Goal: Task Accomplishment & Management: Complete application form

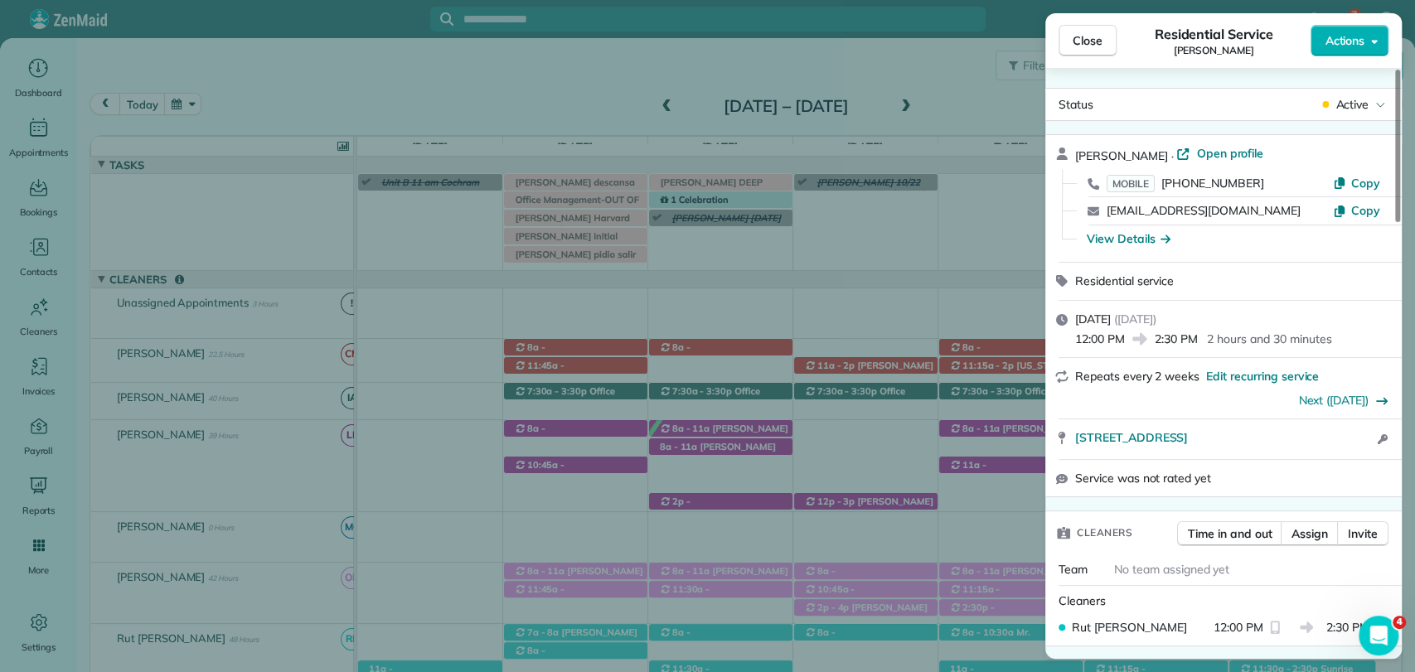
scroll to position [276, 0]
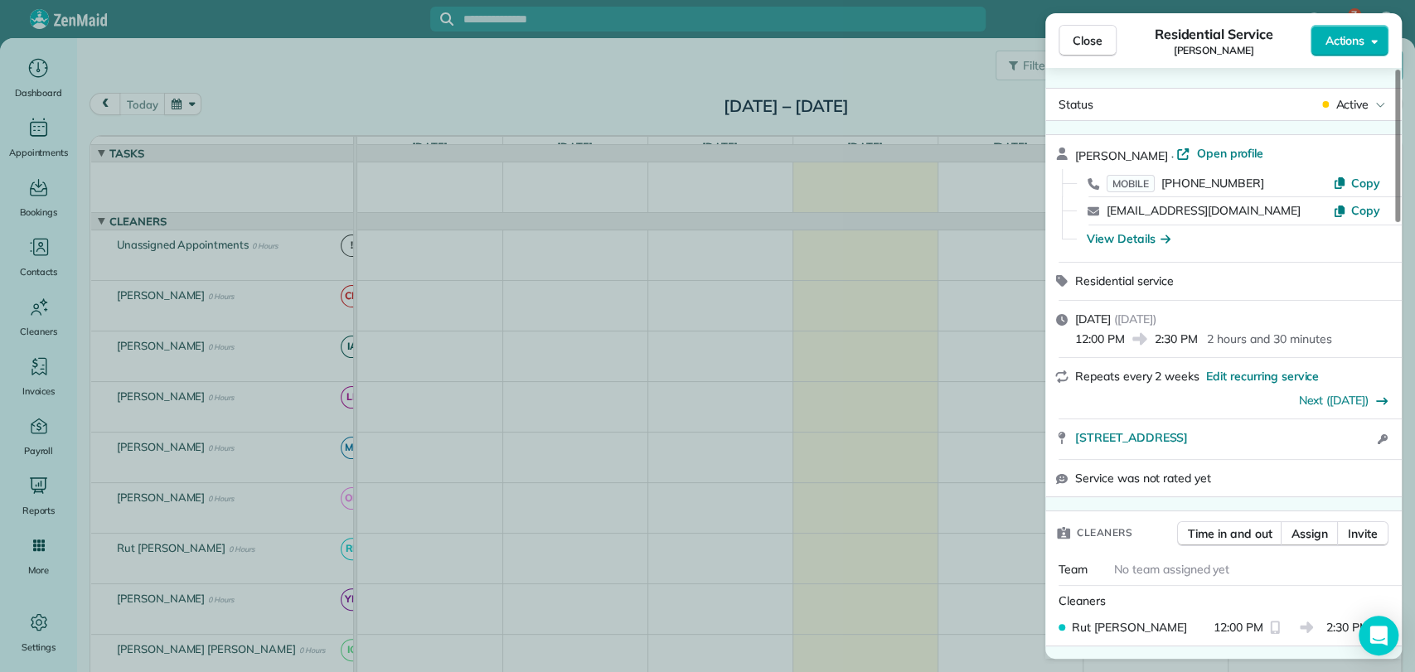
click at [1093, 39] on span "Close" at bounding box center [1088, 40] width 30 height 17
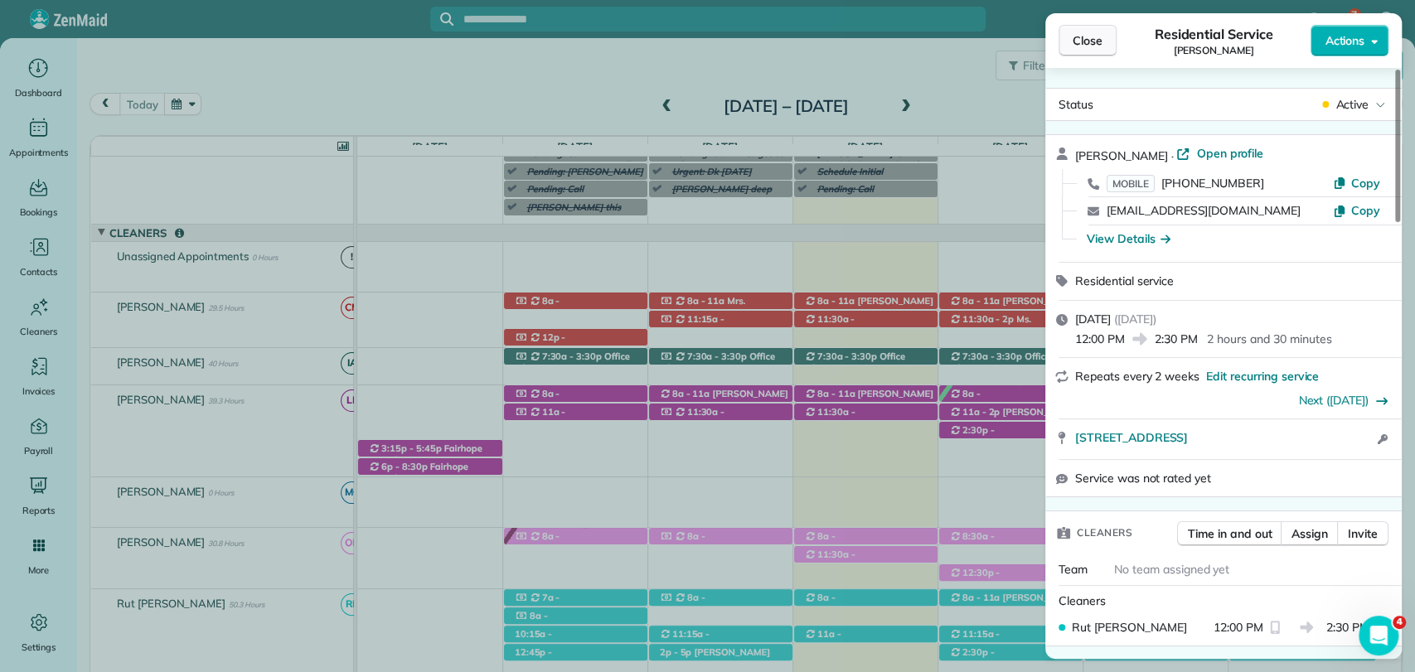
click at [1075, 28] on button "Close" at bounding box center [1088, 40] width 58 height 31
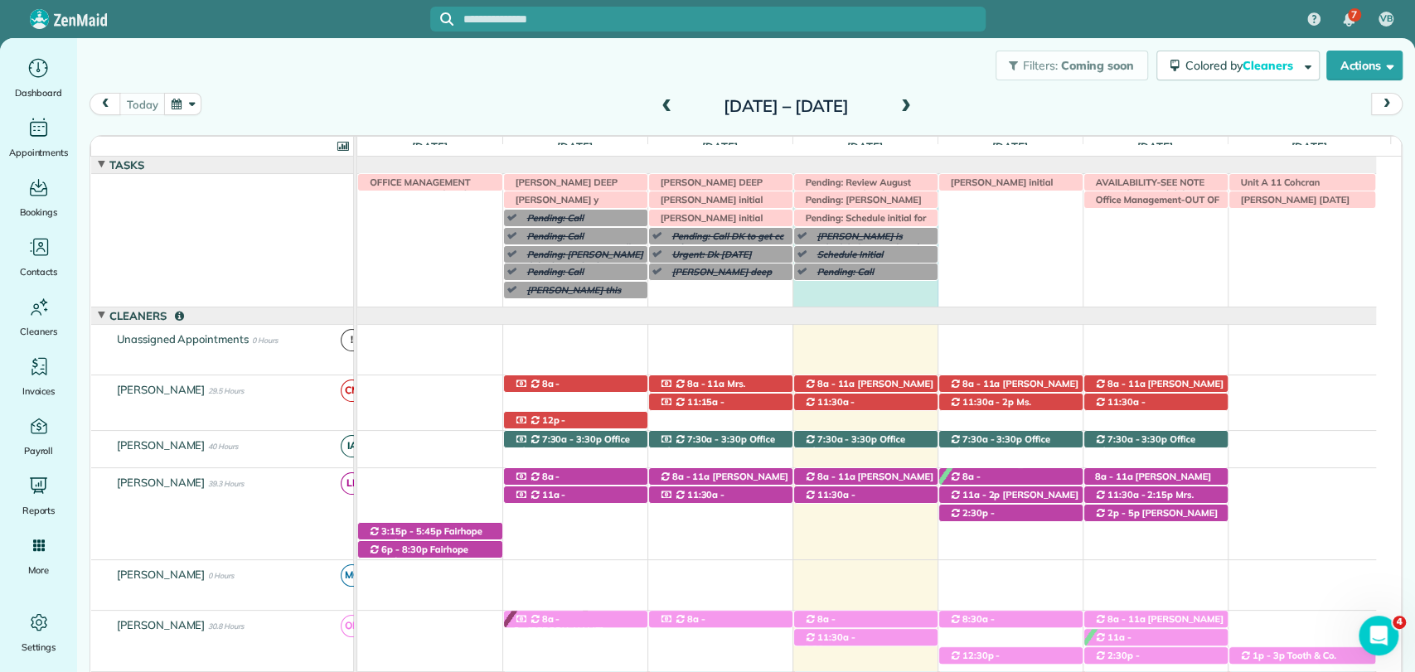
click at [870, 296] on div "Morgen Stalder this week Jaya Trusell deep clean today 8 am Unit A 11 Cohcran I…" at bounding box center [866, 240] width 1019 height 133
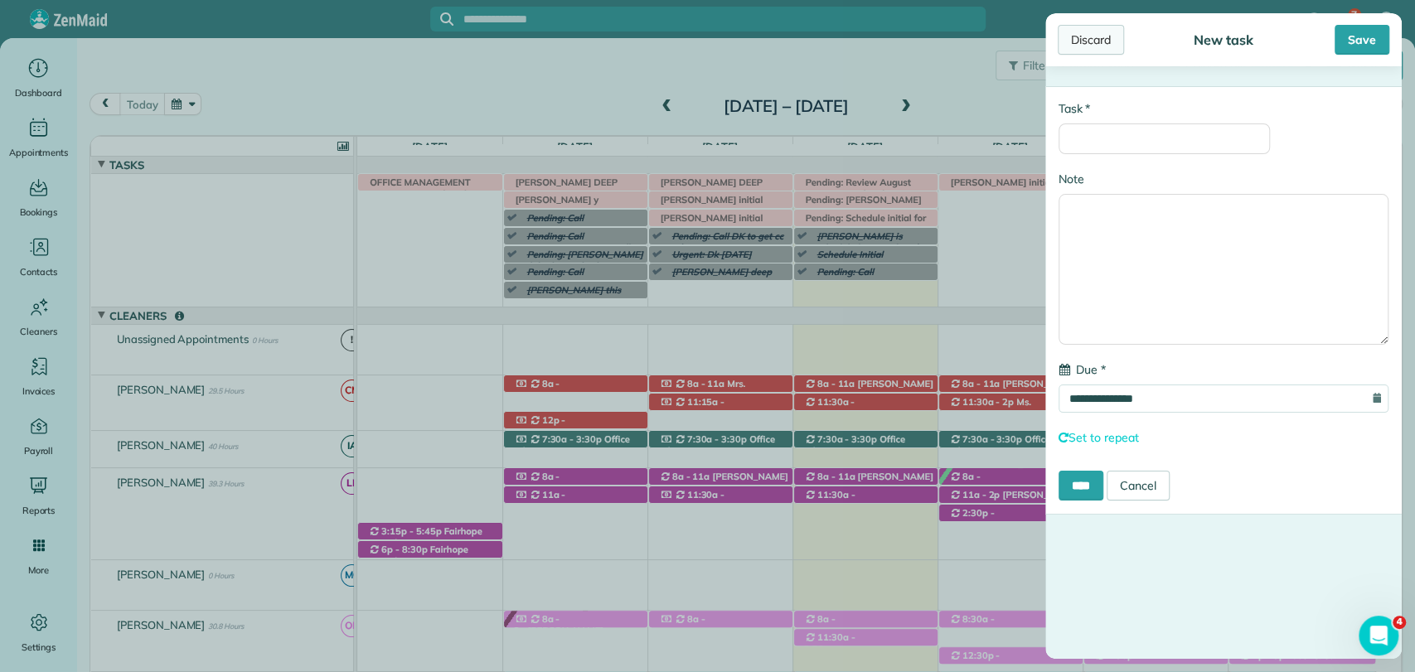
click at [1079, 41] on div "Discard" at bounding box center [1091, 40] width 66 height 30
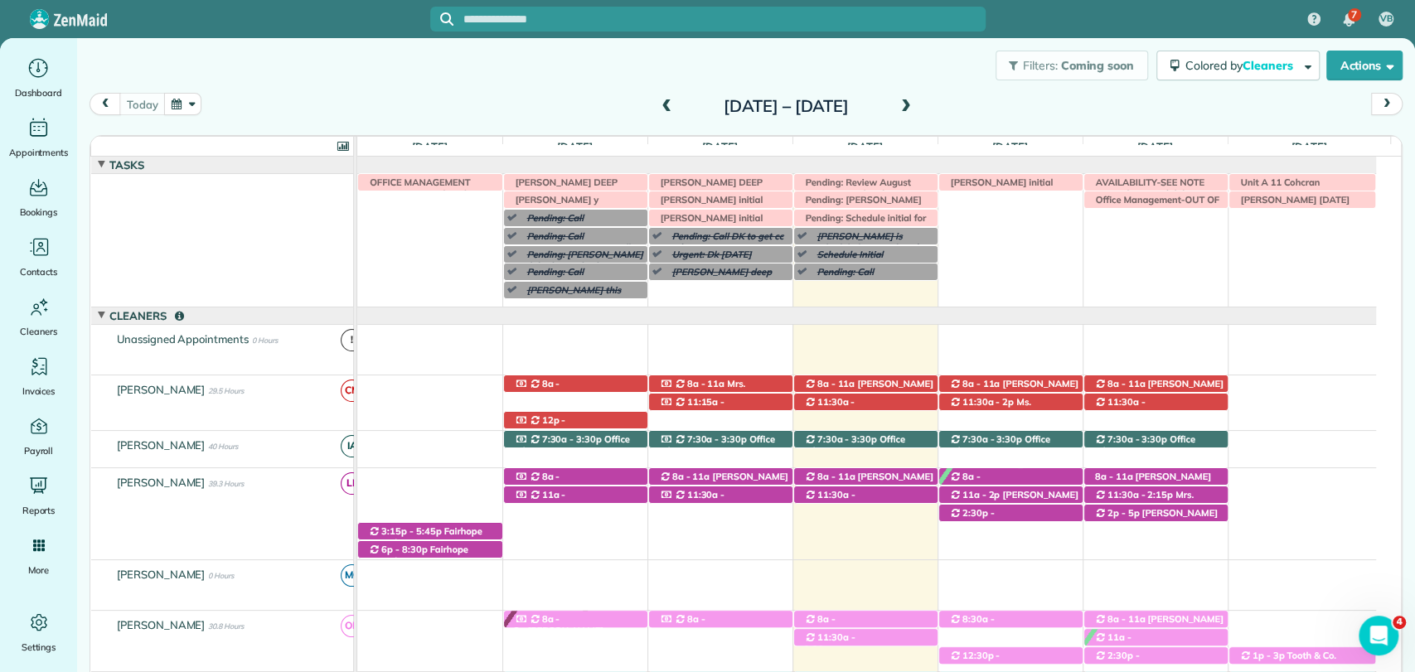
click at [749, 104] on h2 "[DATE] – [DATE]" at bounding box center [785, 106] width 207 height 18
click at [657, 104] on span at bounding box center [666, 106] width 18 height 15
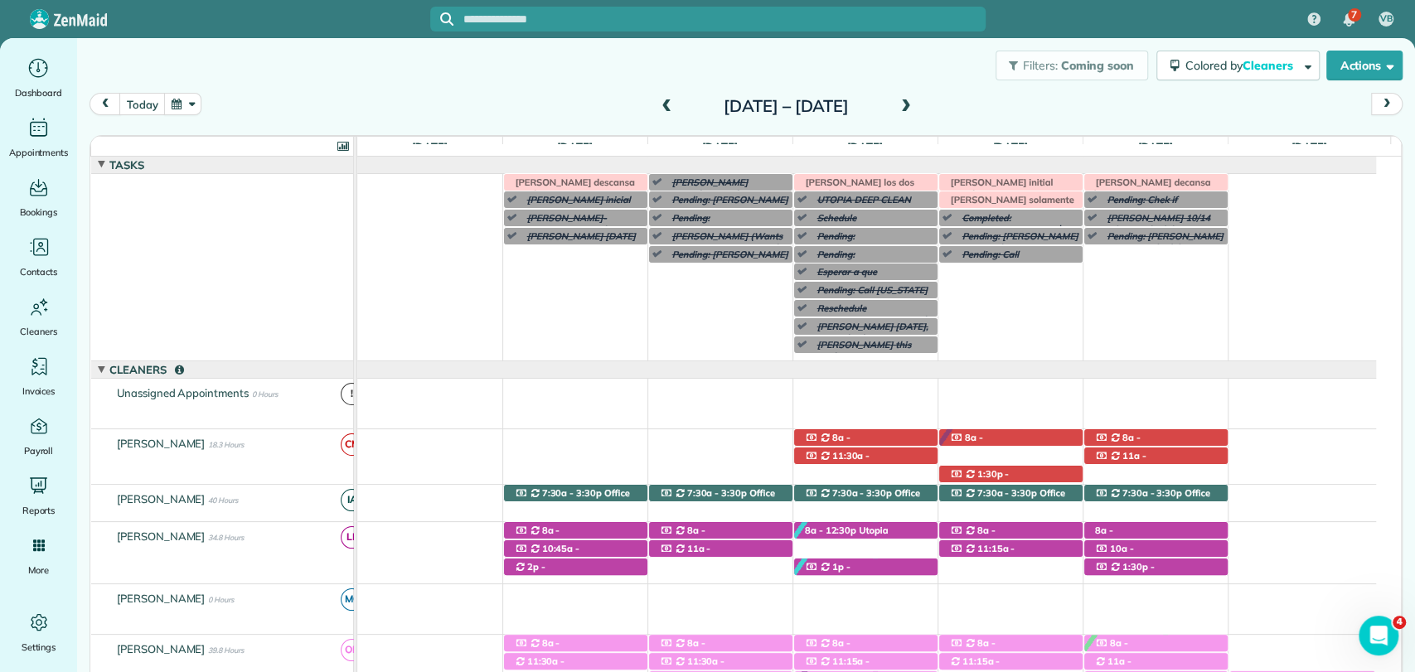
scroll to position [138, 0]
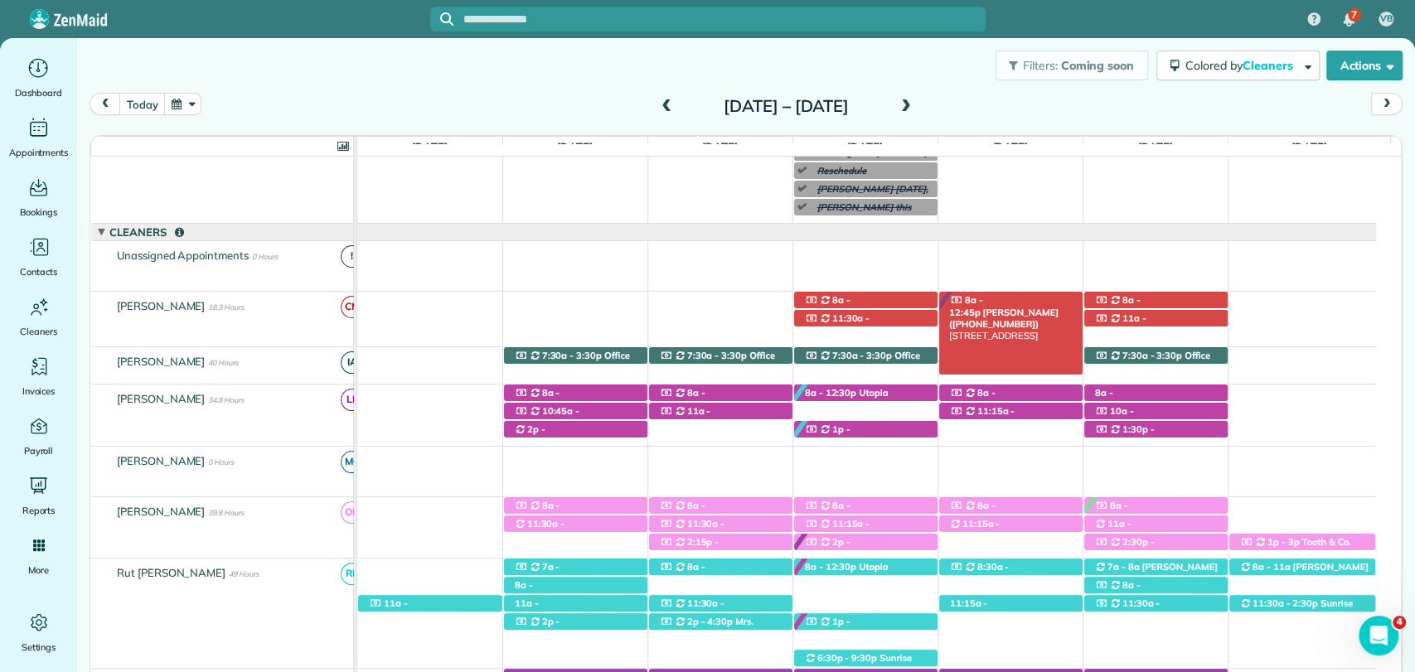
click at [1049, 298] on div "8a - 12:45p Susan Chambers (+13344144451) 138 Willow Lake Drive - Fairhope, AL,…" at bounding box center [1010, 300] width 143 height 17
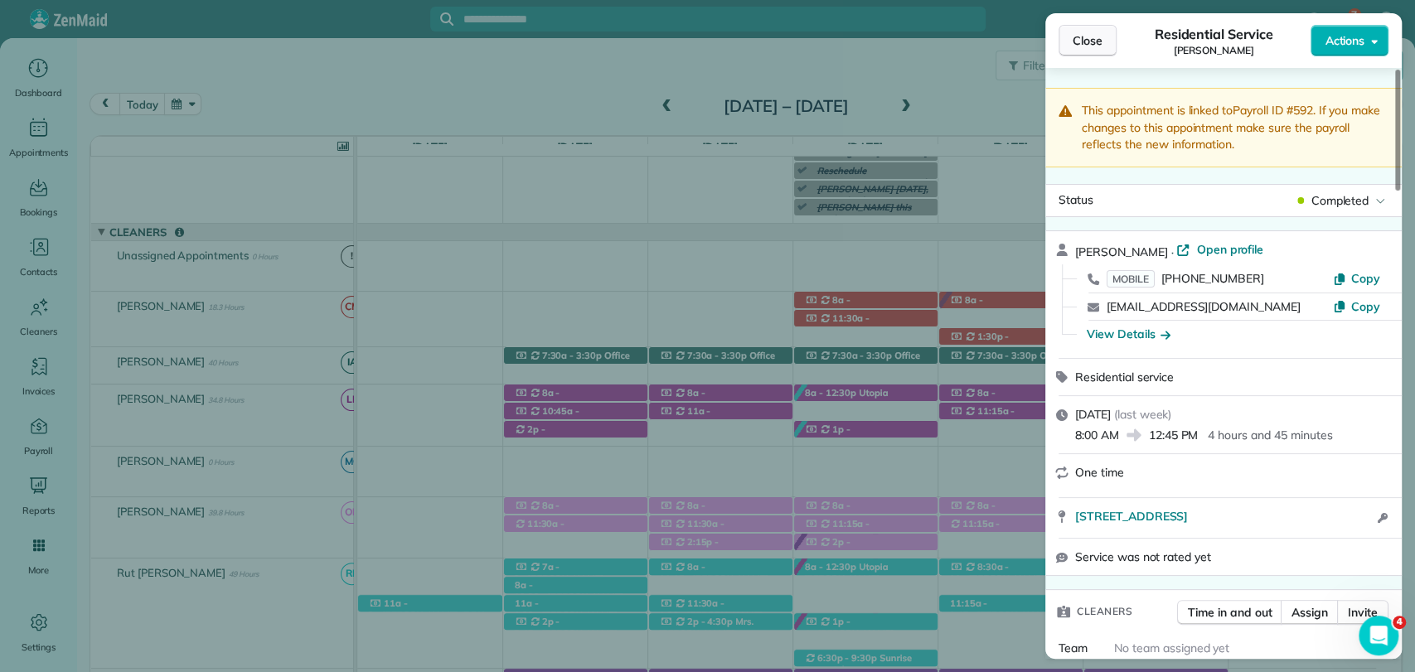
click at [1087, 43] on span "Close" at bounding box center [1088, 40] width 30 height 17
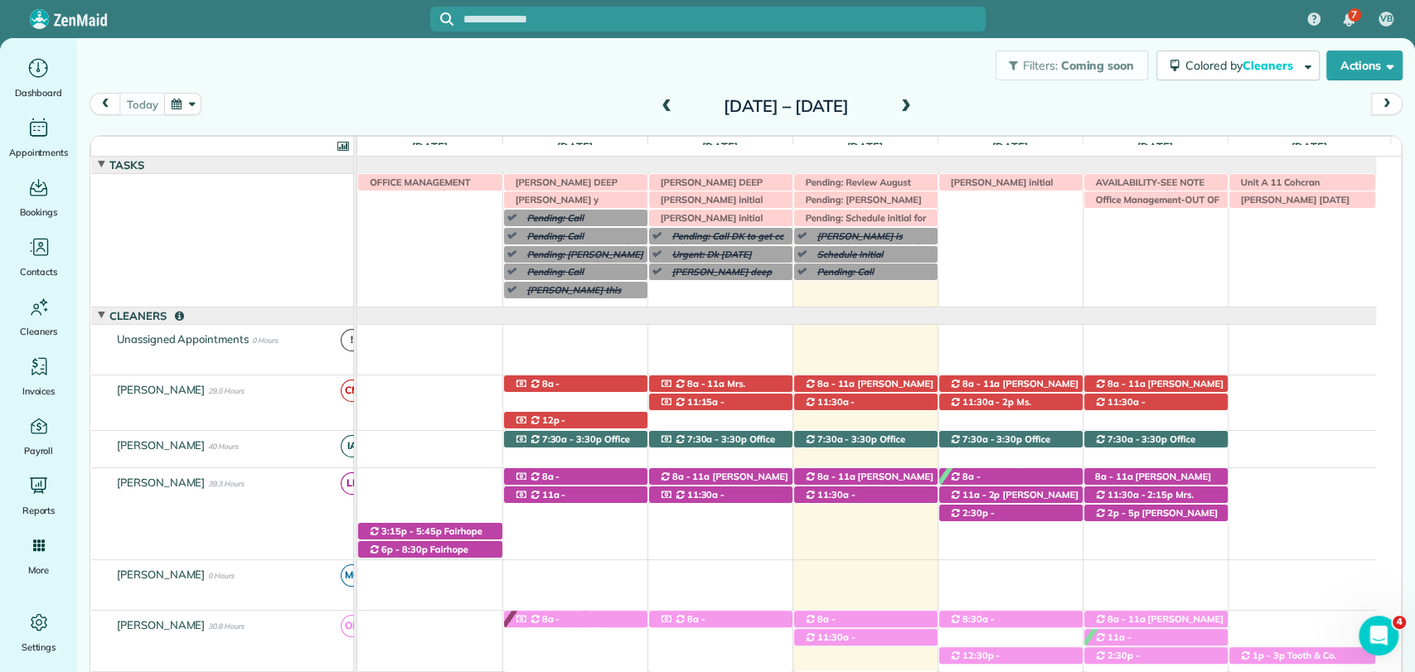
scroll to position [83, 0]
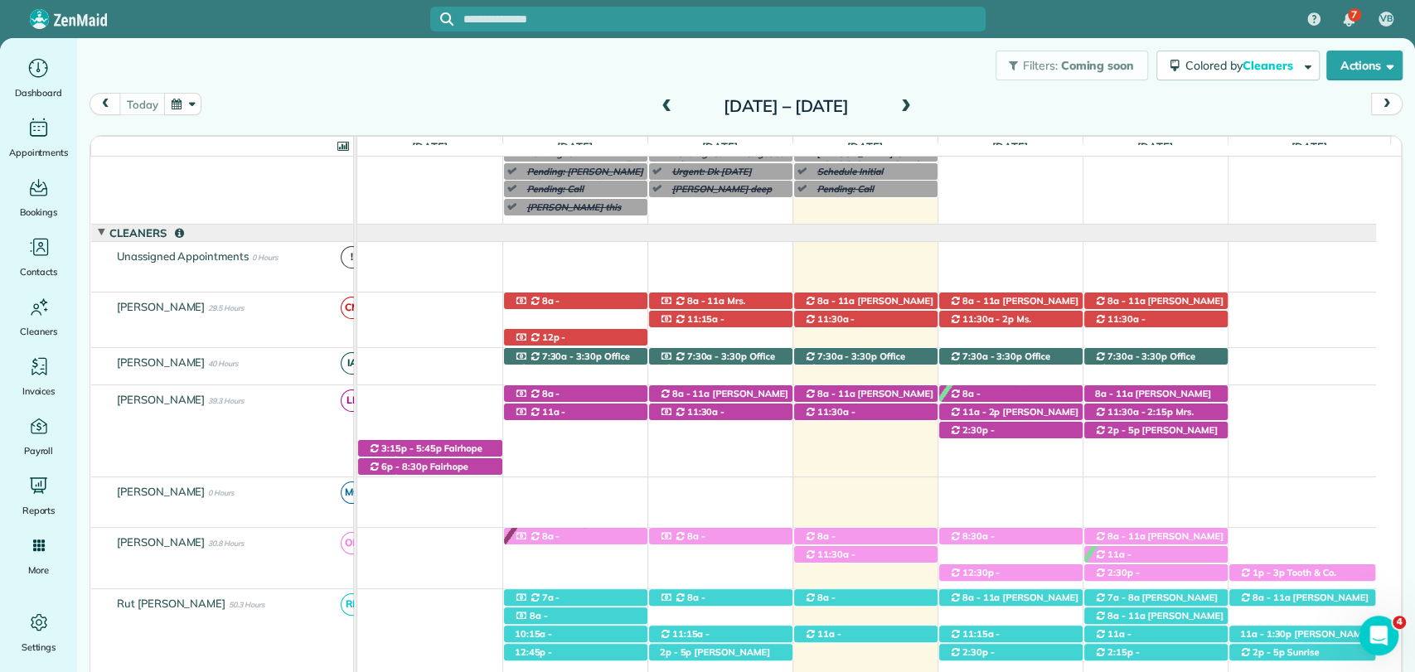
click at [980, 96] on div "today Sunday Oct 12 – Saturday Oct 18, 2025" at bounding box center [746, 108] width 1313 height 31
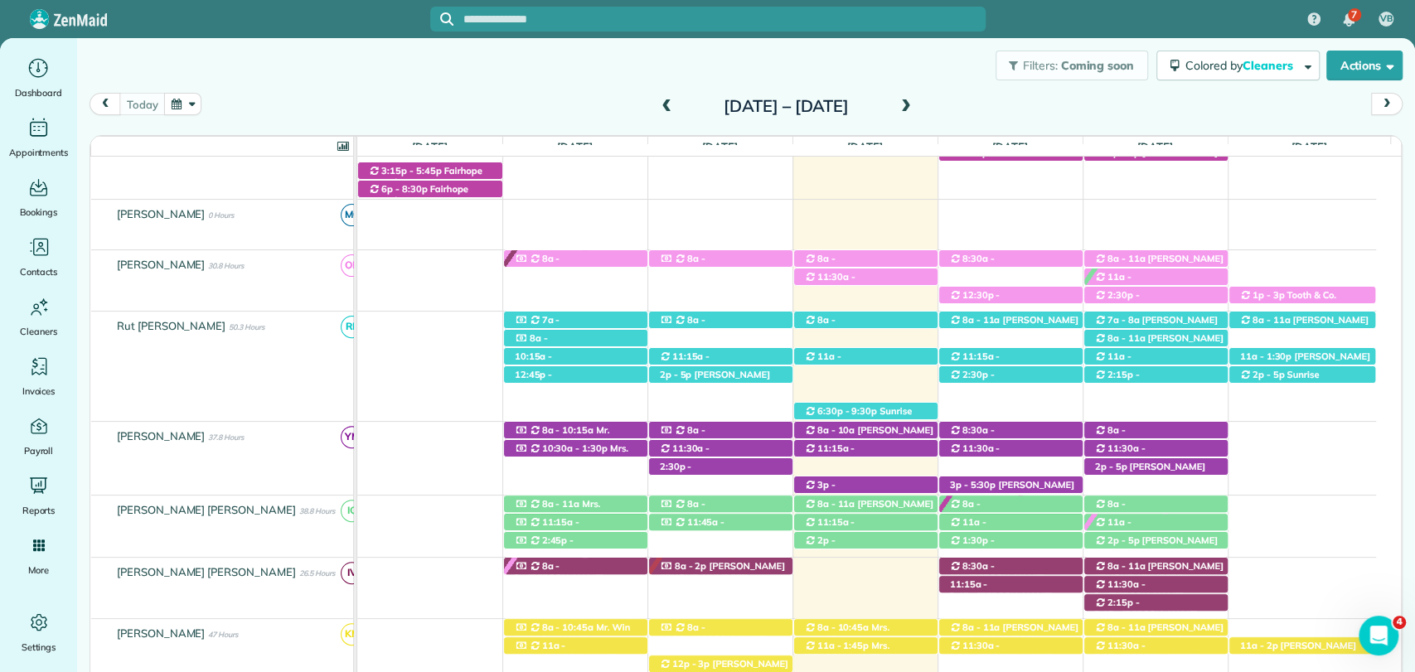
scroll to position [368, 0]
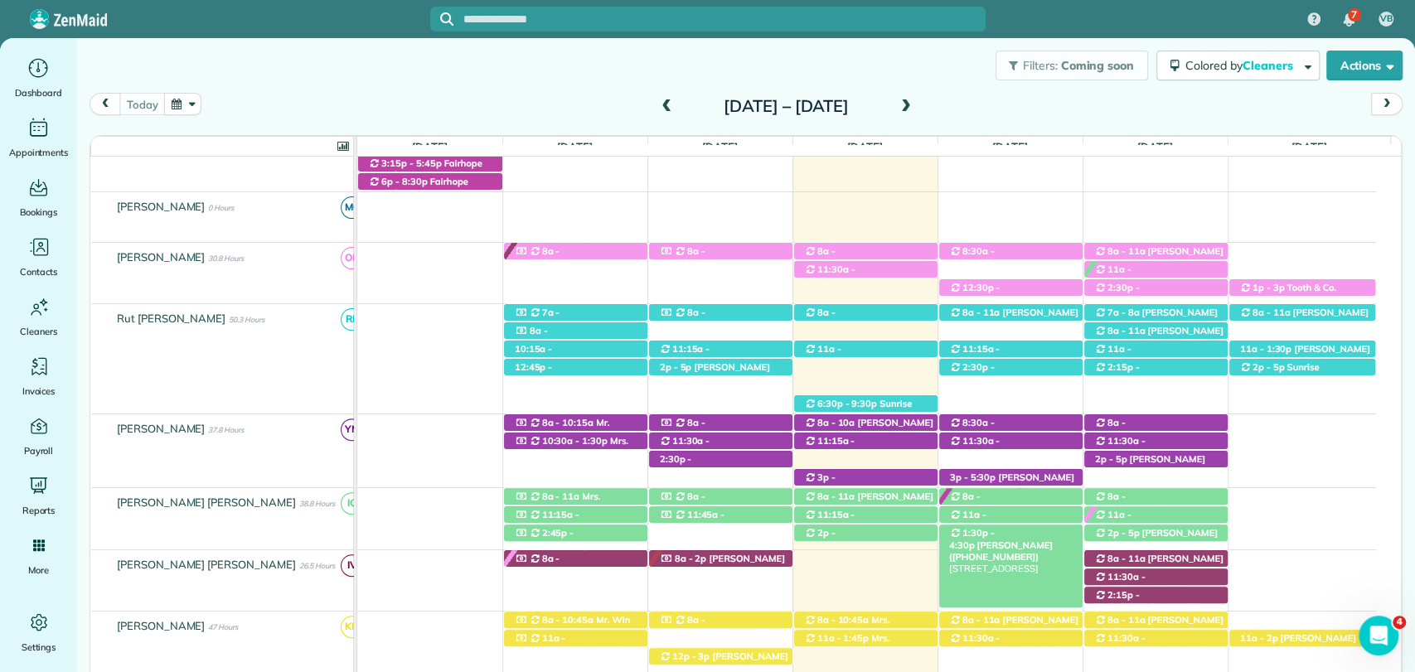
click at [995, 535] on span "1:30p - 4:30p" at bounding box center [972, 538] width 46 height 23
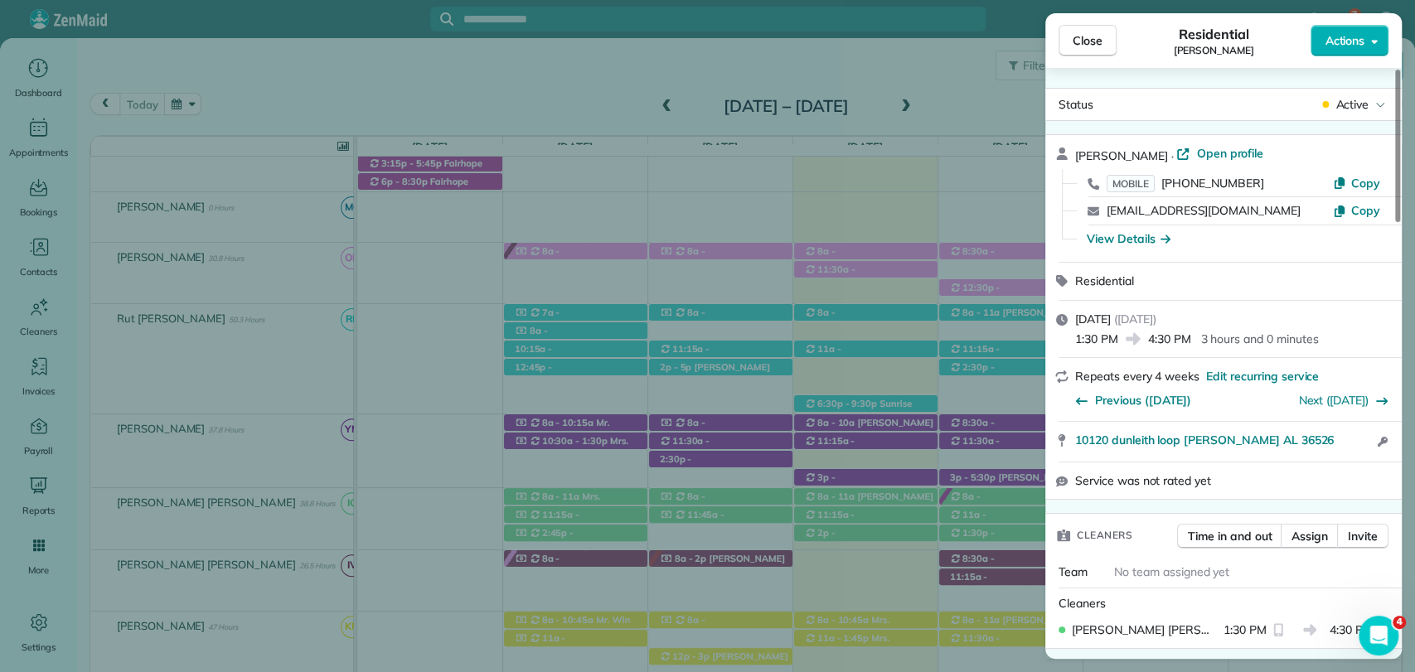
drag, startPoint x: 1229, startPoint y: 154, endPoint x: 1227, endPoint y: 168, distance: 14.3
click at [1229, 154] on span "Open profile" at bounding box center [1229, 153] width 67 height 17
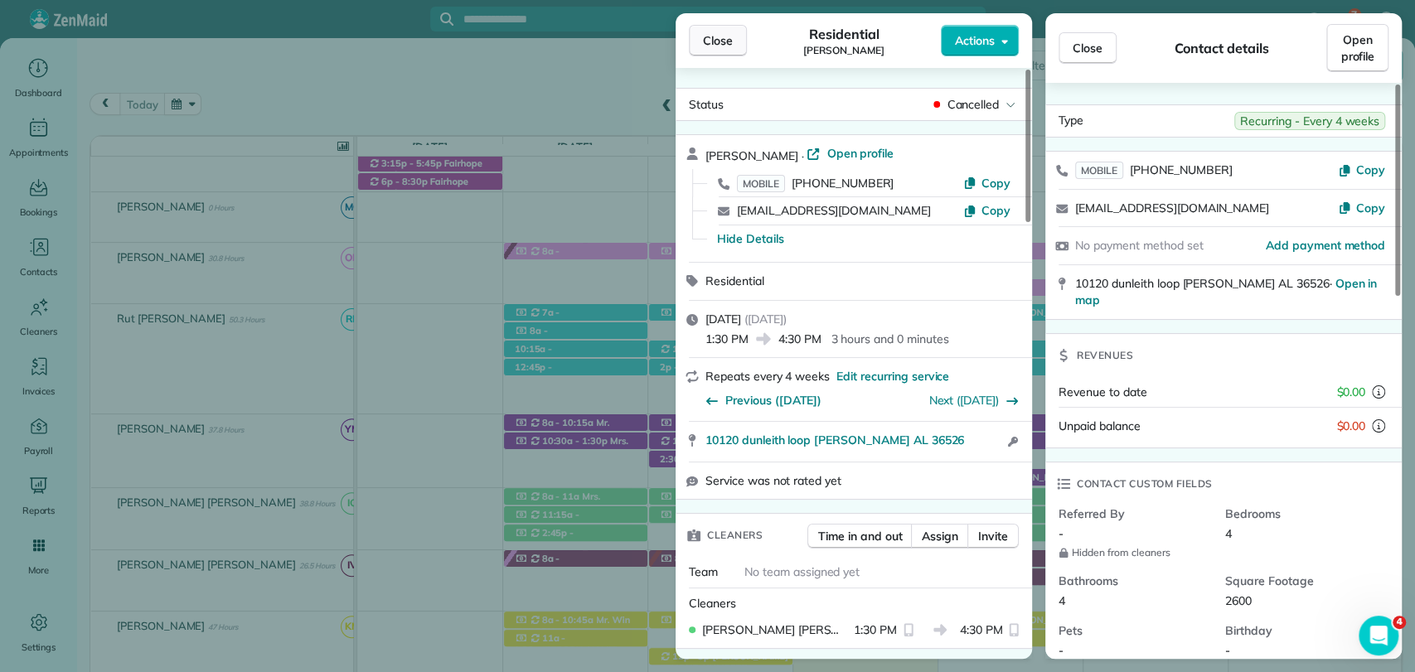
click at [715, 47] on span "Close" at bounding box center [718, 40] width 30 height 17
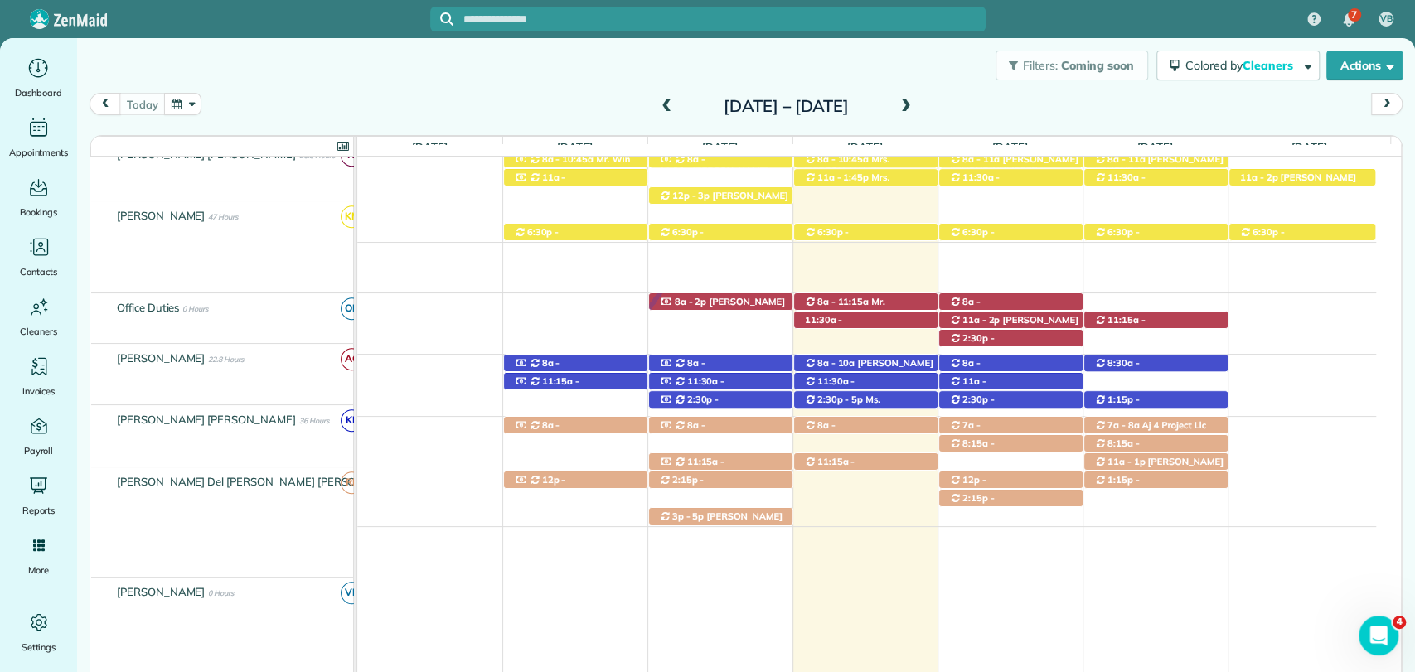
scroll to position [829, 0]
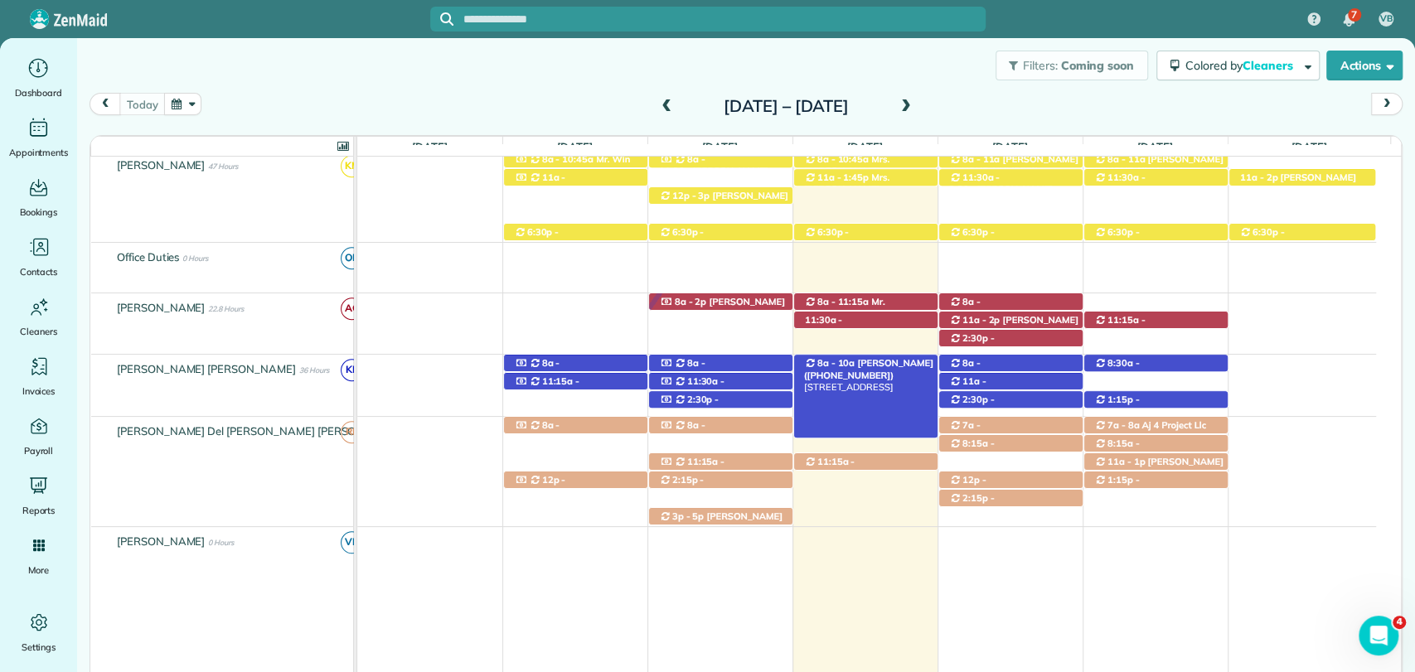
click at [850, 369] on span "[PERSON_NAME] ([PHONE_NUMBER])" at bounding box center [868, 368] width 129 height 23
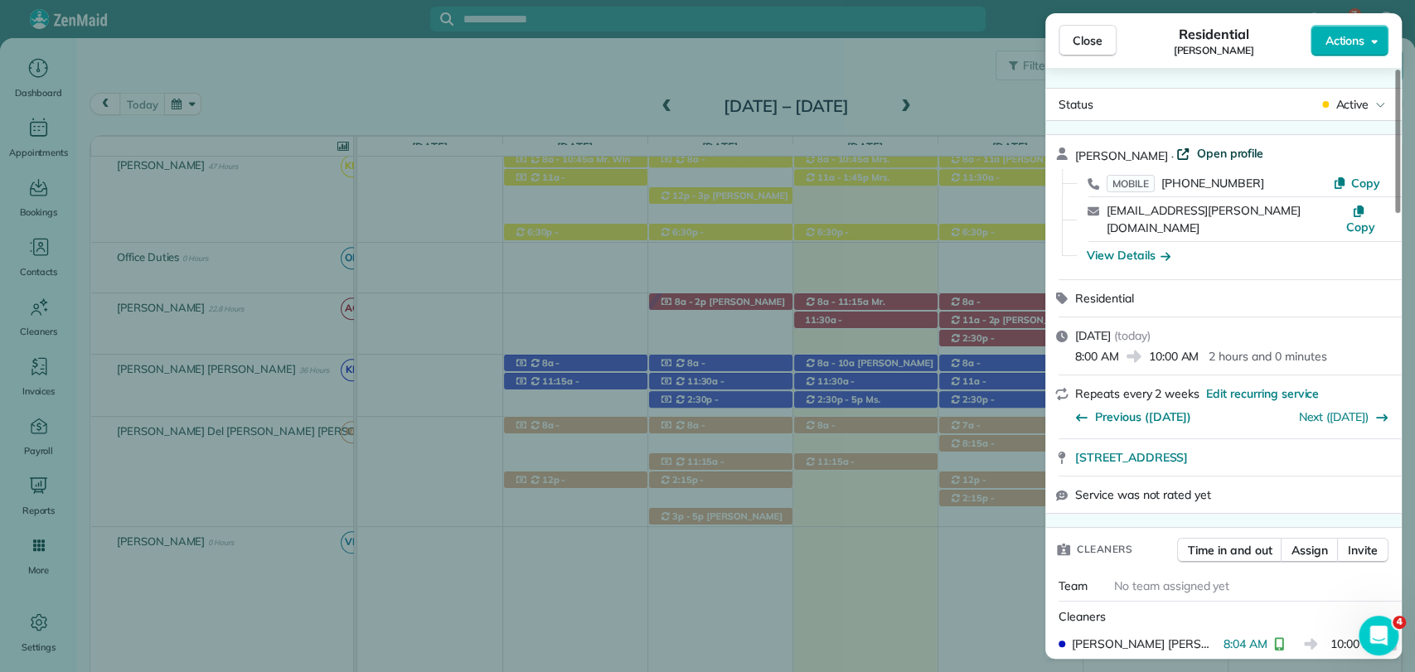
click at [1218, 157] on span "Open profile" at bounding box center [1229, 153] width 67 height 17
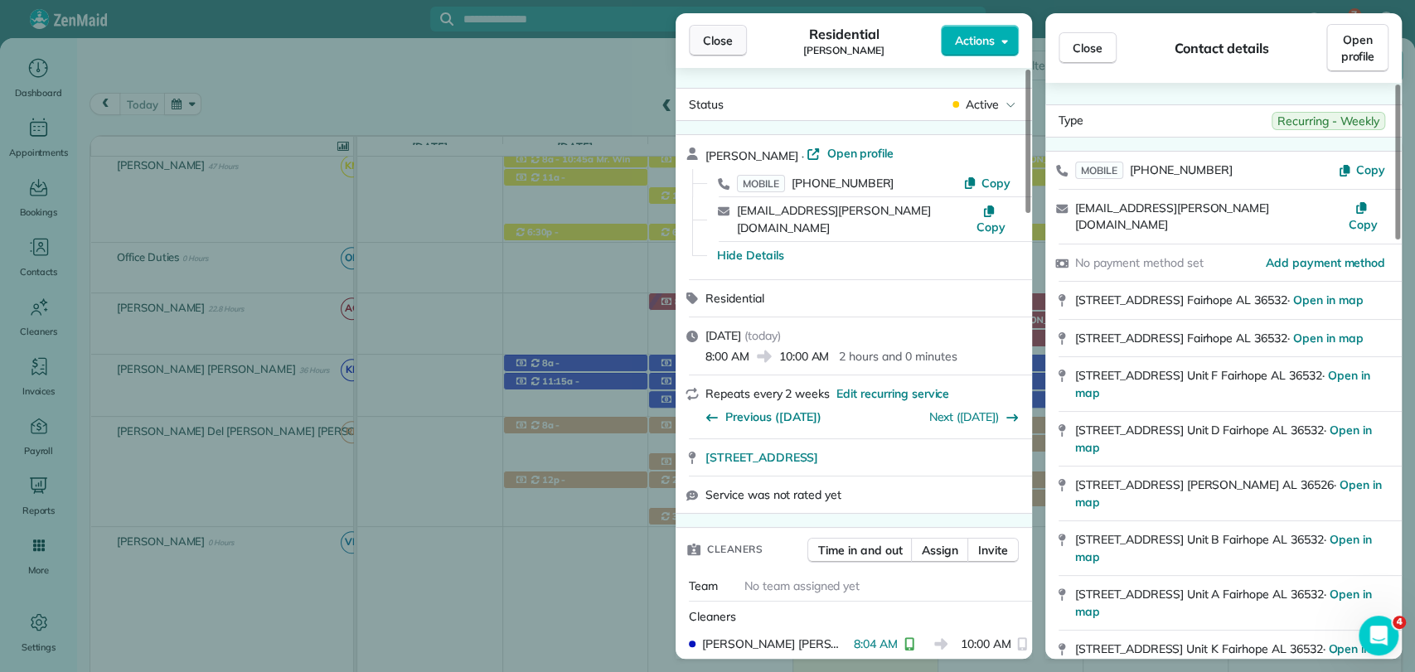
click at [710, 43] on span "Close" at bounding box center [718, 40] width 30 height 17
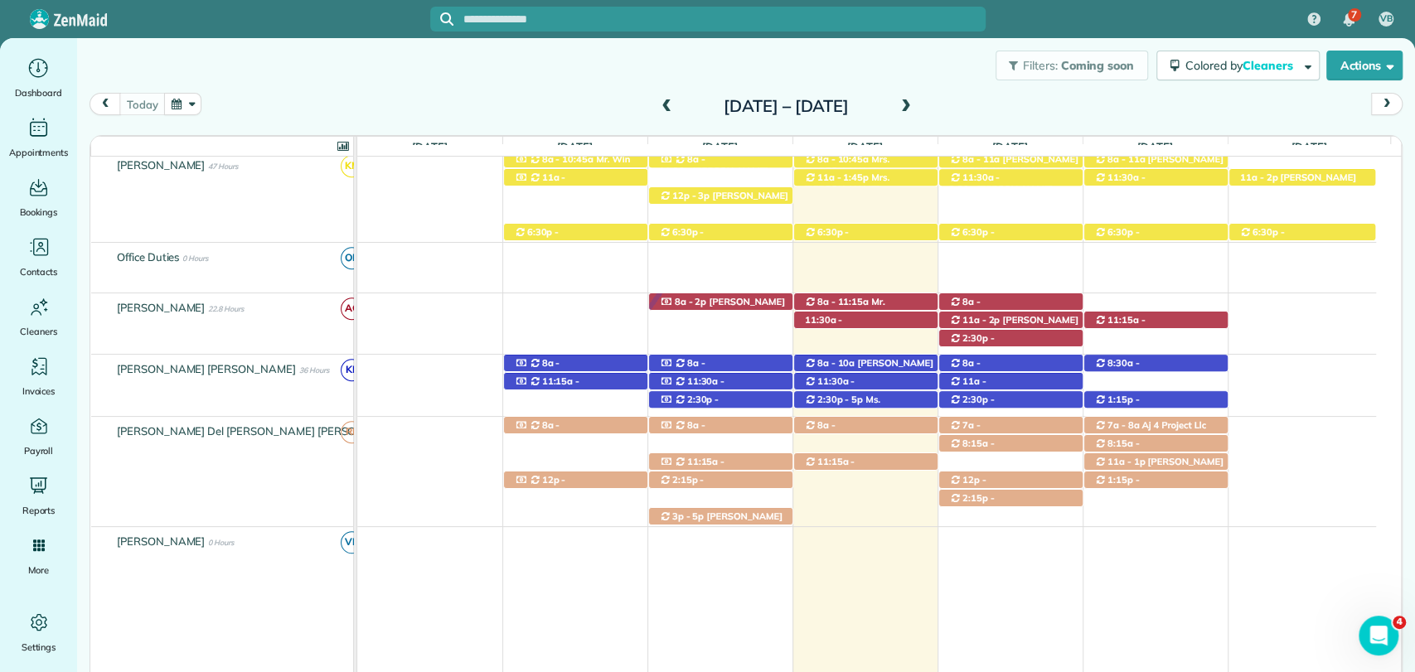
click at [1348, 119] on div "today Sunday Oct 12 – Saturday Oct 18, 2025" at bounding box center [746, 108] width 1313 height 31
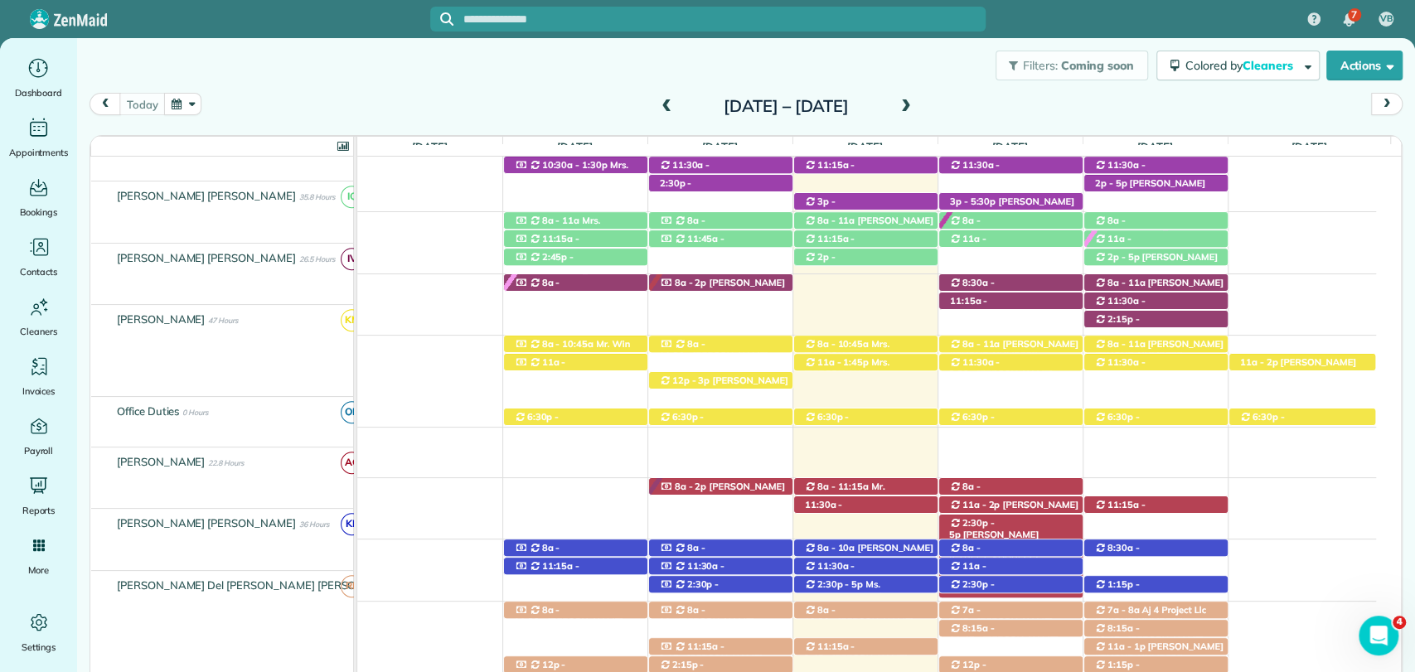
scroll to position [644, 0]
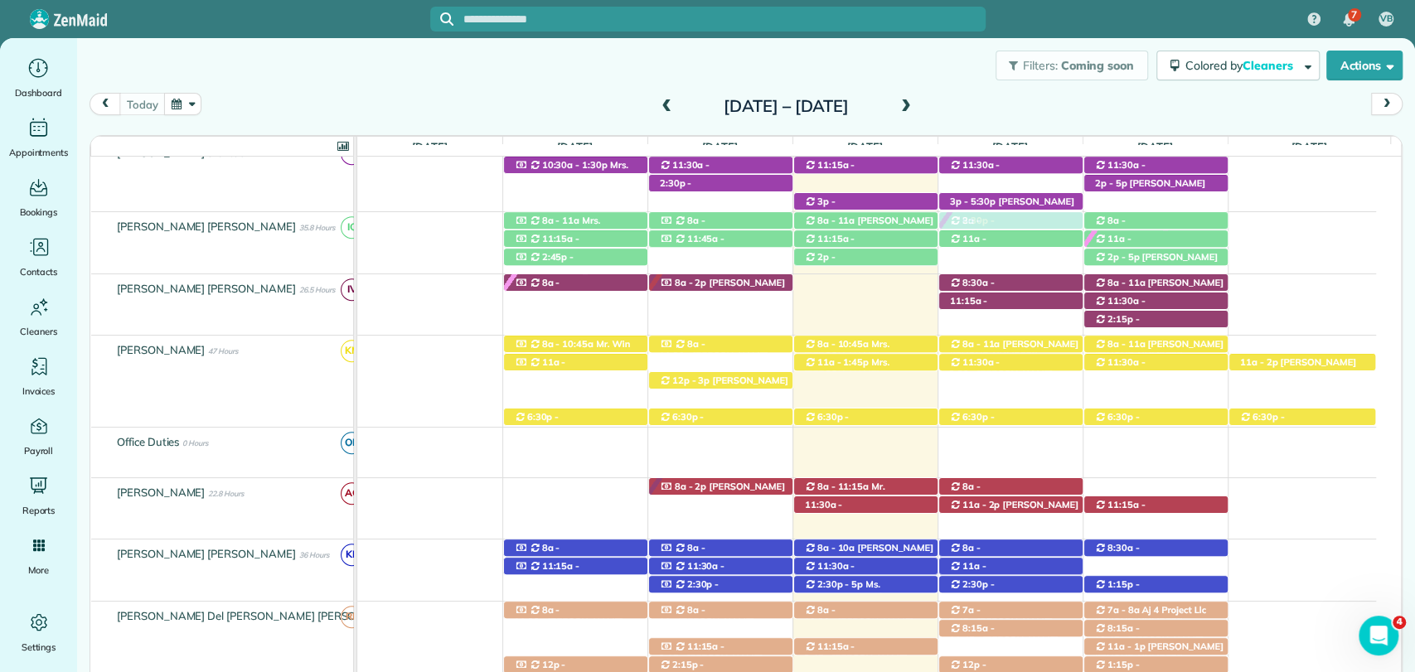
drag, startPoint x: 1019, startPoint y: 525, endPoint x: 1006, endPoint y: 254, distance: 270.6
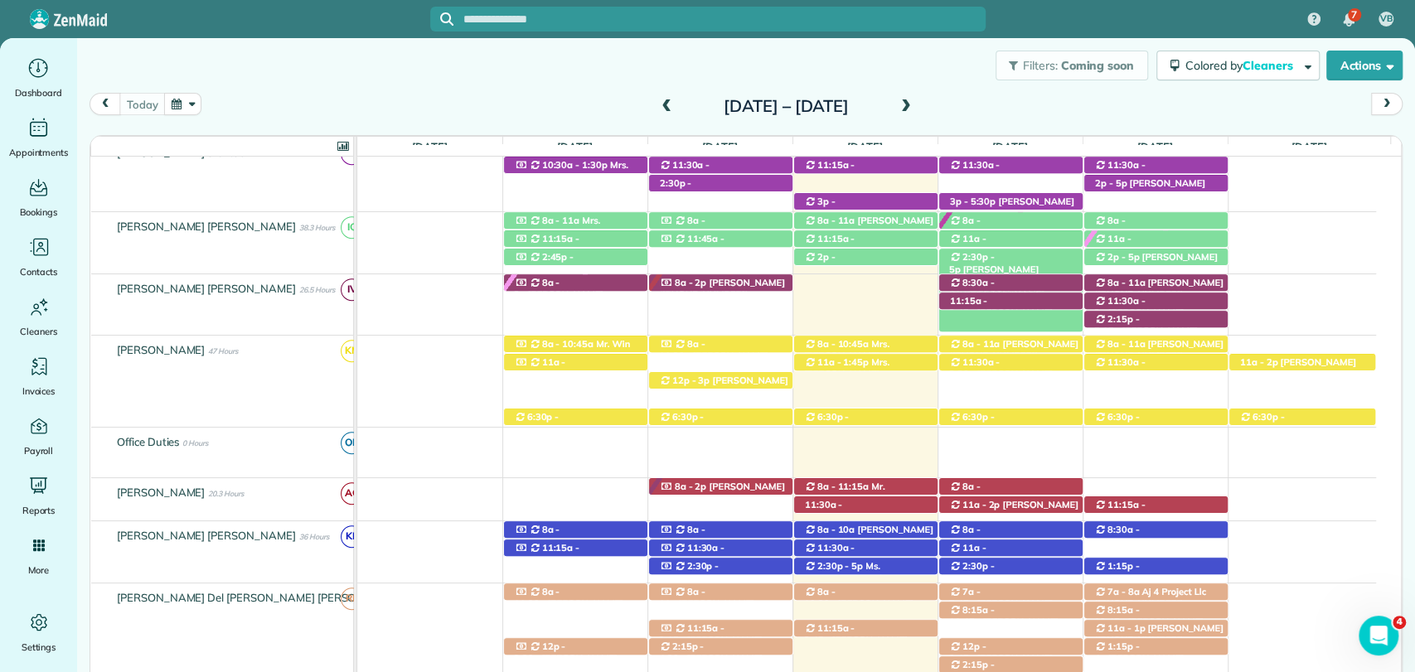
click at [1039, 264] on span "[PERSON_NAME] ([PHONE_NUMBER])" at bounding box center [994, 275] width 90 height 23
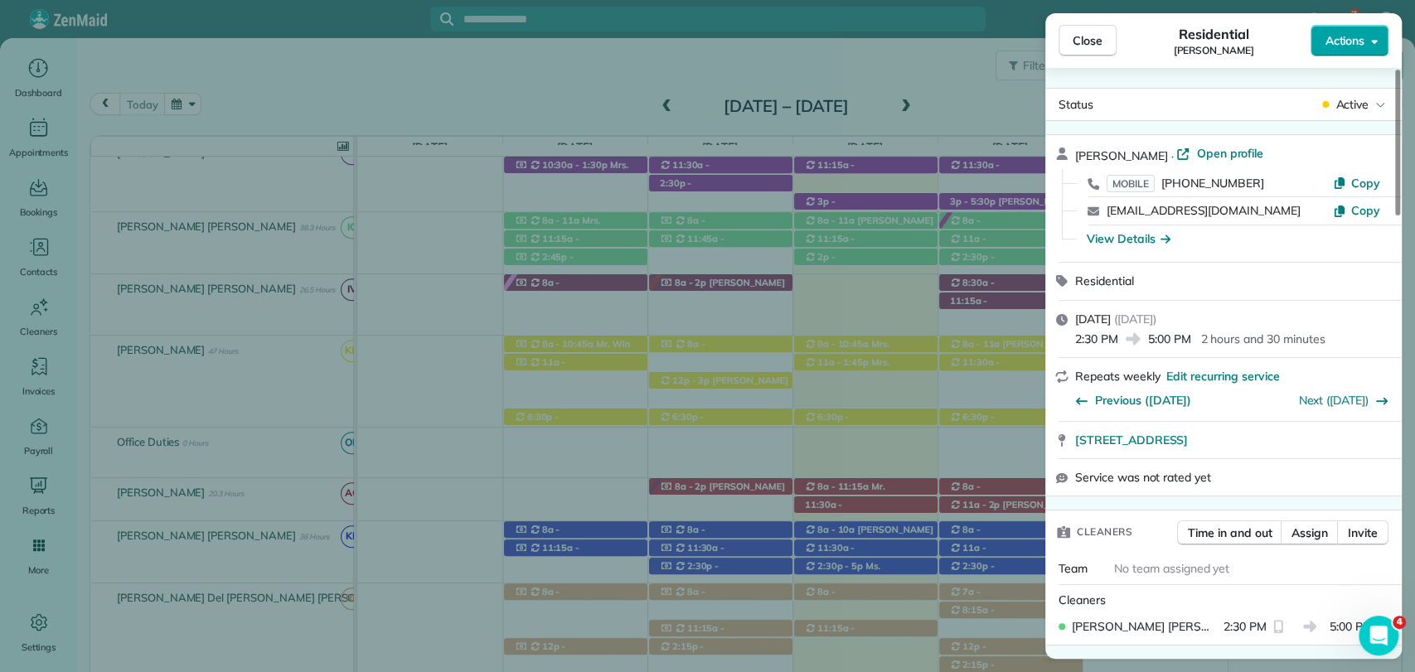
click at [1335, 47] on span "Actions" at bounding box center [1345, 40] width 40 height 17
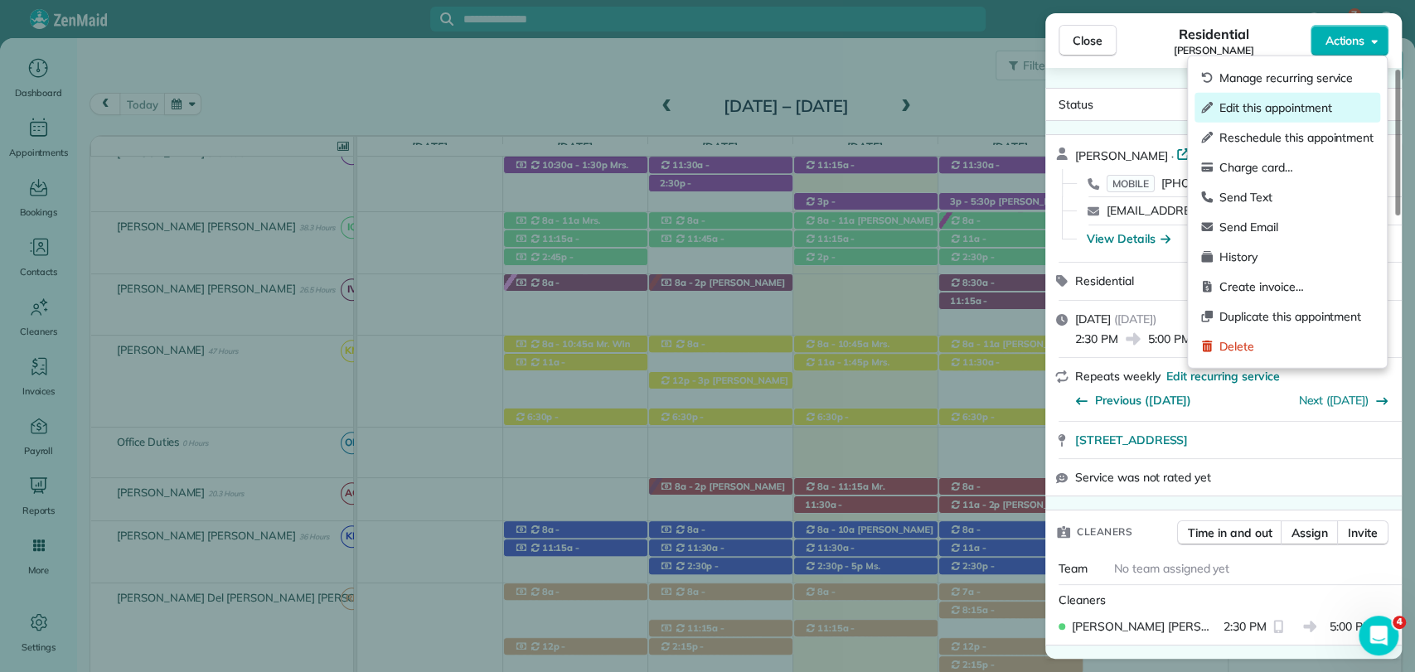
click at [1269, 118] on div "Edit this appointment" at bounding box center [1288, 108] width 186 height 30
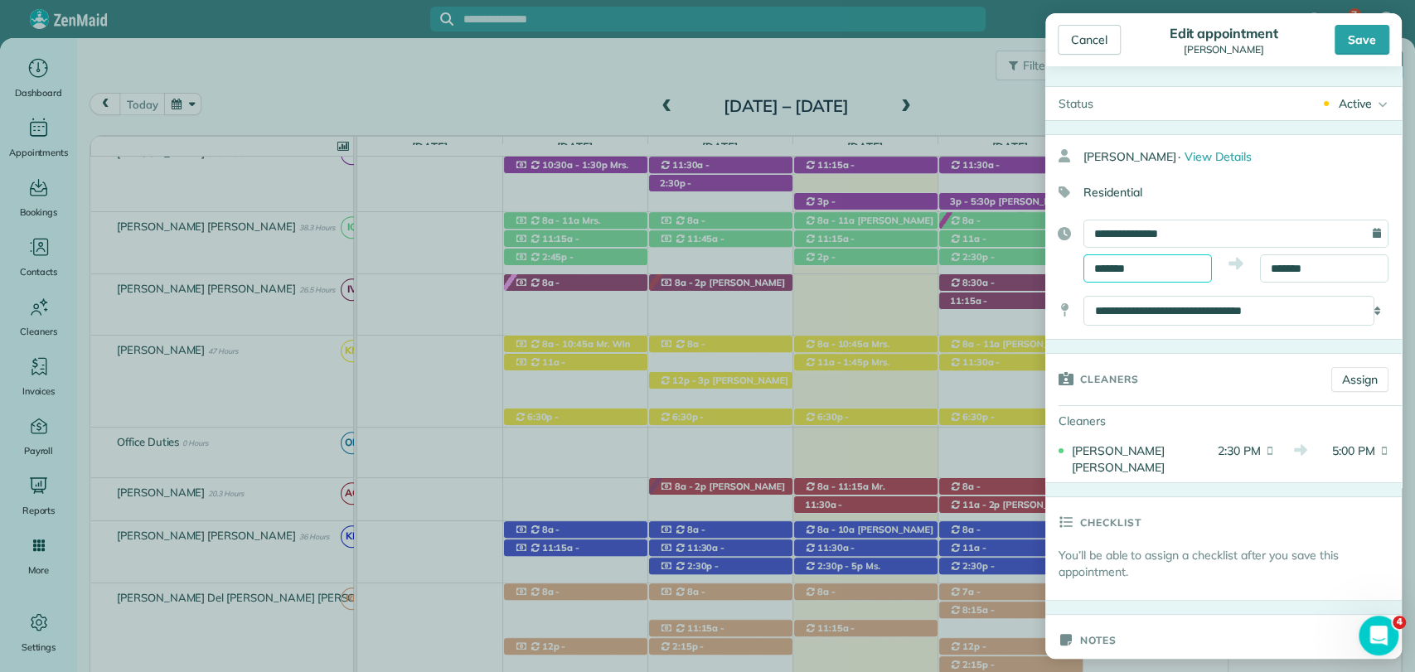
click at [1169, 270] on input "*******" at bounding box center [1147, 268] width 128 height 28
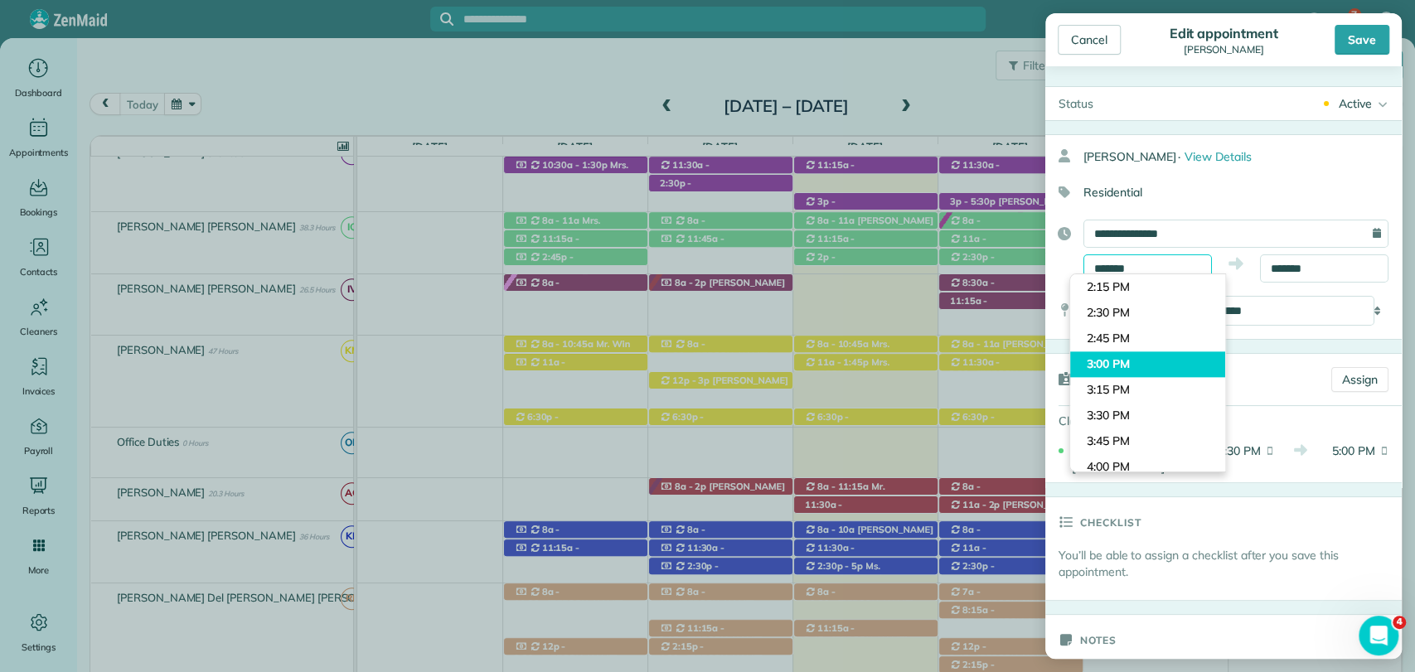
scroll to position [1346, 0]
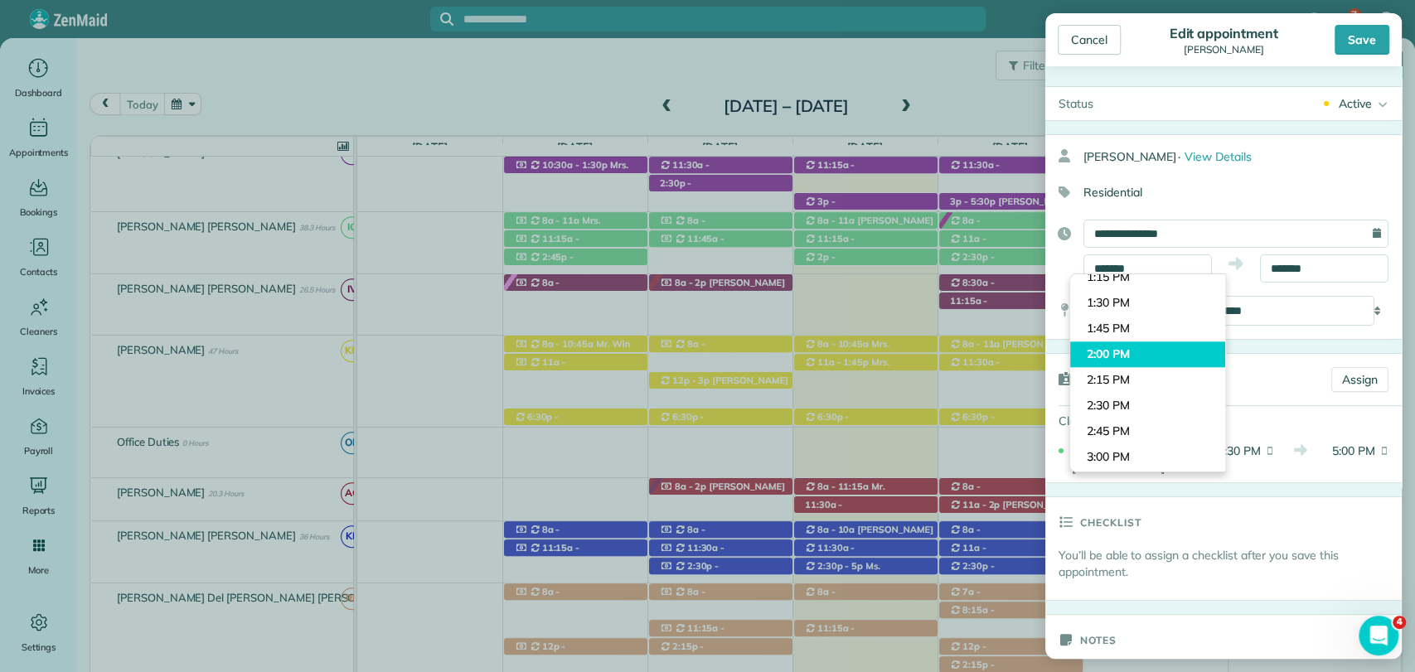
type input "*******"
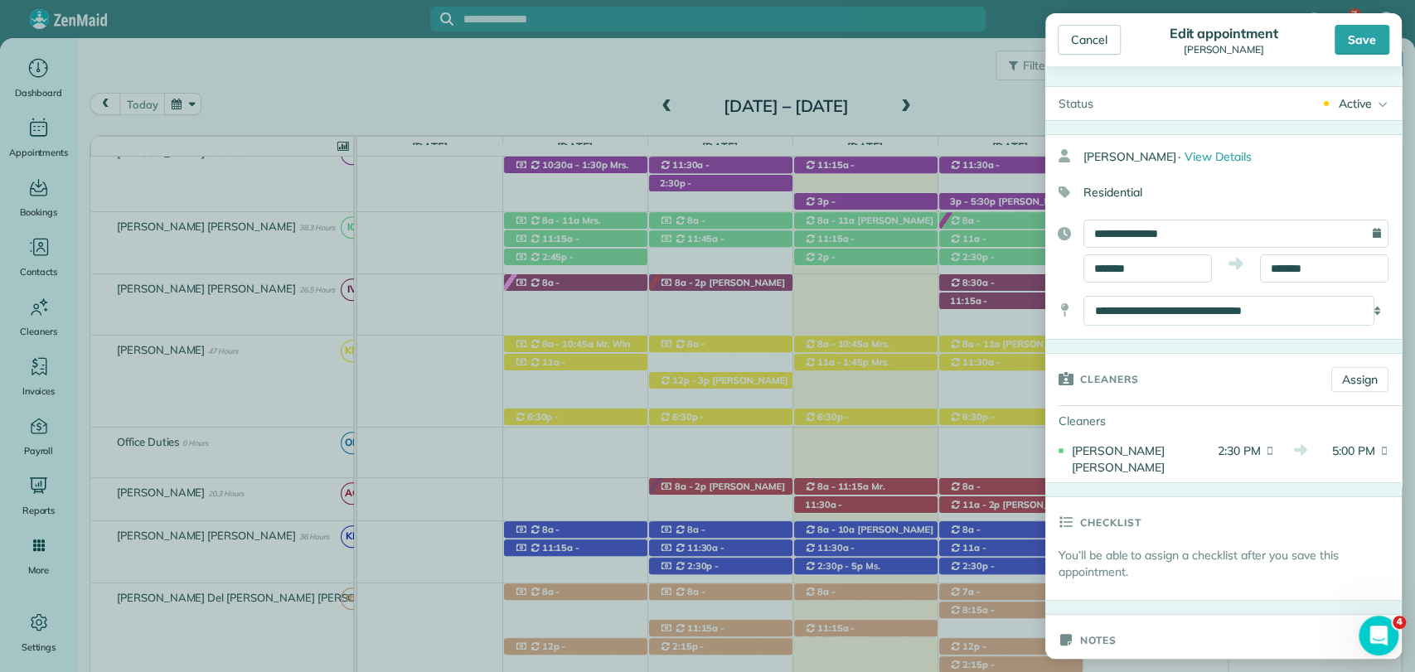
click at [1127, 351] on body "7 VB Dashboard Appointments Bookings Contacts Cleaners Invoices Payroll Reports…" at bounding box center [707, 336] width 1415 height 672
click at [1288, 271] on input "*******" at bounding box center [1324, 268] width 128 height 28
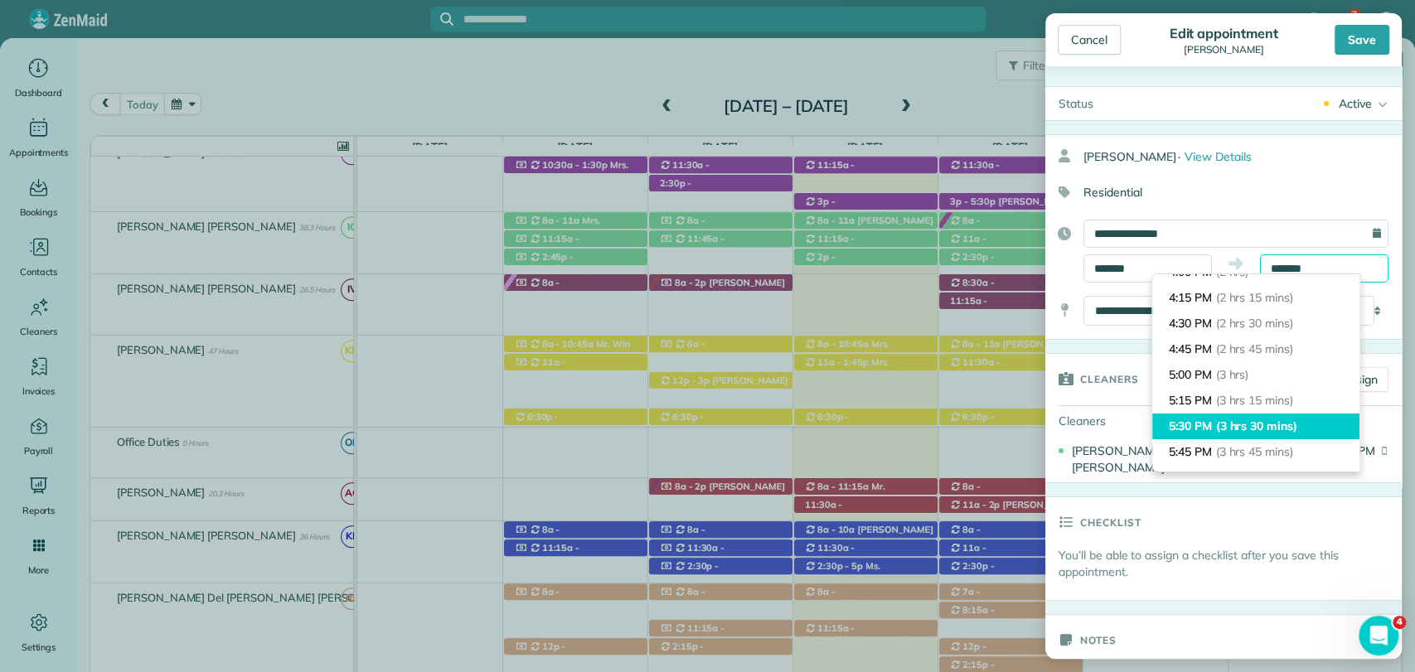
scroll to position [191, 0]
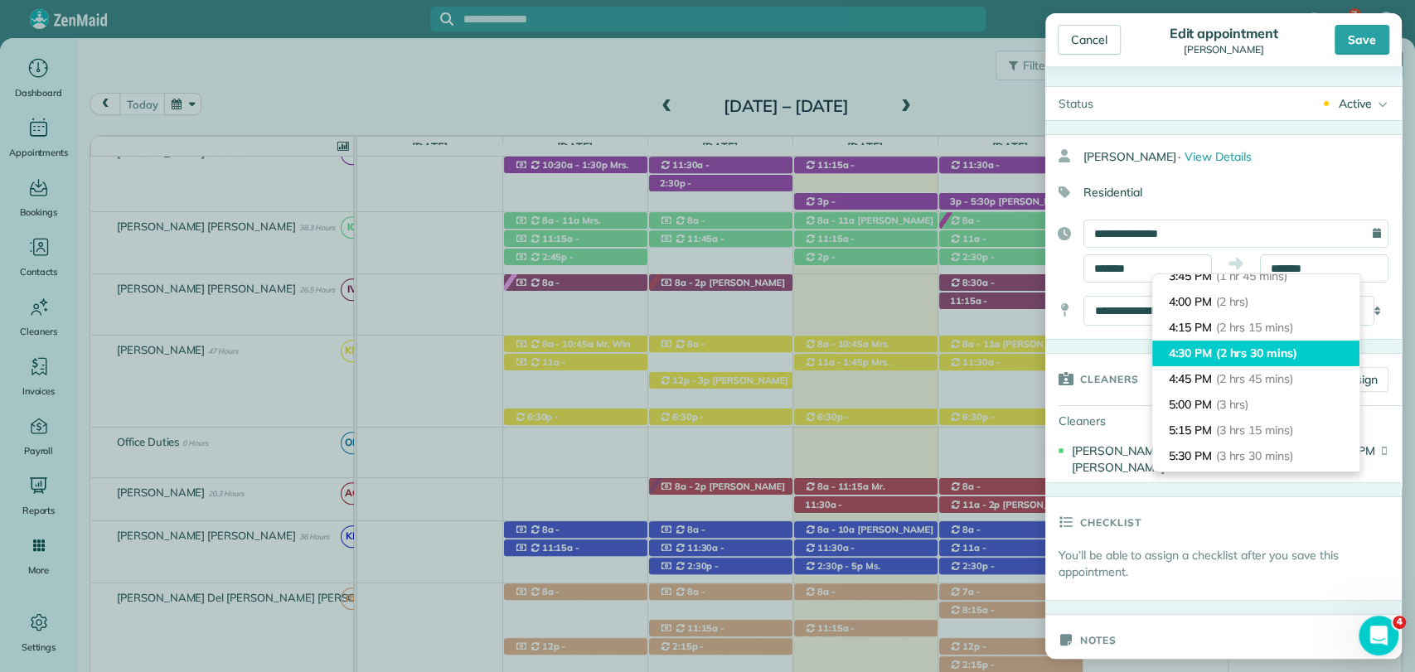
type input "*******"
click at [1254, 355] on span "(2 hrs 30 mins)" at bounding box center [1256, 353] width 81 height 15
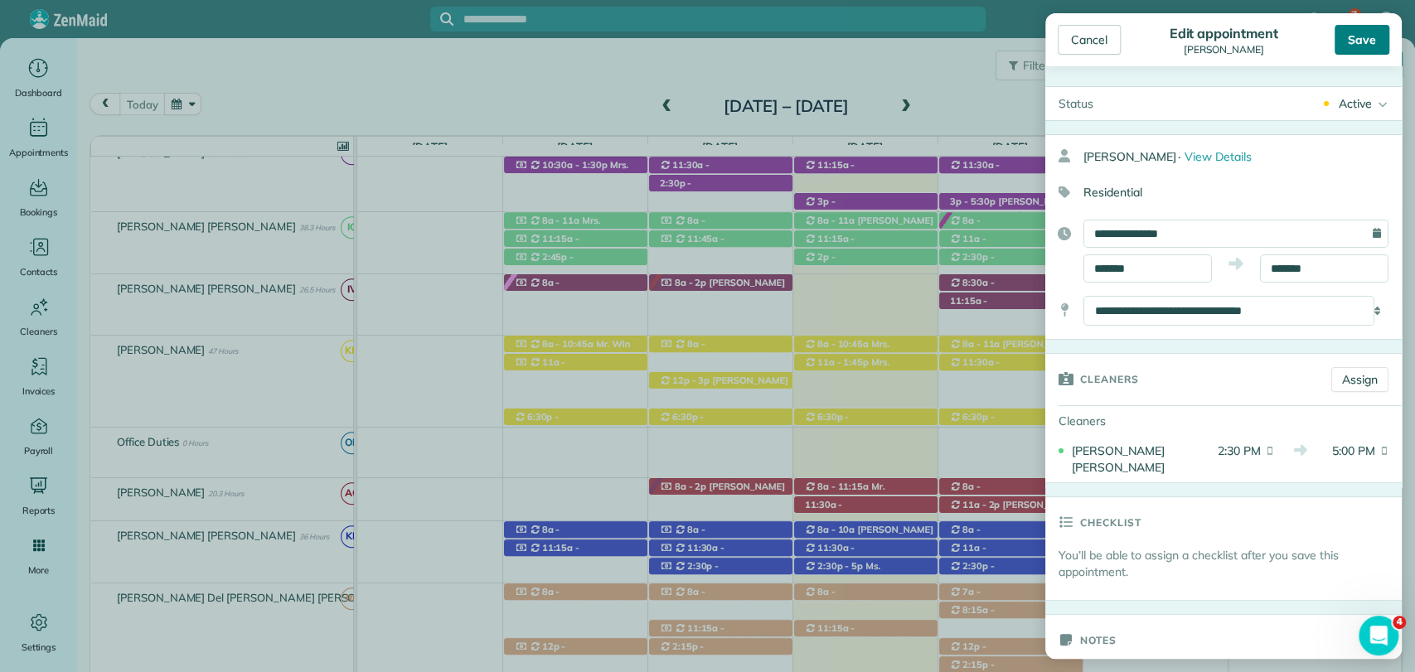
click at [1371, 35] on div "Save" at bounding box center [1362, 40] width 55 height 30
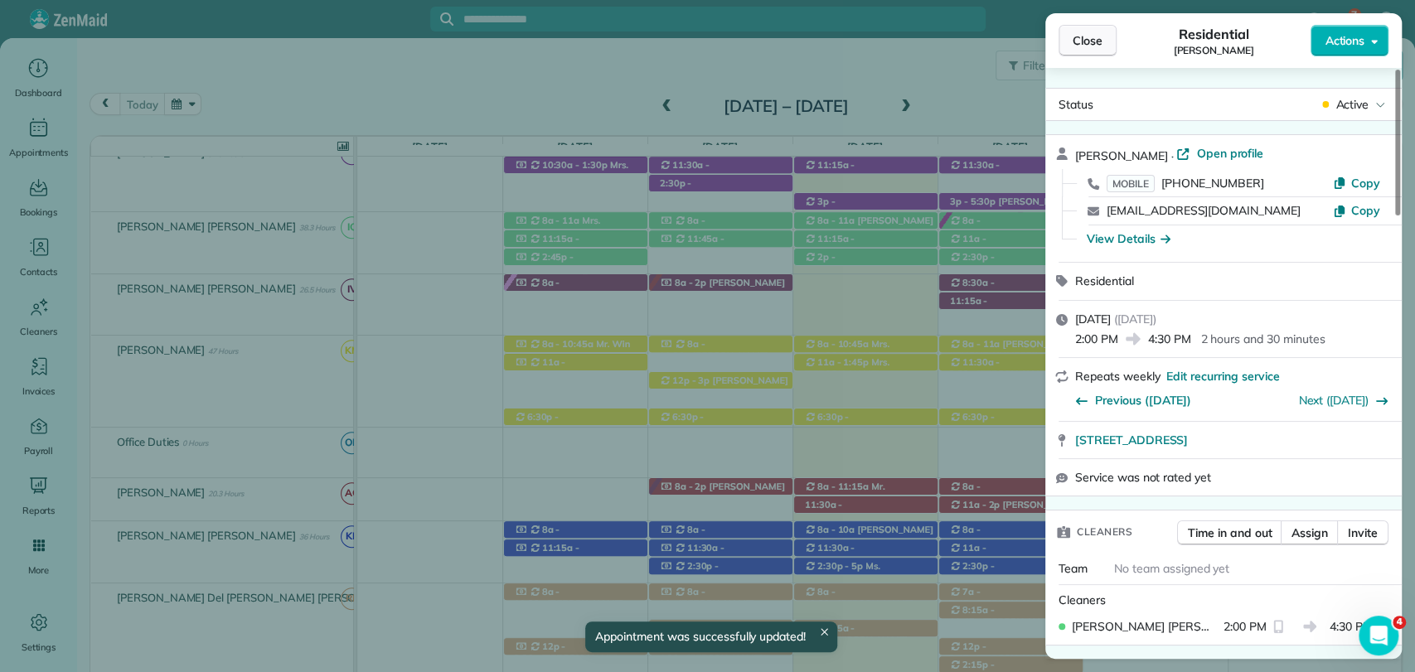
click at [1093, 48] on span "Close" at bounding box center [1088, 40] width 30 height 17
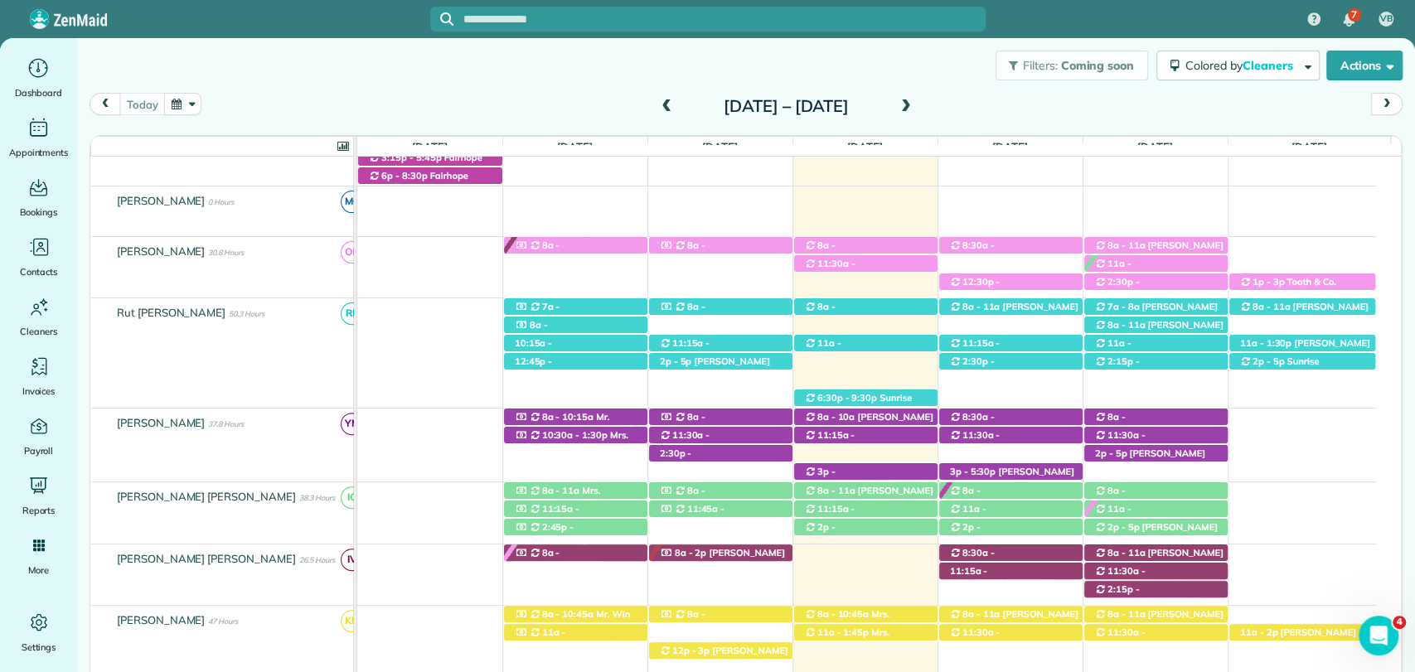
scroll to position [276, 0]
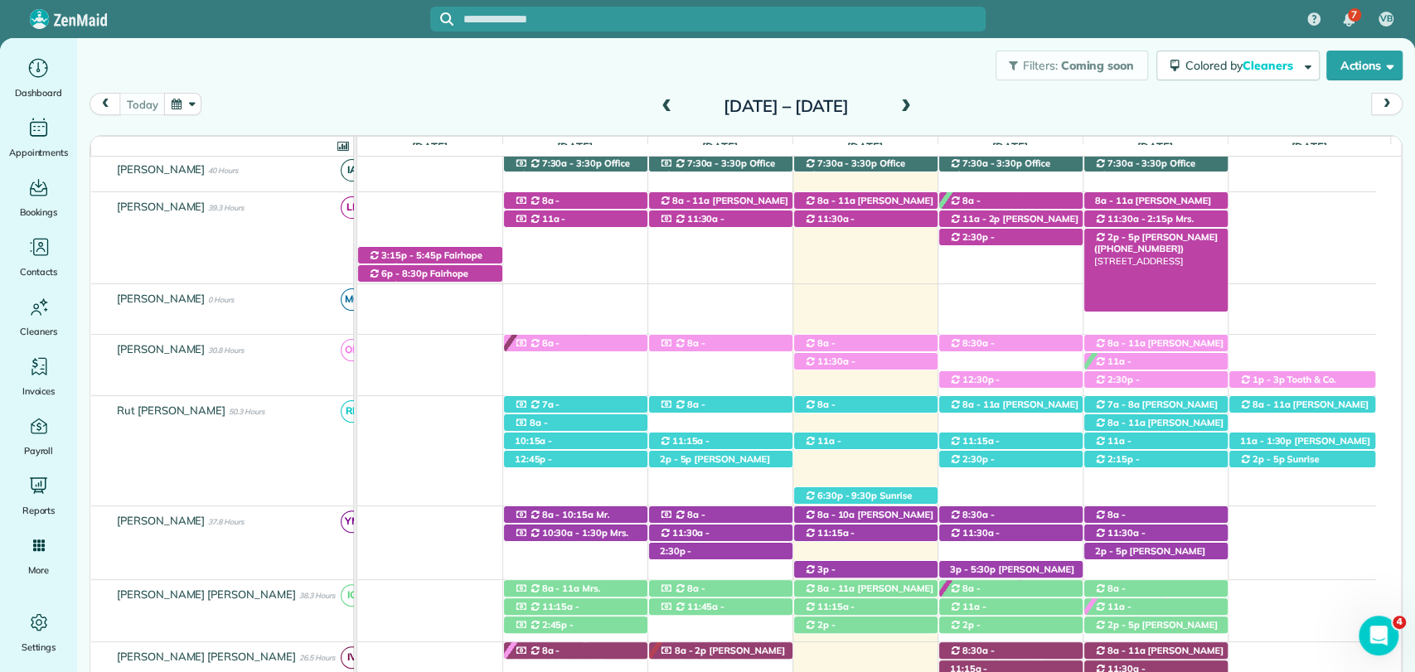
click at [1155, 237] on span "[PERSON_NAME] ([PHONE_NUMBER])" at bounding box center [1156, 242] width 124 height 23
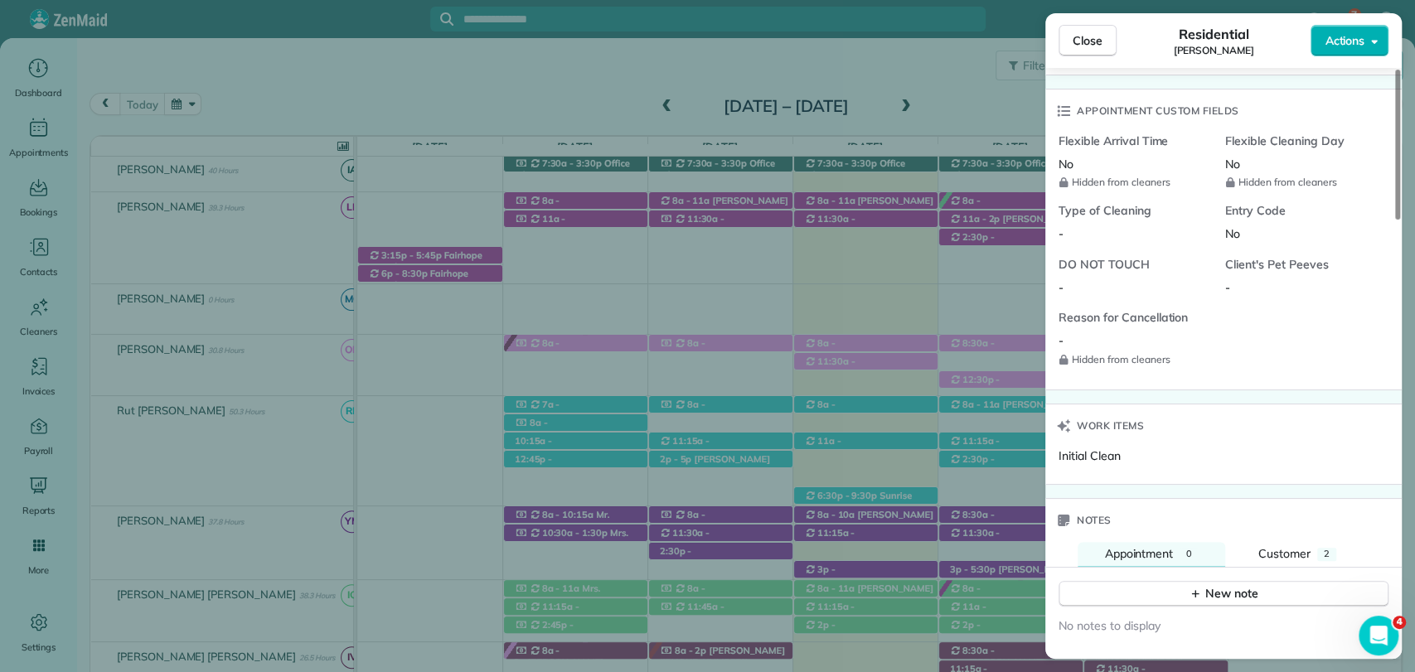
scroll to position [1389, 0]
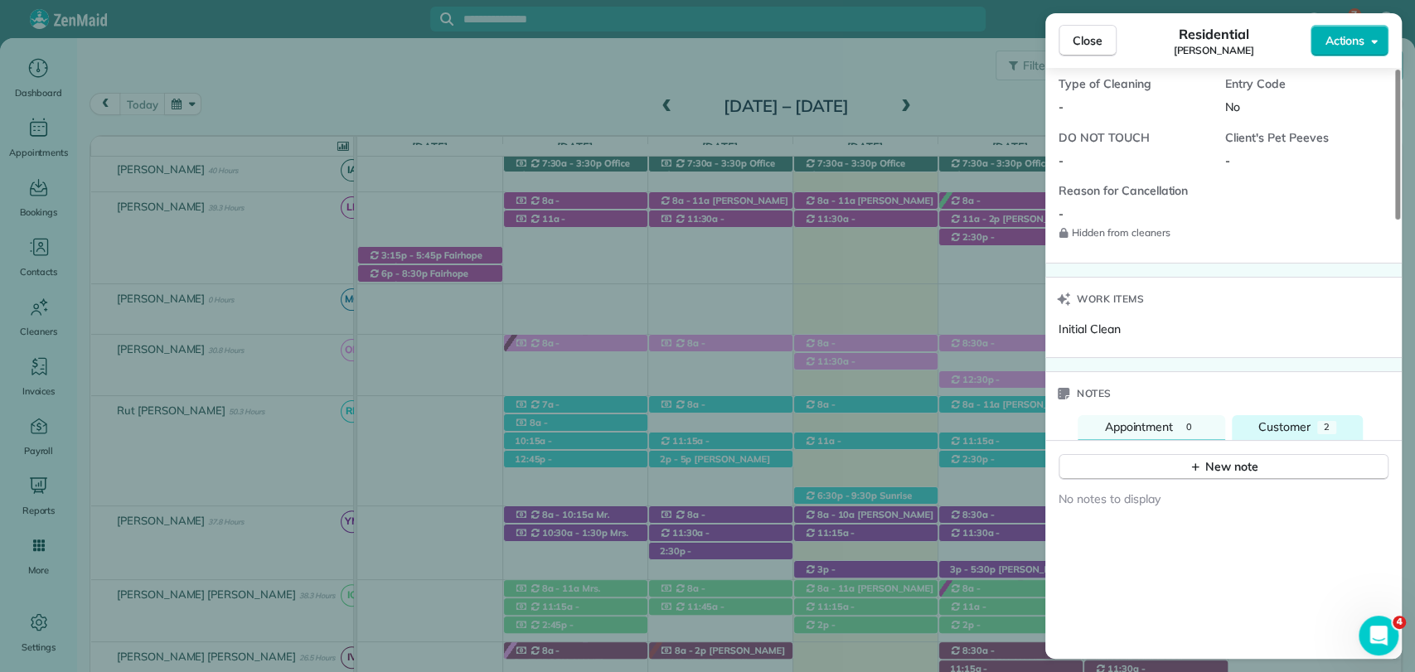
click at [1316, 416] on button "Customer 2" at bounding box center [1297, 427] width 131 height 25
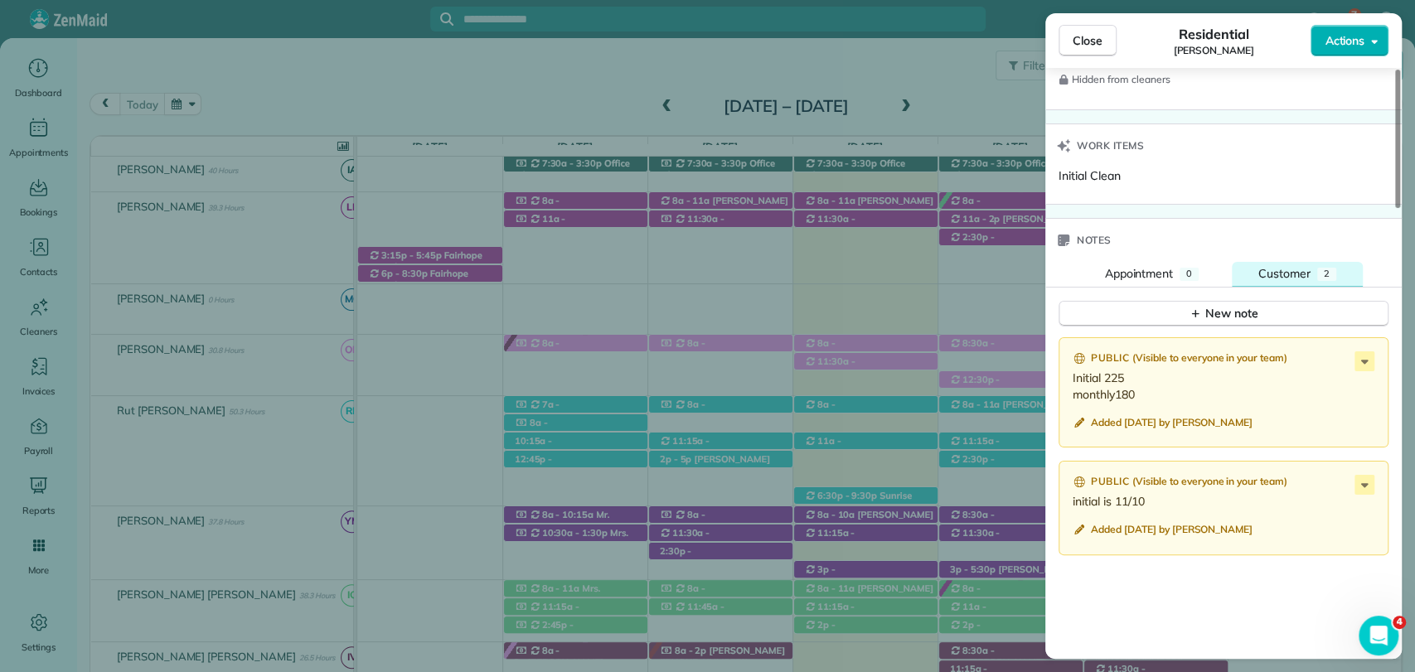
scroll to position [1573, 0]
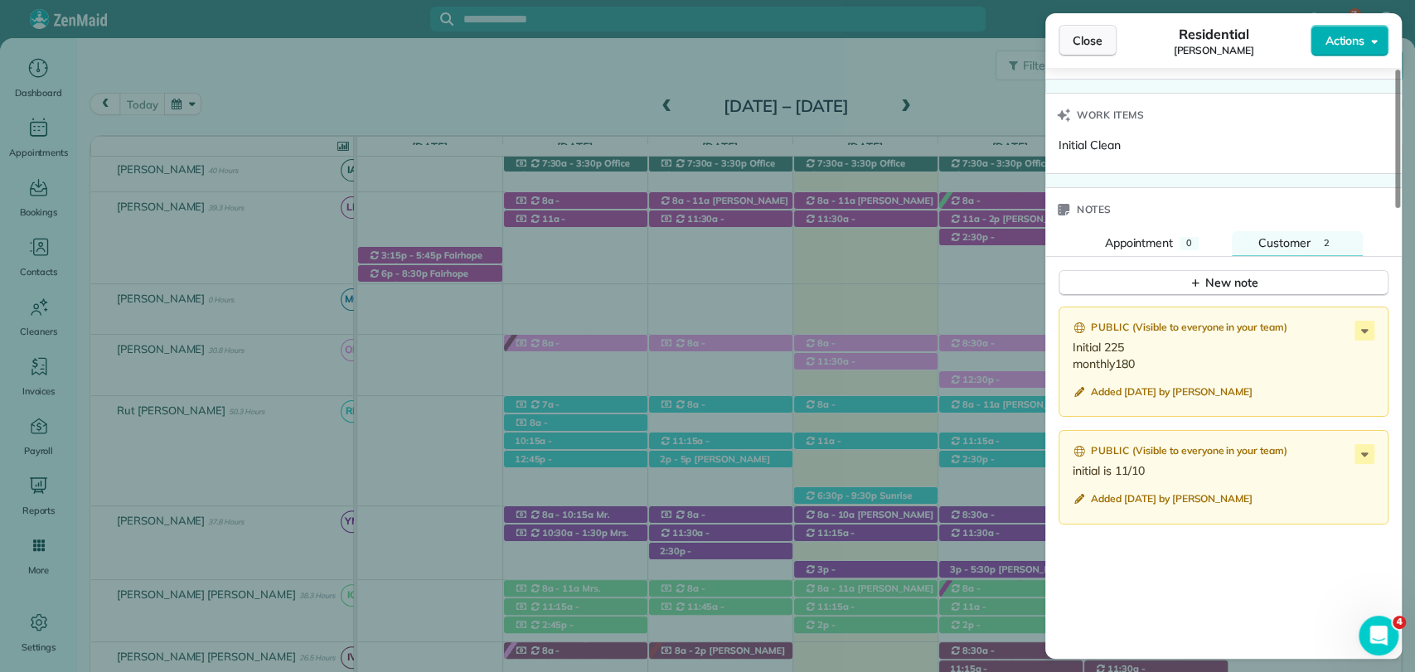
click at [1090, 36] on span "Close" at bounding box center [1088, 40] width 30 height 17
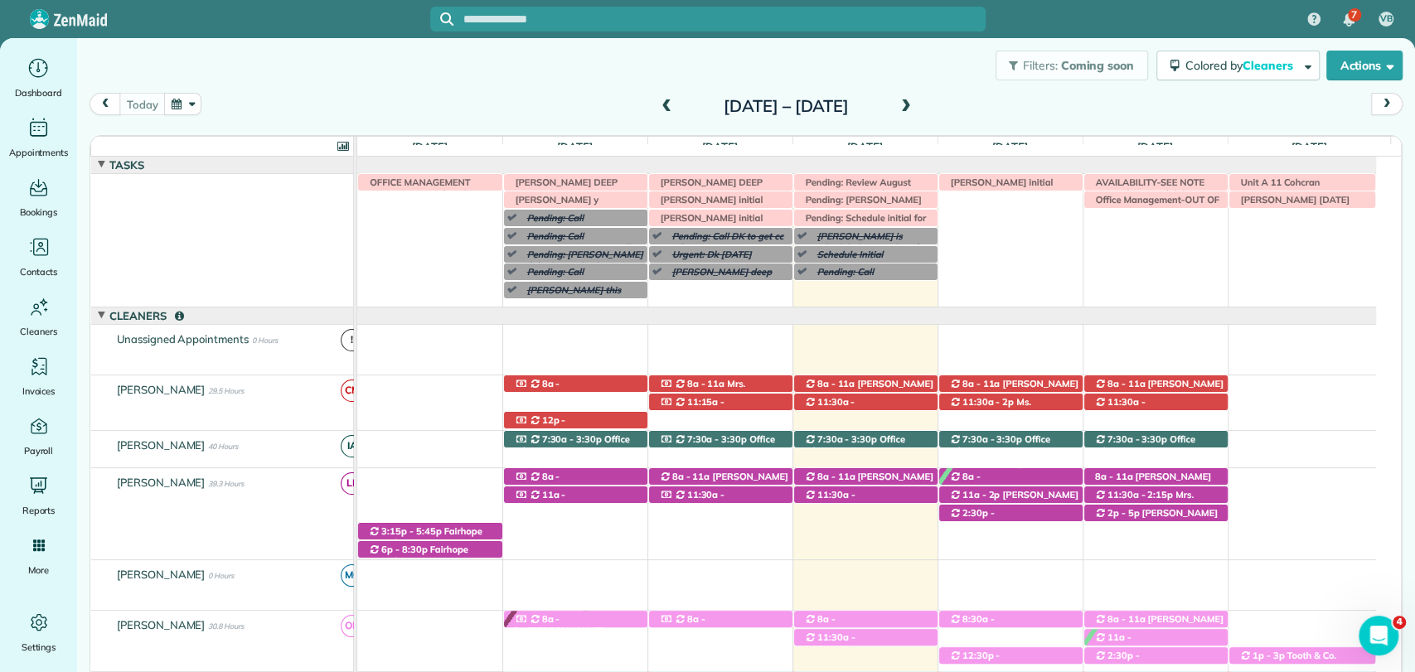
click at [371, 91] on div "Filters: Coming soon Colored by Cleaners Color by Cleaner Color by Team Color b…" at bounding box center [746, 65] width 1338 height 55
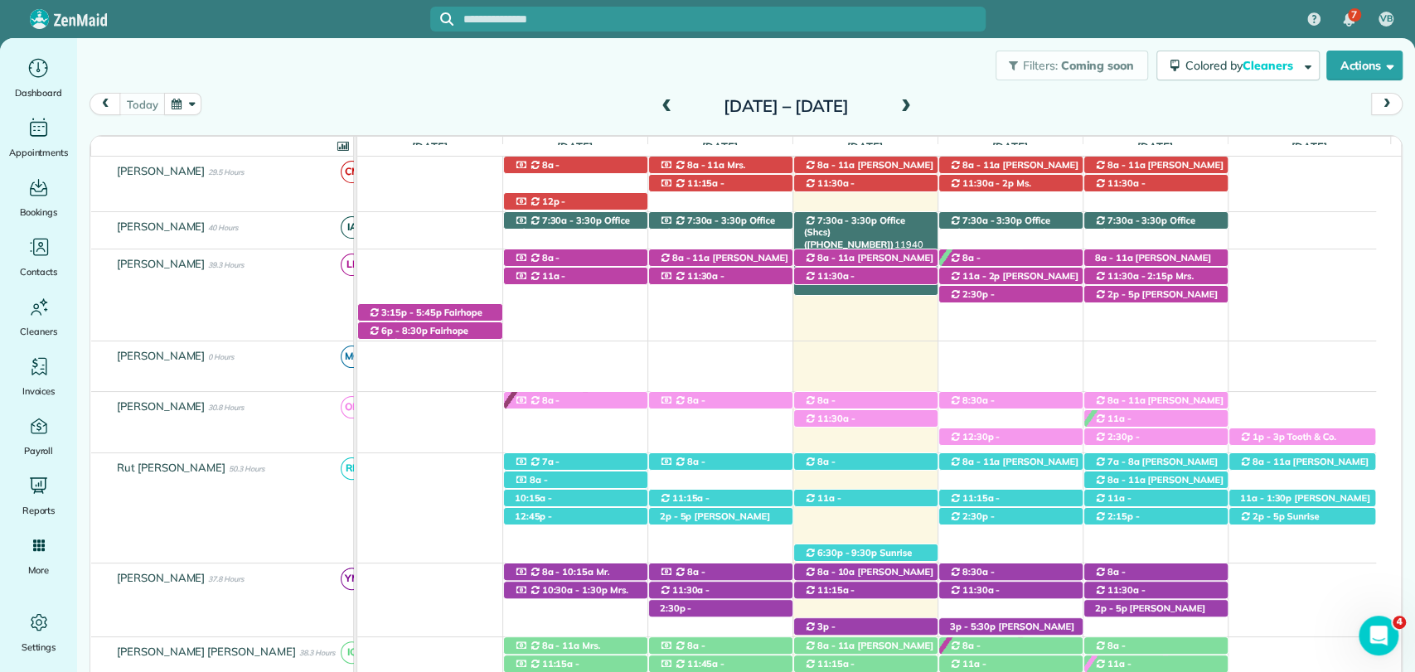
scroll to position [368, 0]
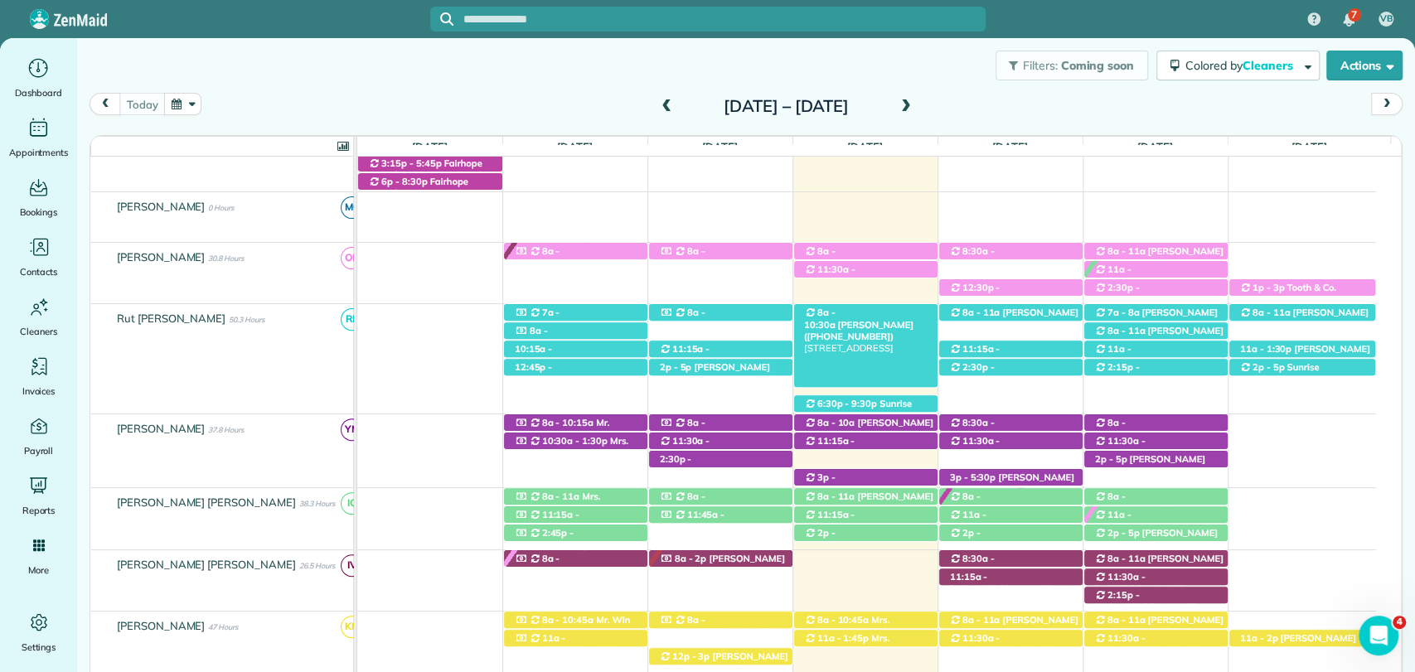
click at [880, 319] on span "[PERSON_NAME] ([PHONE_NUMBER])" at bounding box center [858, 330] width 109 height 23
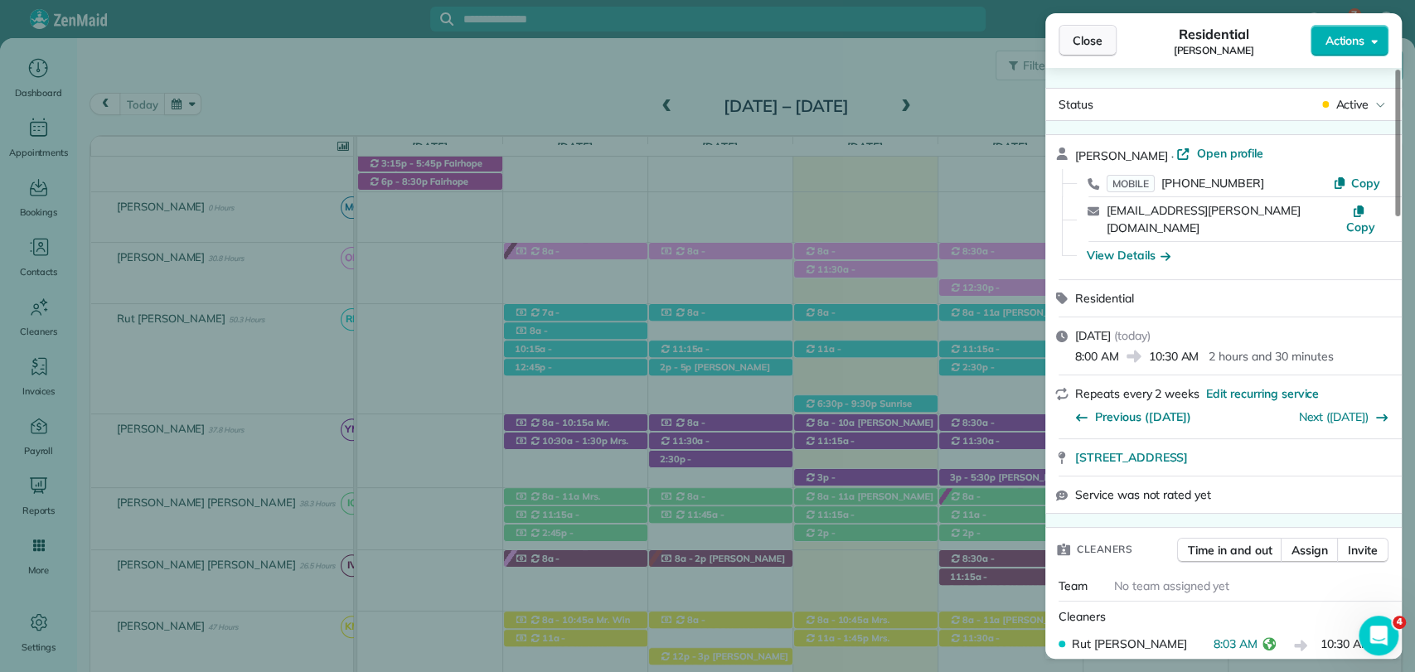
click at [1094, 39] on span "Close" at bounding box center [1088, 40] width 30 height 17
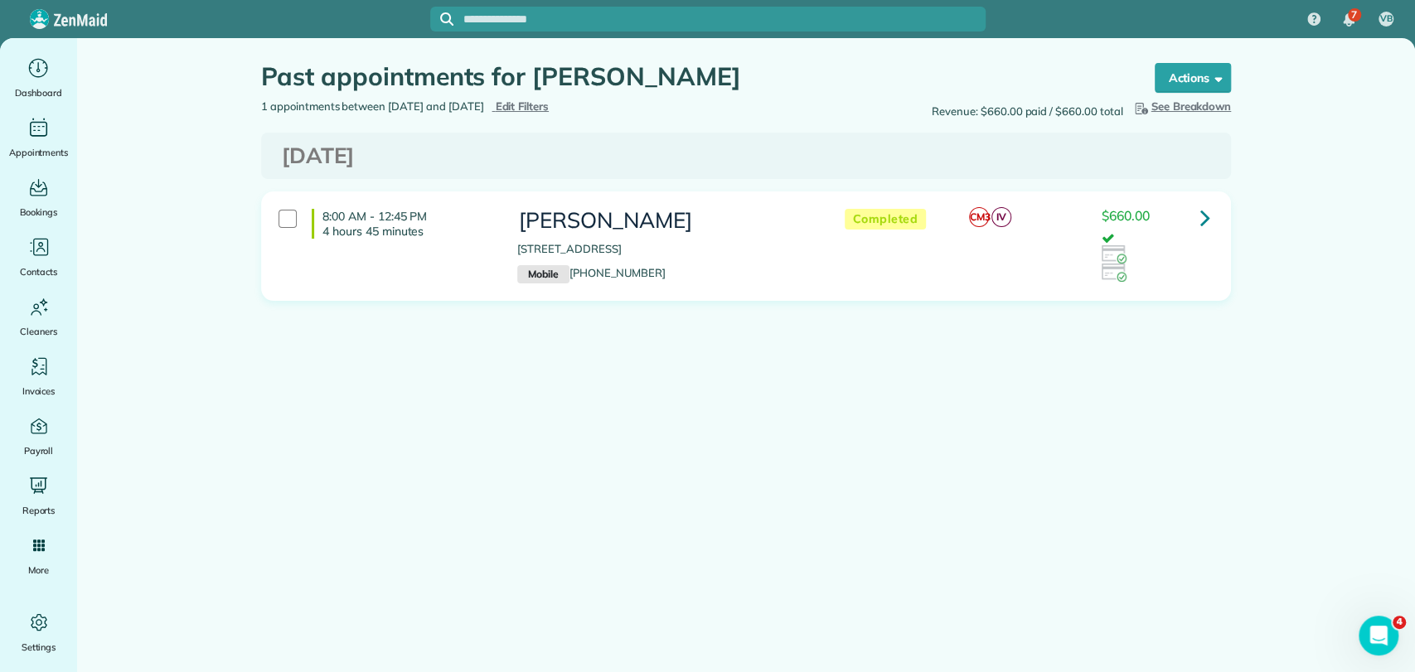
click at [1200, 216] on icon at bounding box center [1205, 217] width 10 height 29
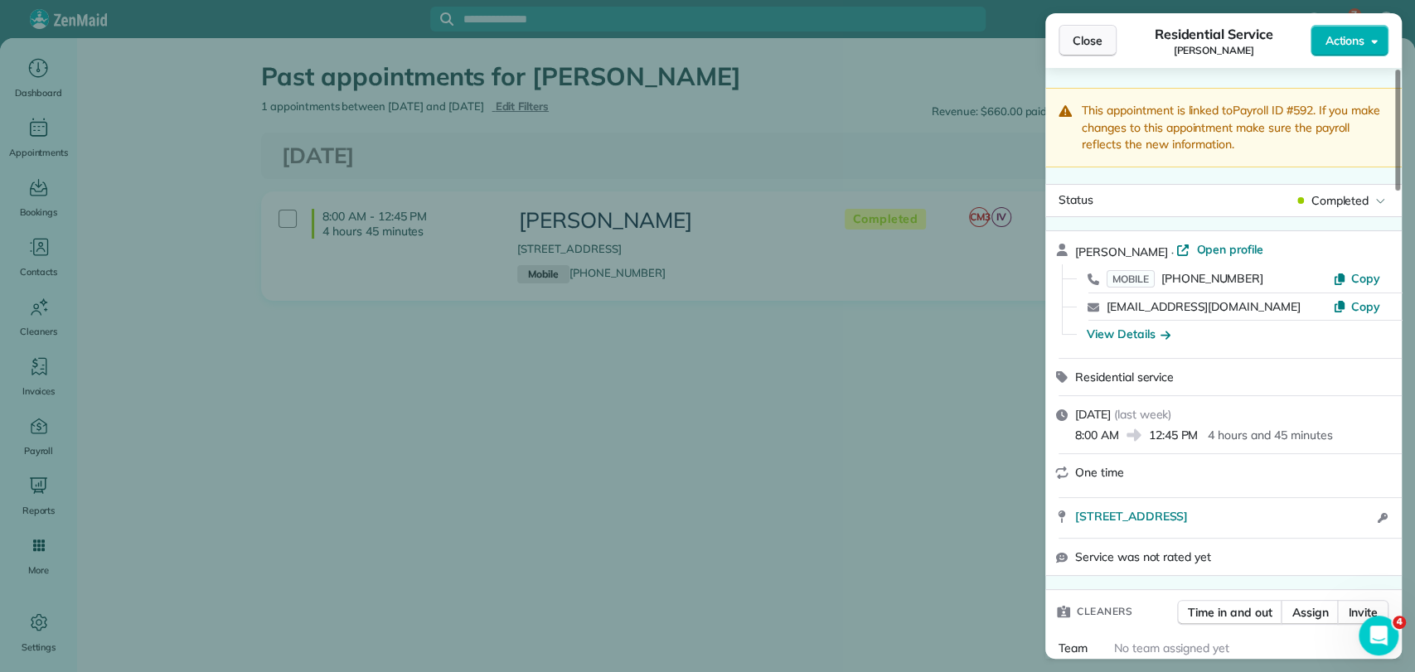
click at [1082, 33] on span "Close" at bounding box center [1088, 40] width 30 height 17
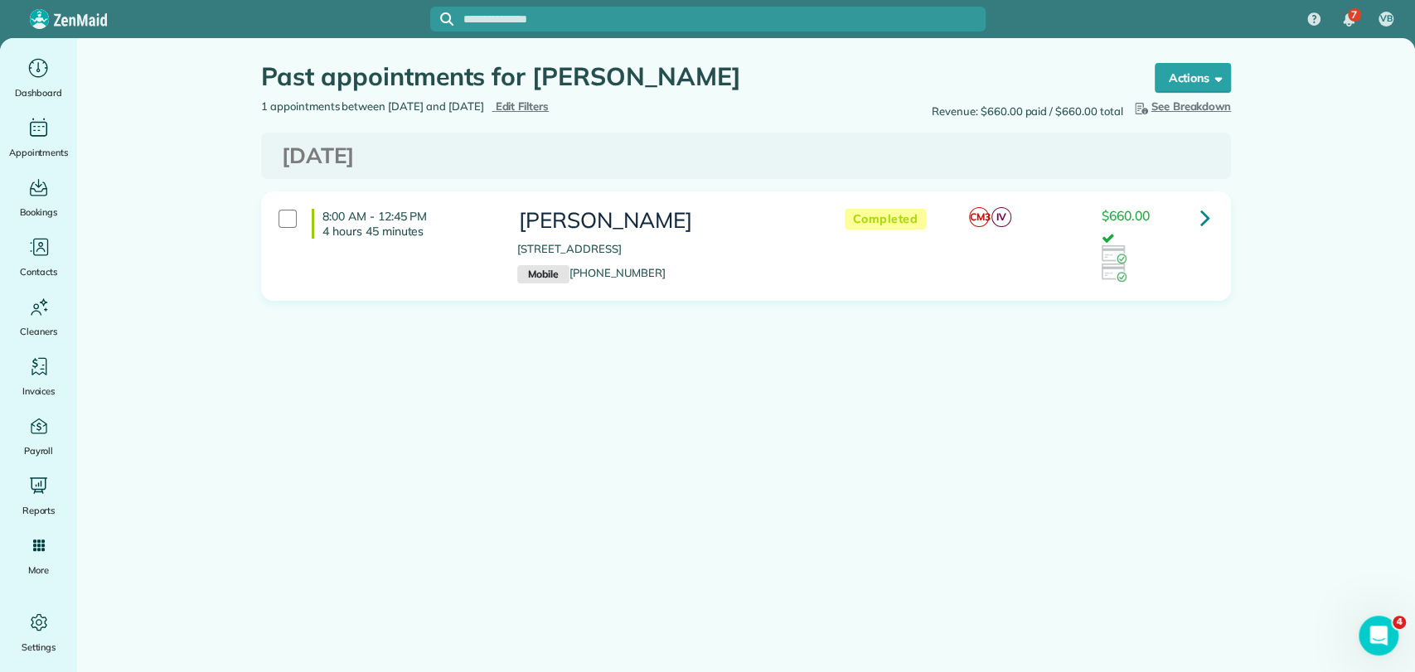
click at [1207, 211] on icon at bounding box center [1205, 217] width 10 height 29
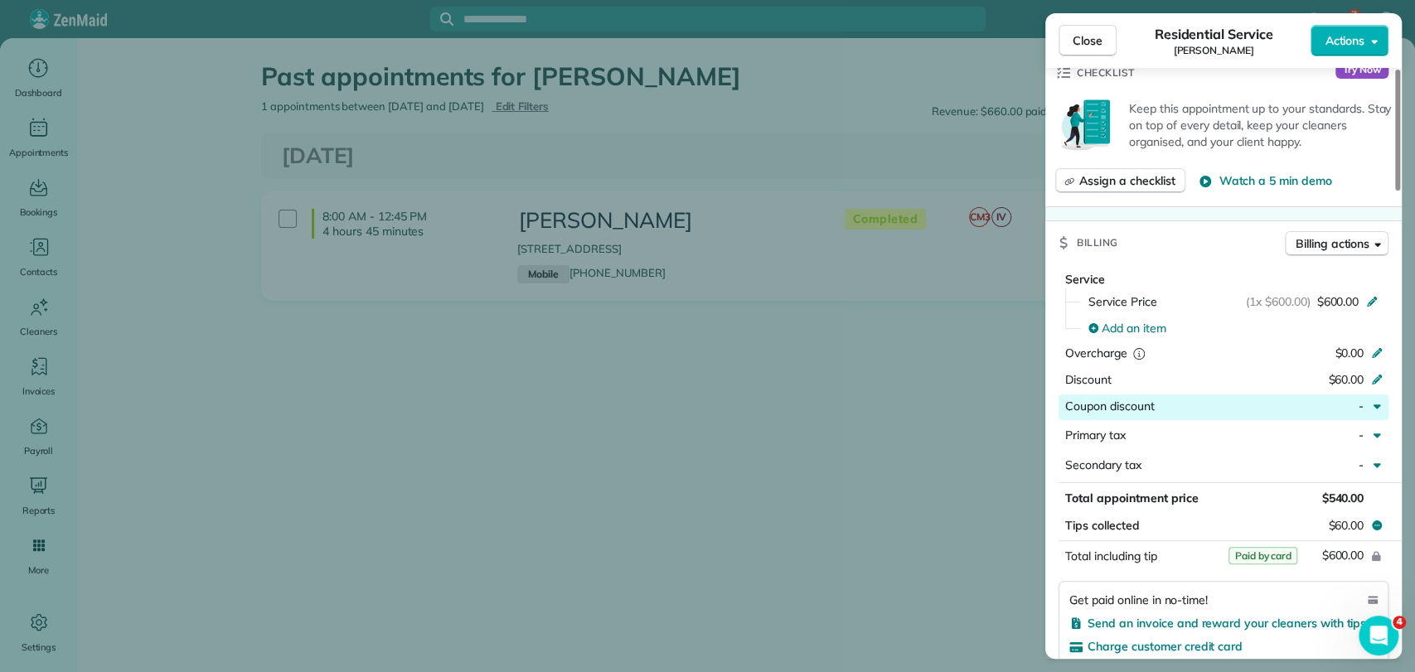
scroll to position [736, 0]
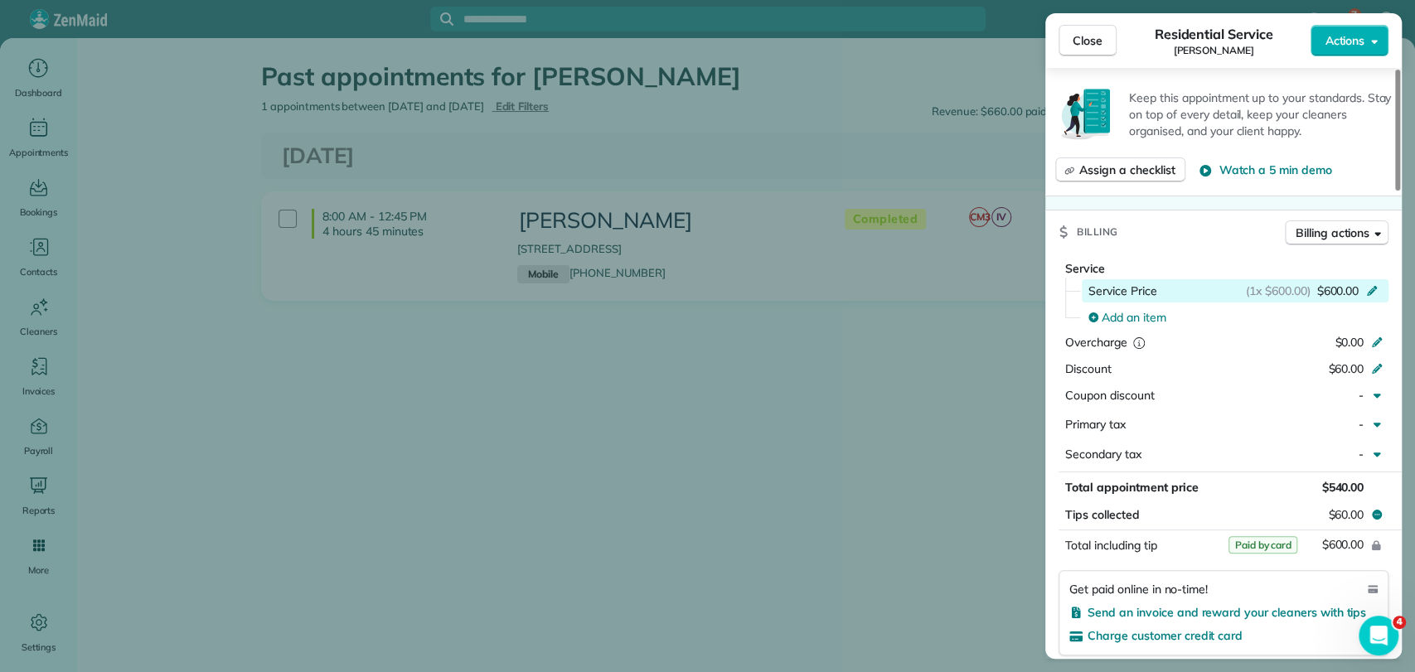
click at [1343, 285] on span "$600.00" at bounding box center [1337, 291] width 42 height 17
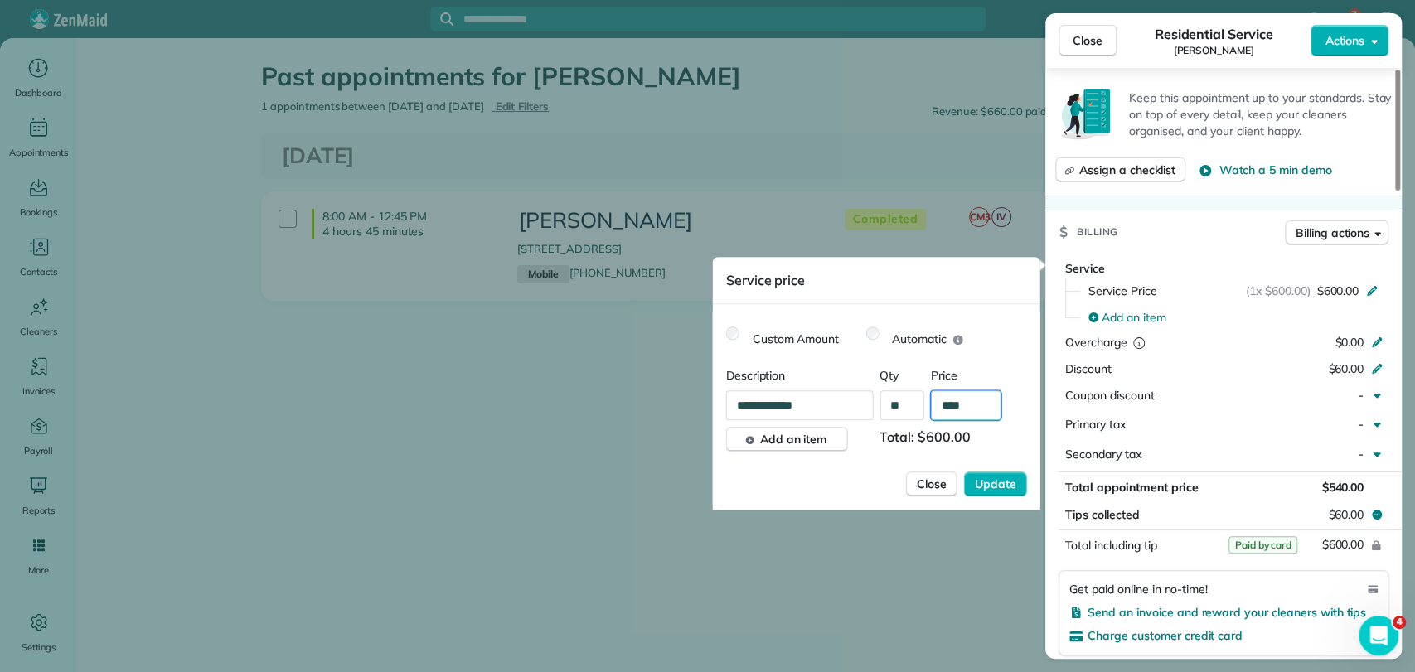
click at [973, 405] on input "****" at bounding box center [966, 405] width 70 height 30
type input "****"
click at [986, 477] on span "Update" at bounding box center [995, 484] width 41 height 17
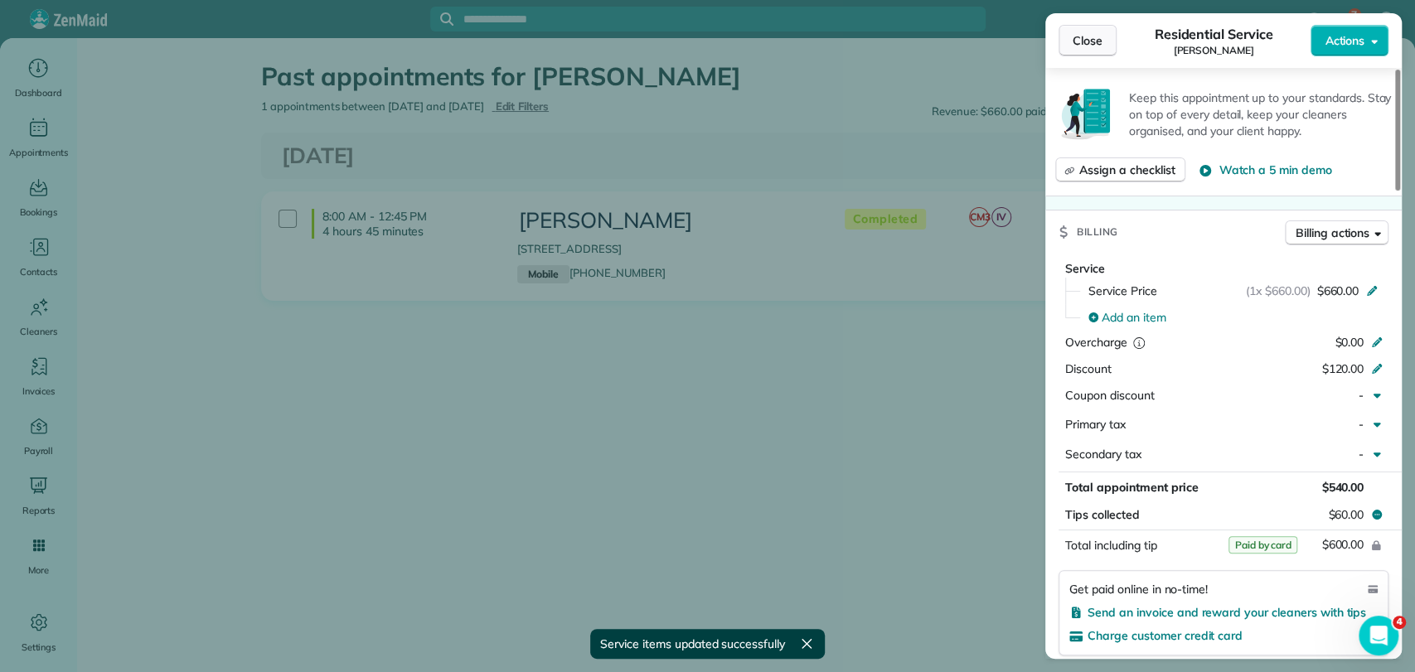
click at [1091, 39] on span "Close" at bounding box center [1088, 40] width 30 height 17
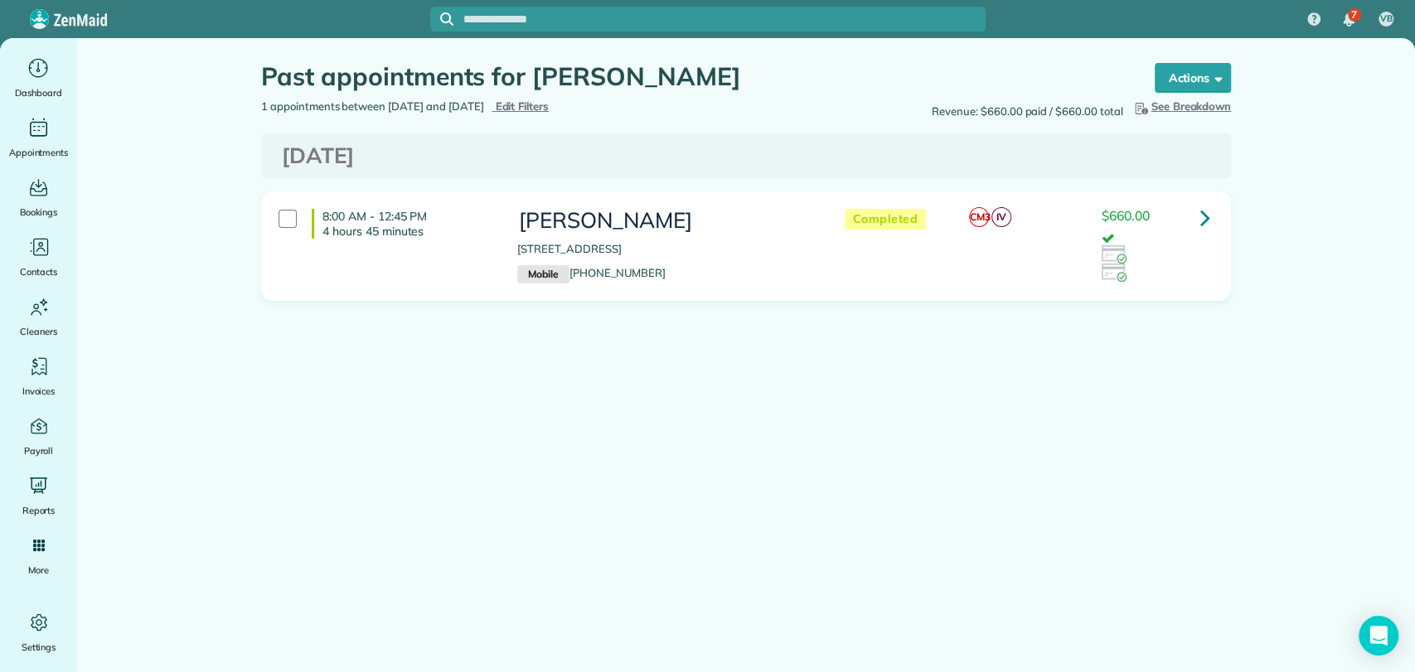
click at [1202, 214] on icon at bounding box center [1205, 217] width 10 height 29
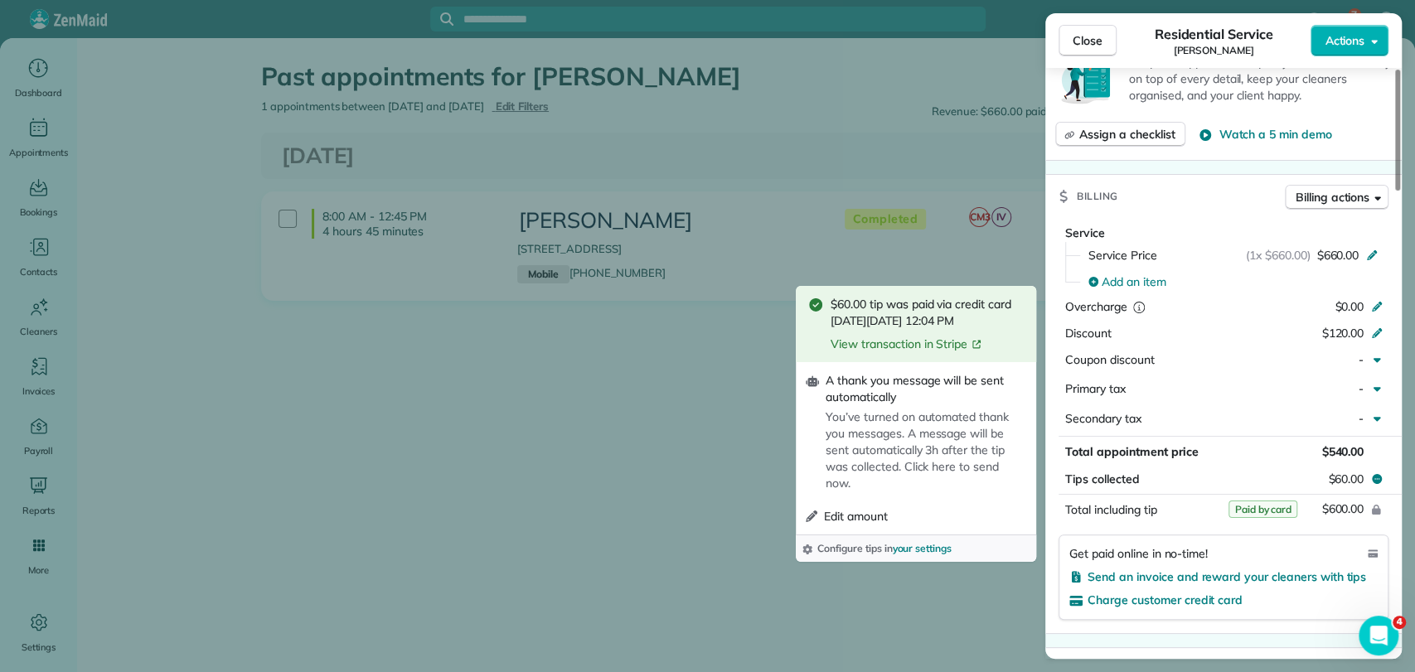
scroll to position [736, 0]
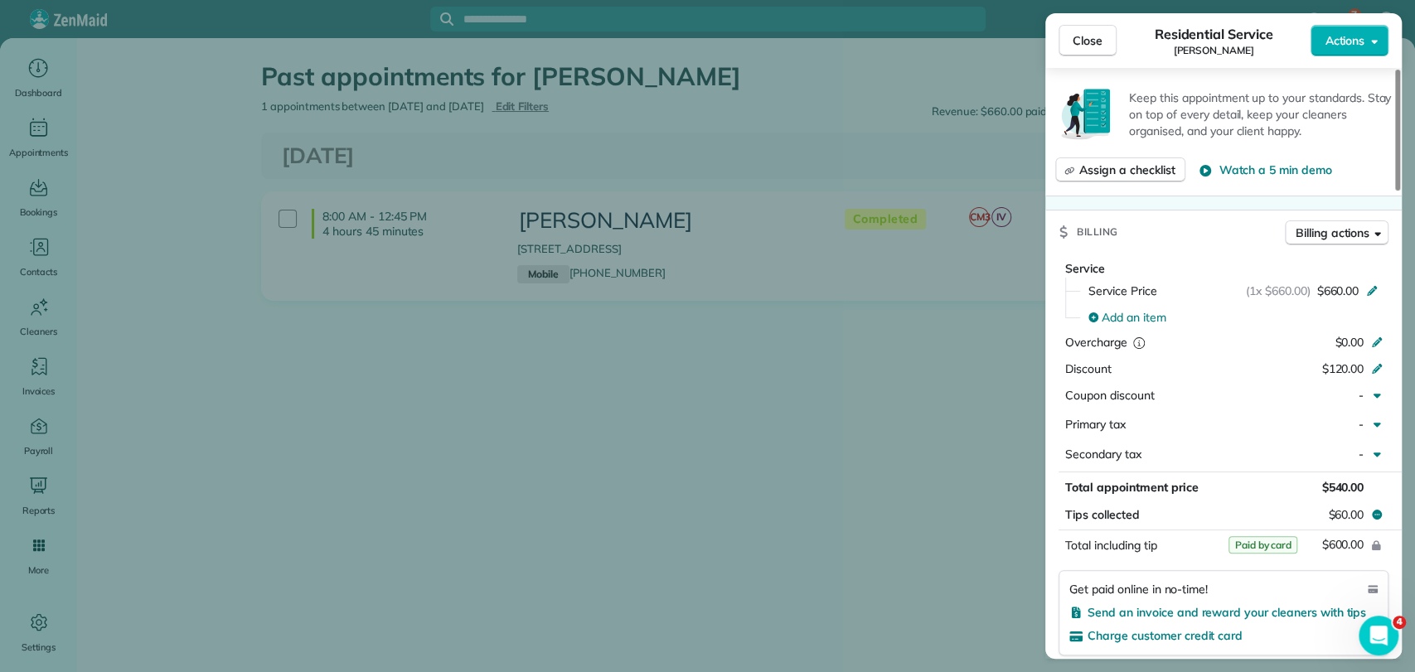
drag, startPoint x: 877, startPoint y: 430, endPoint x: 1073, endPoint y: 273, distance: 251.8
click at [877, 429] on div "Close Residential Service Susan Chambers Actions This appointment is linked to …" at bounding box center [707, 336] width 1415 height 672
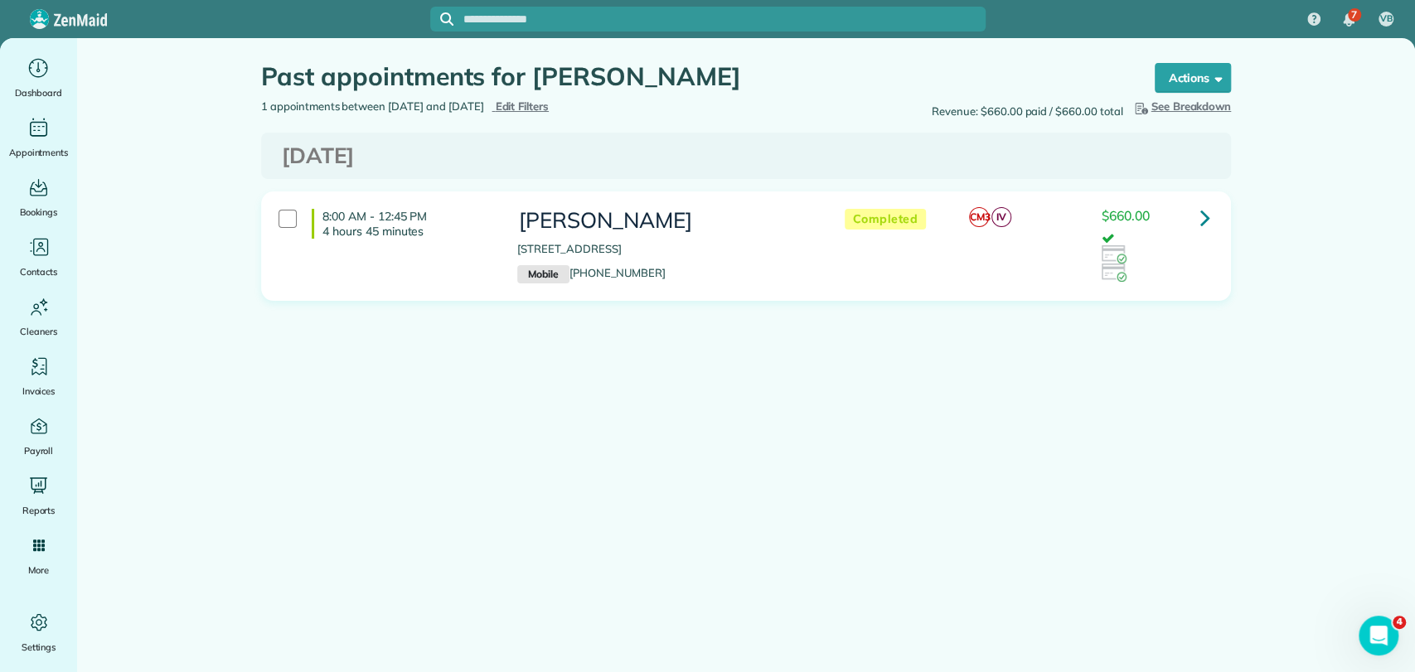
click at [1214, 216] on link at bounding box center [1205, 217] width 33 height 33
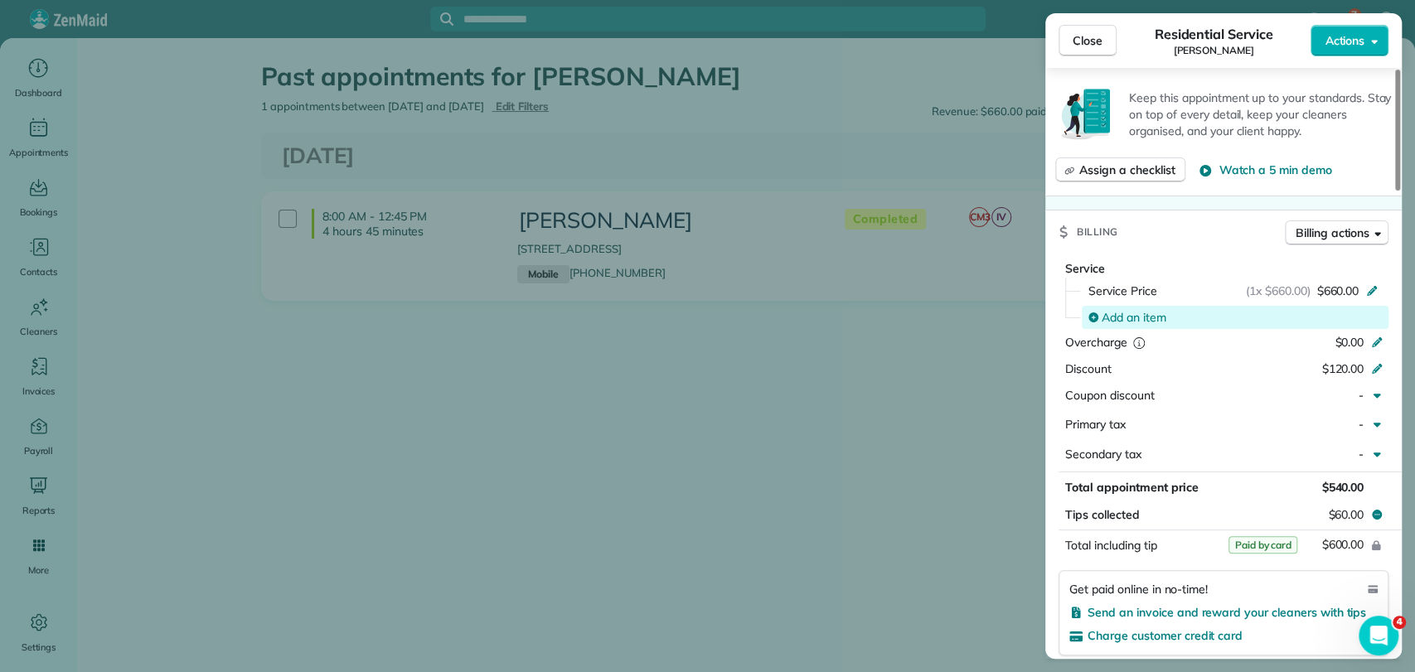
scroll to position [830, 0]
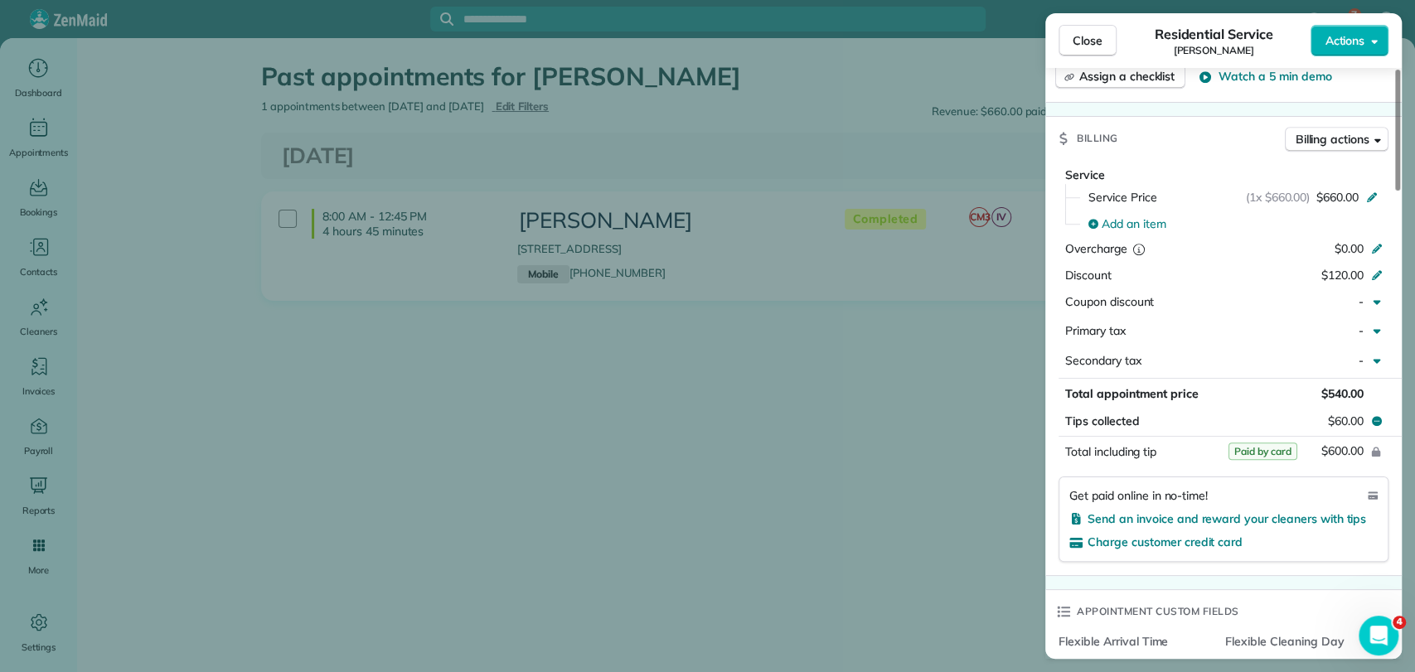
drag, startPoint x: 822, startPoint y: 399, endPoint x: 830, endPoint y: 250, distance: 149.4
click at [821, 387] on div "Close Residential Service Susan Chambers Actions This appointment is linked to …" at bounding box center [707, 336] width 1415 height 672
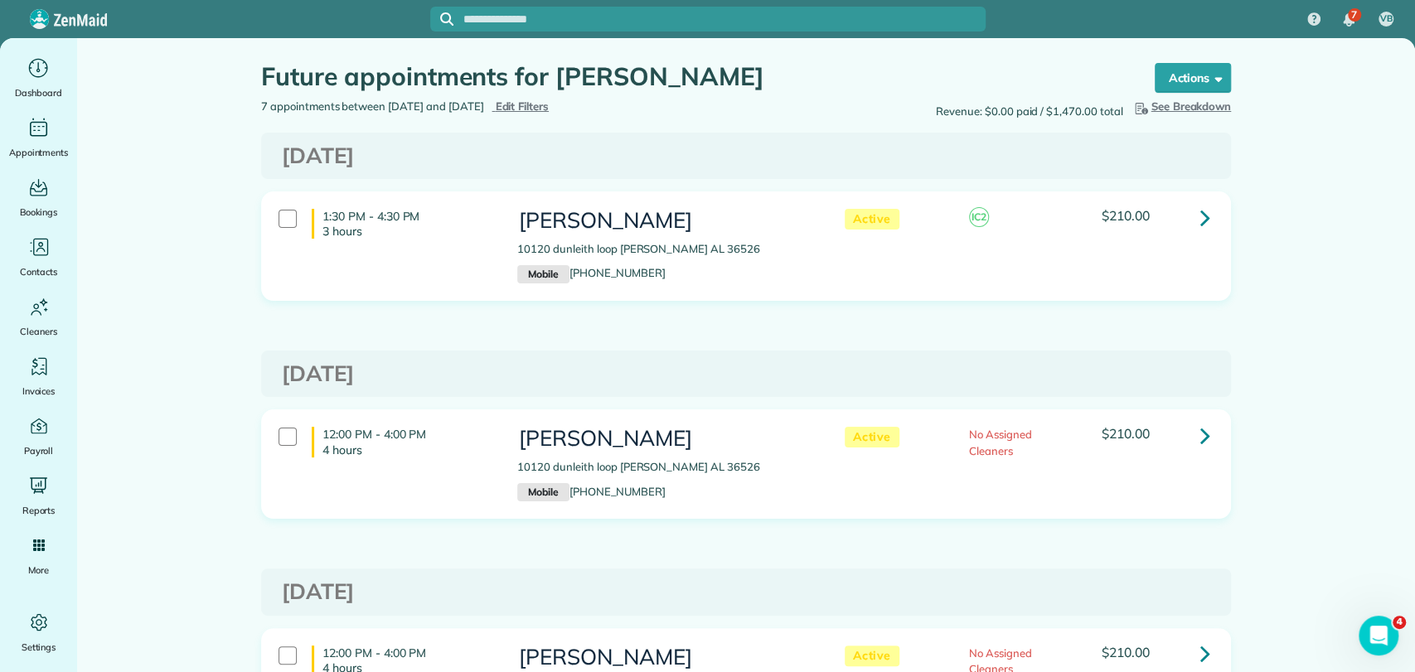
click at [1206, 215] on link at bounding box center [1205, 217] width 33 height 33
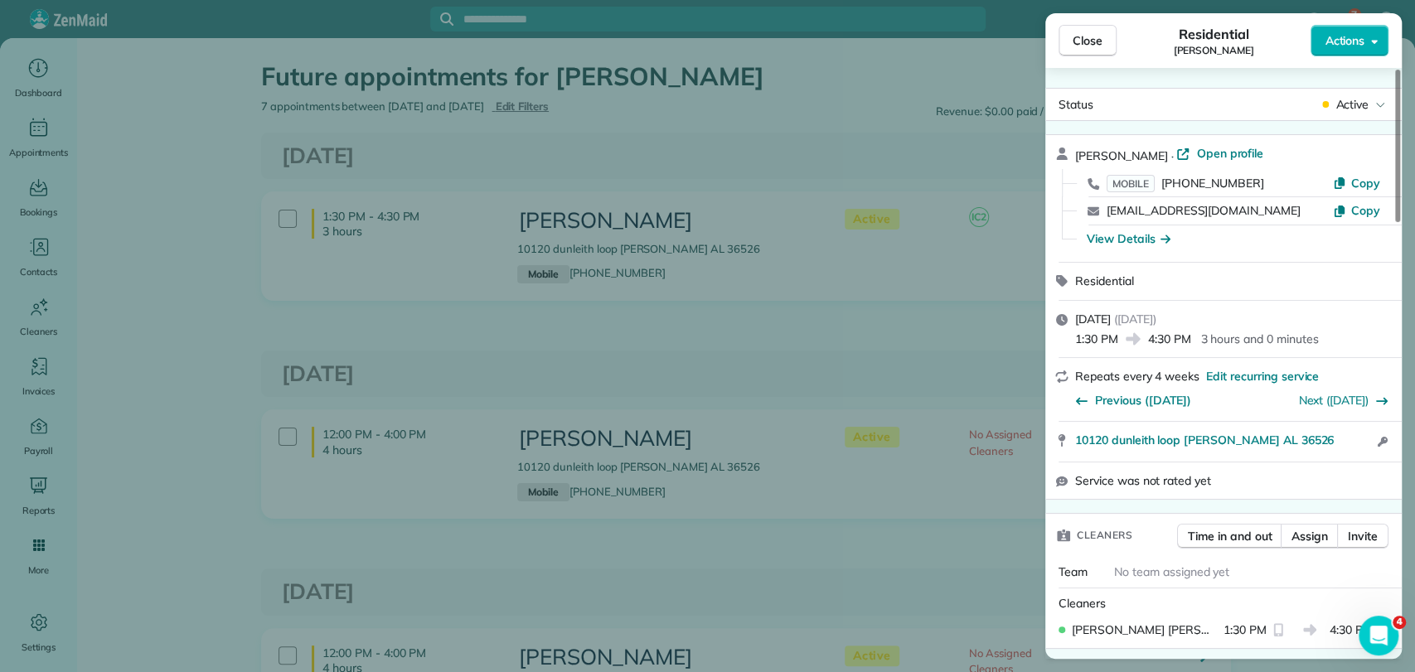
click at [1363, 89] on div "Status Active" at bounding box center [1223, 104] width 356 height 33
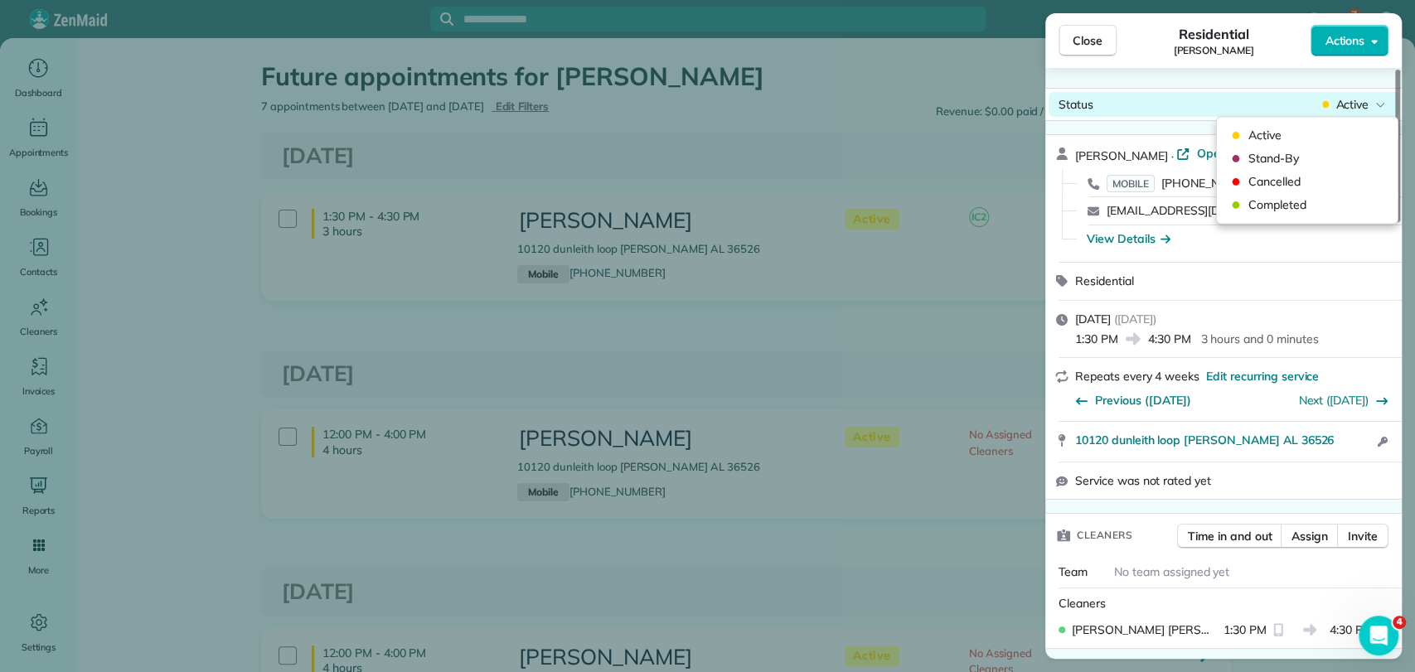
click at [1363, 98] on span "Active" at bounding box center [1351, 104] width 33 height 17
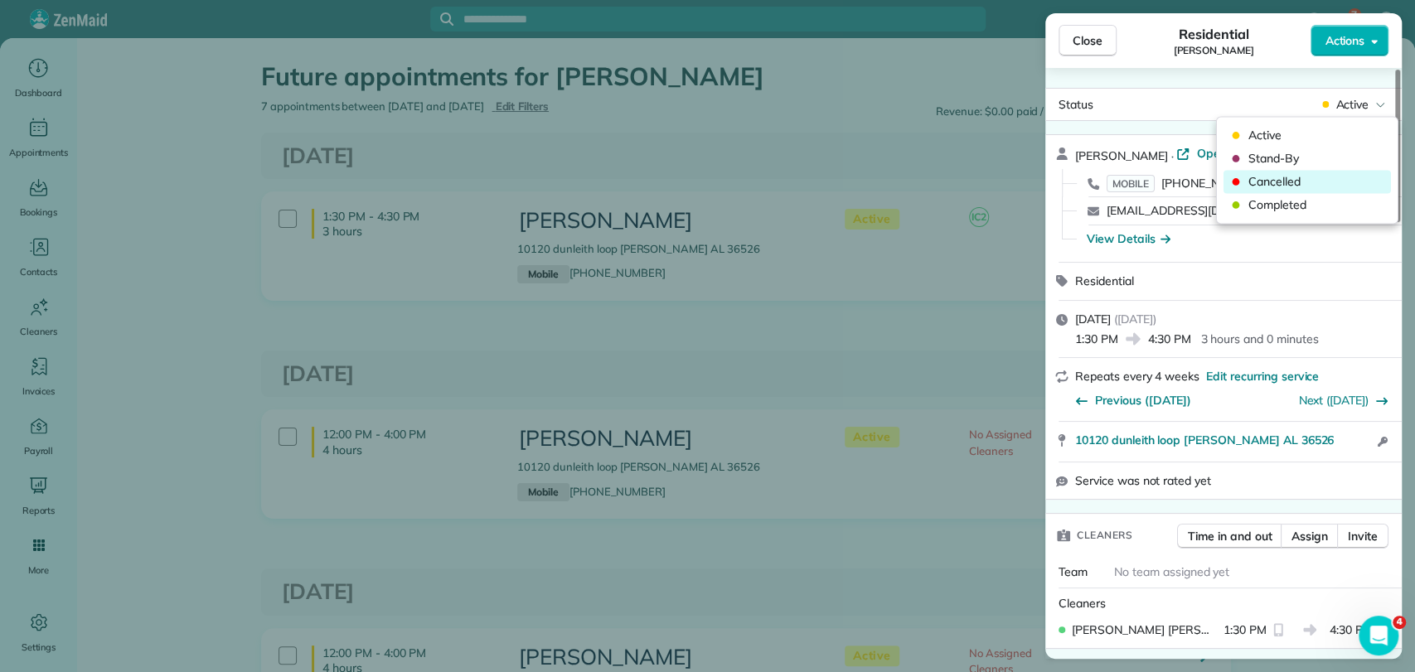
click at [1316, 171] on div "Cancelled" at bounding box center [1307, 181] width 167 height 23
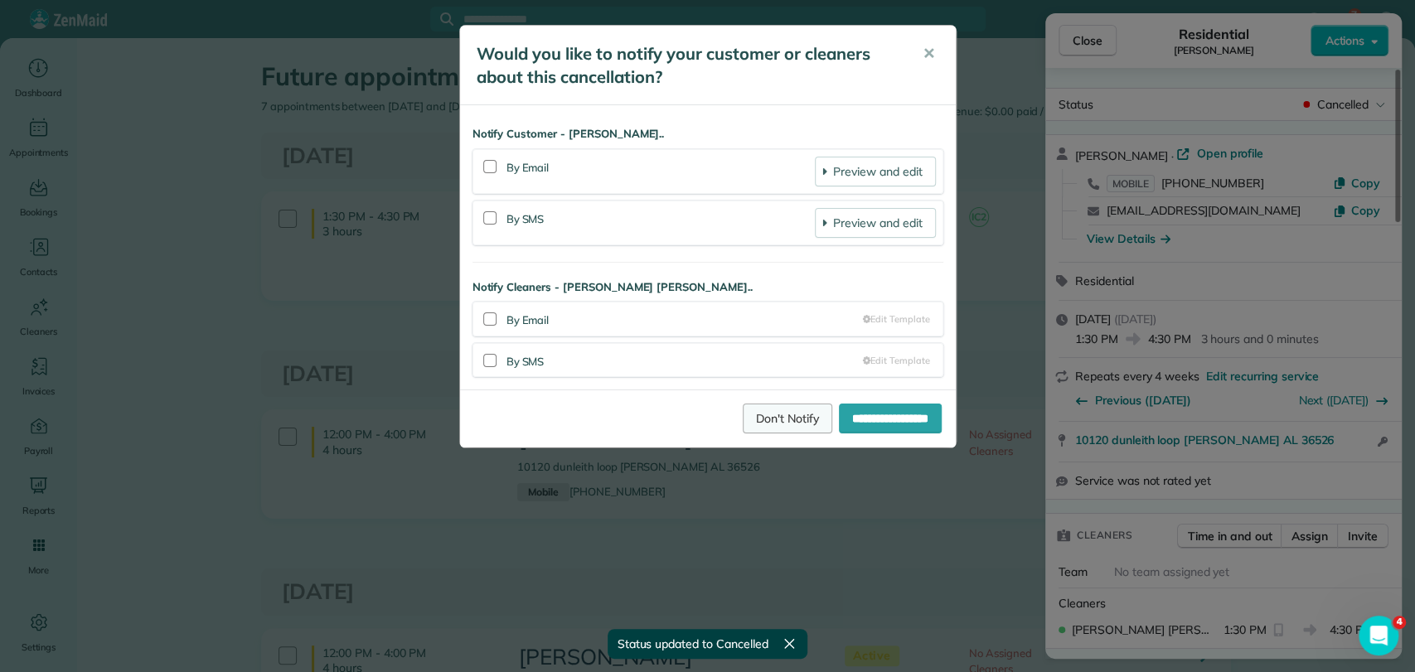
click at [743, 431] on link "Don't Notify" at bounding box center [788, 419] width 90 height 30
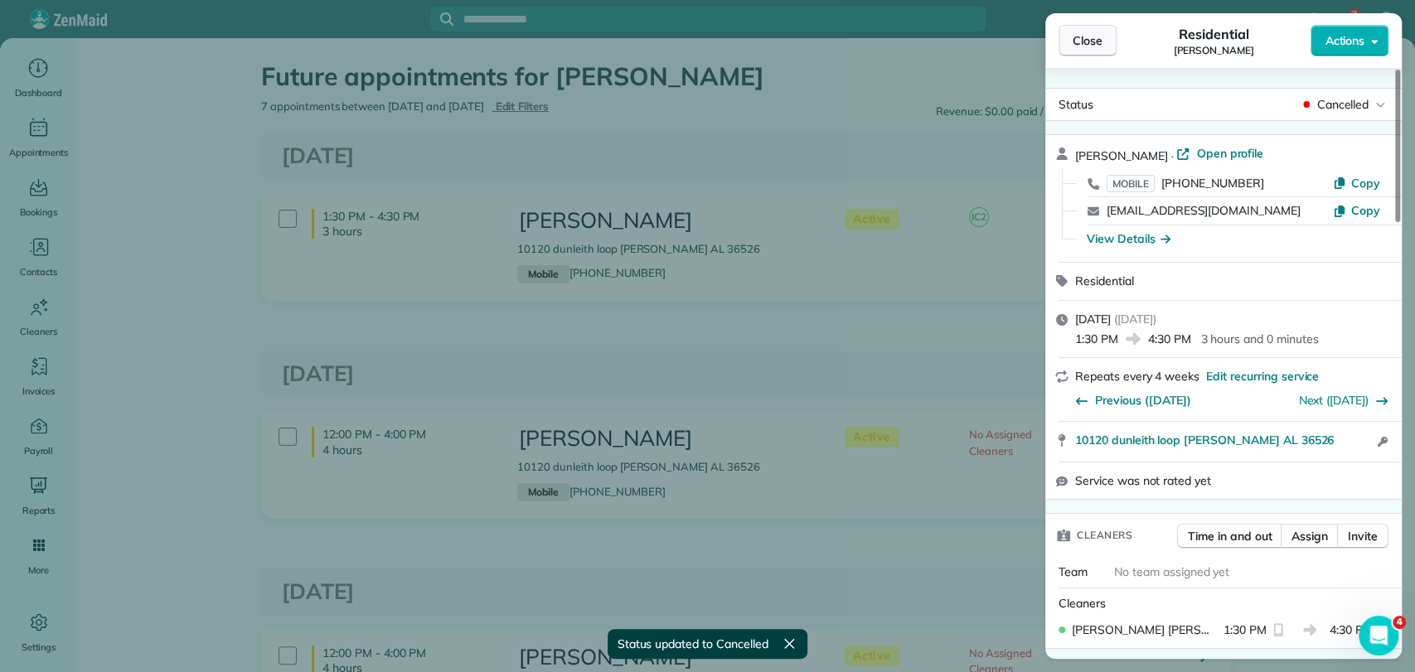
click at [1092, 44] on span "Close" at bounding box center [1088, 40] width 30 height 17
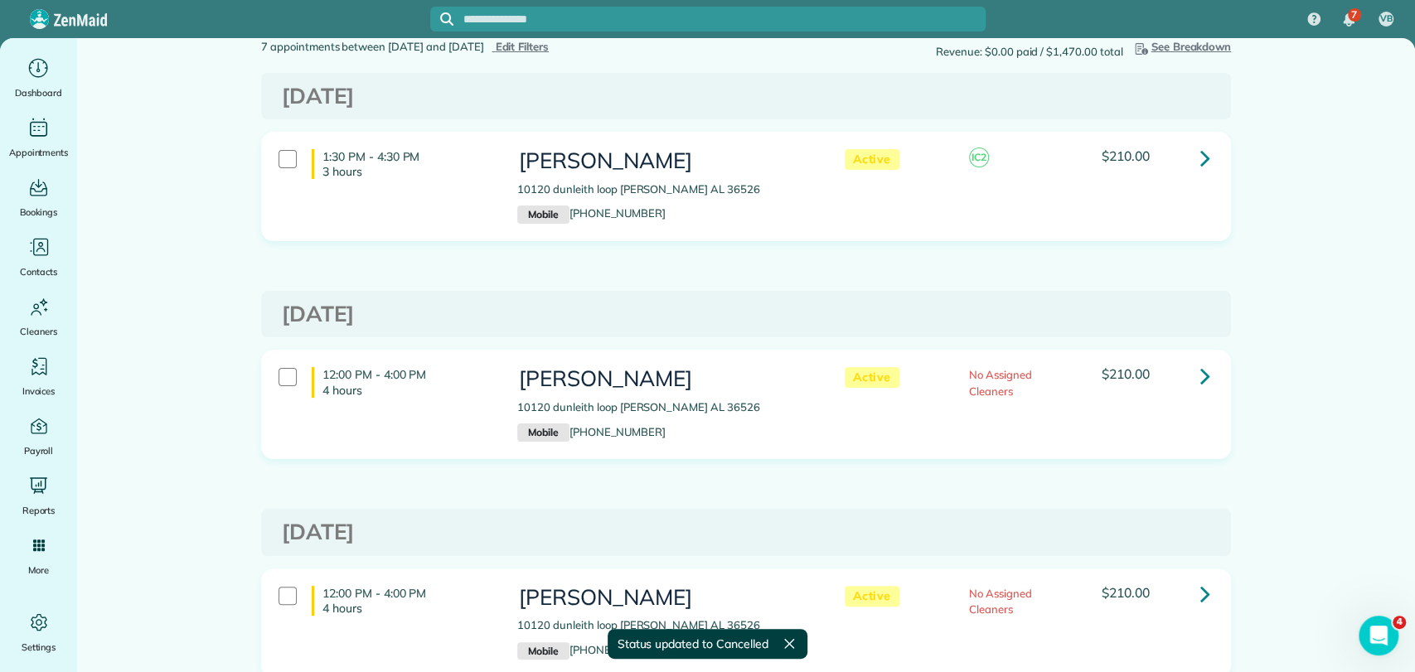
scroll to position [92, 0]
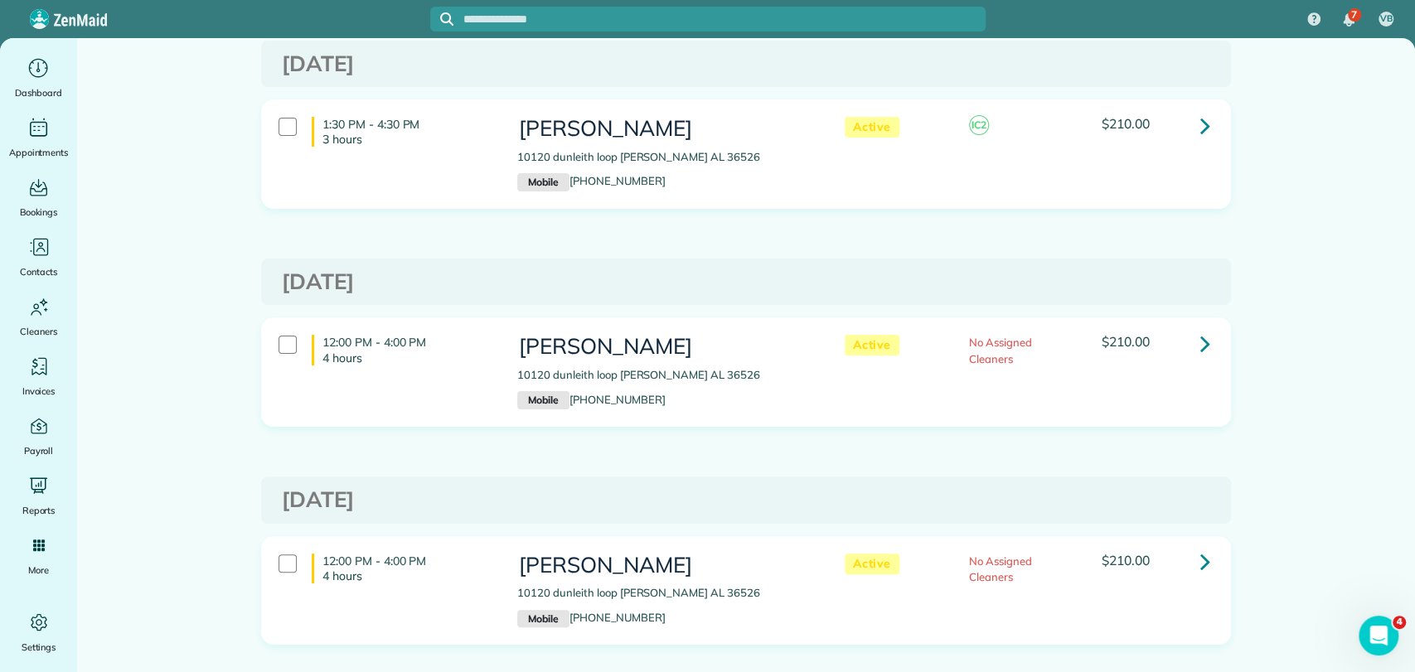
click at [1200, 338] on icon at bounding box center [1205, 343] width 10 height 29
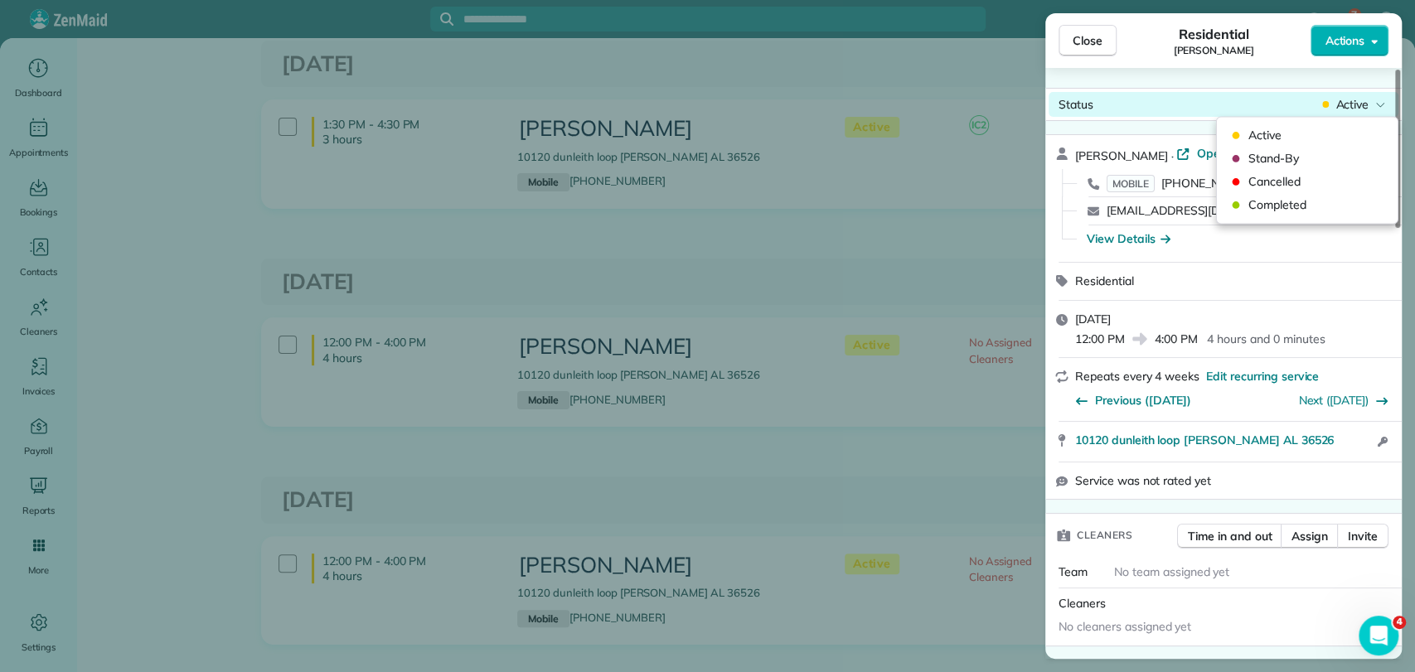
click at [1339, 114] on div "Status Active" at bounding box center [1224, 104] width 350 height 25
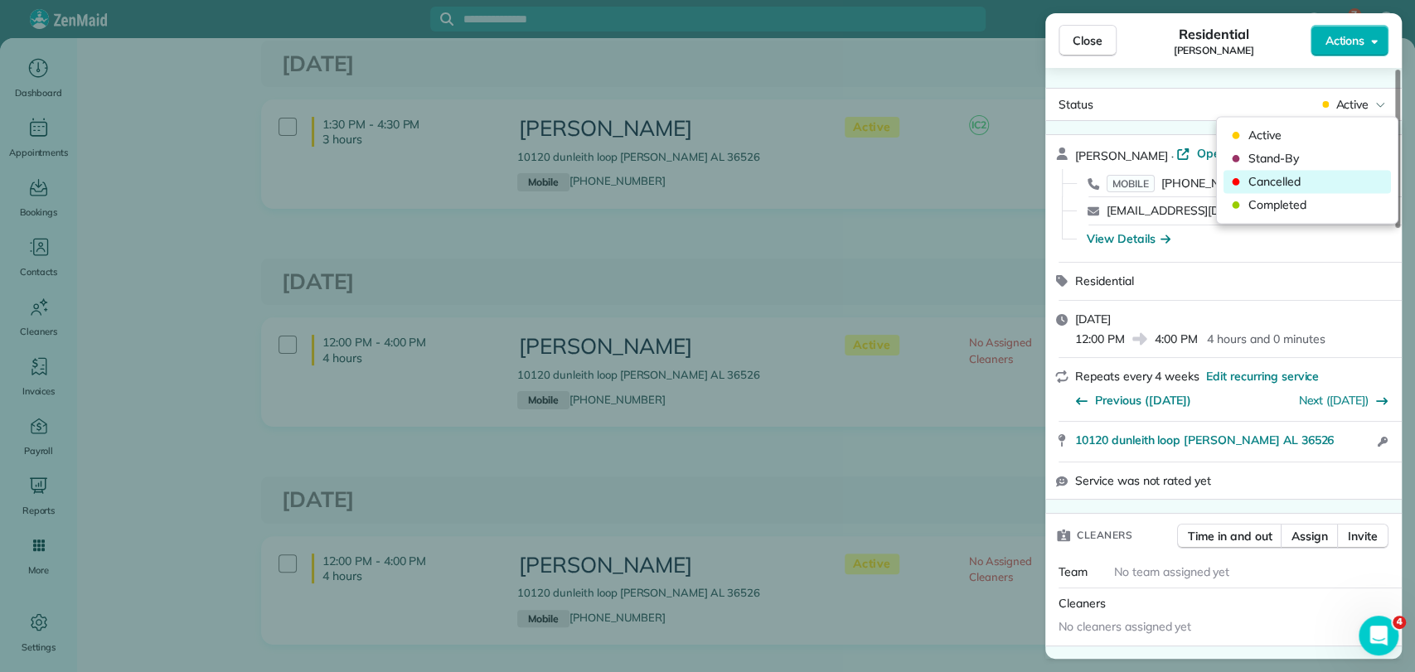
click at [1265, 185] on span "Cancelled" at bounding box center [1317, 181] width 139 height 17
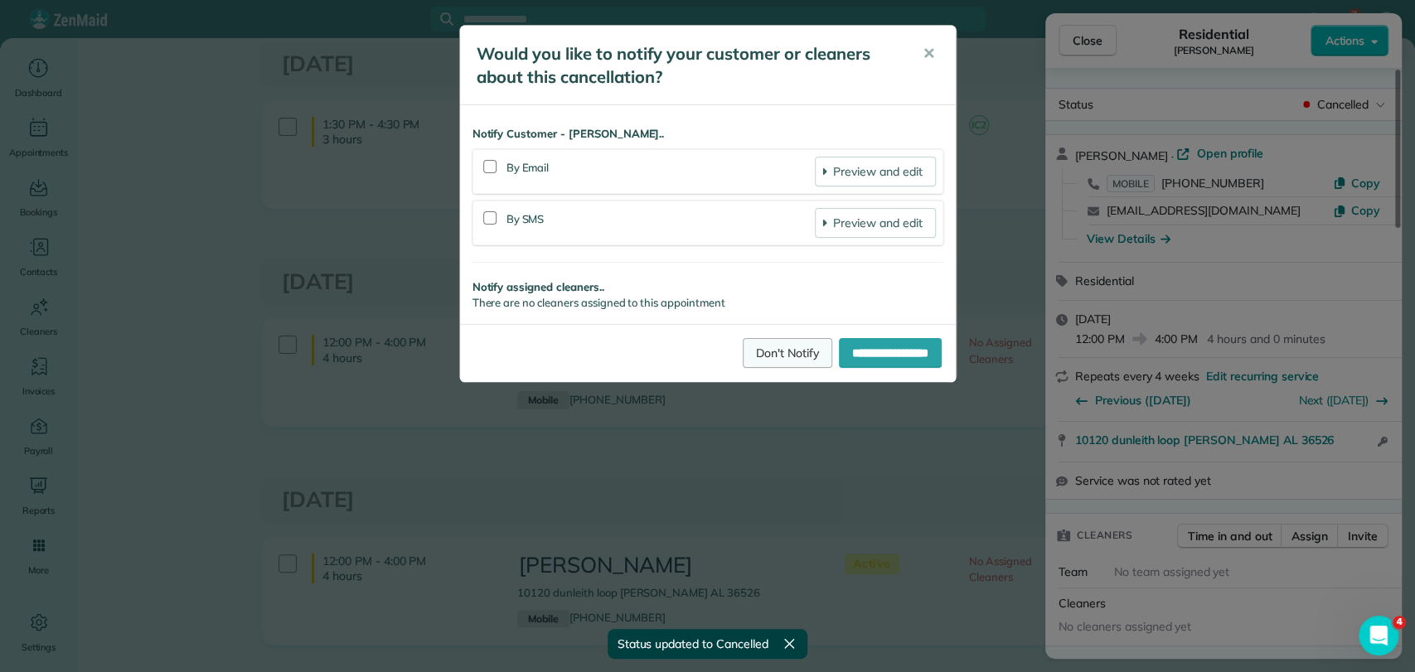
click at [772, 355] on link "Don't Notify" at bounding box center [788, 353] width 90 height 30
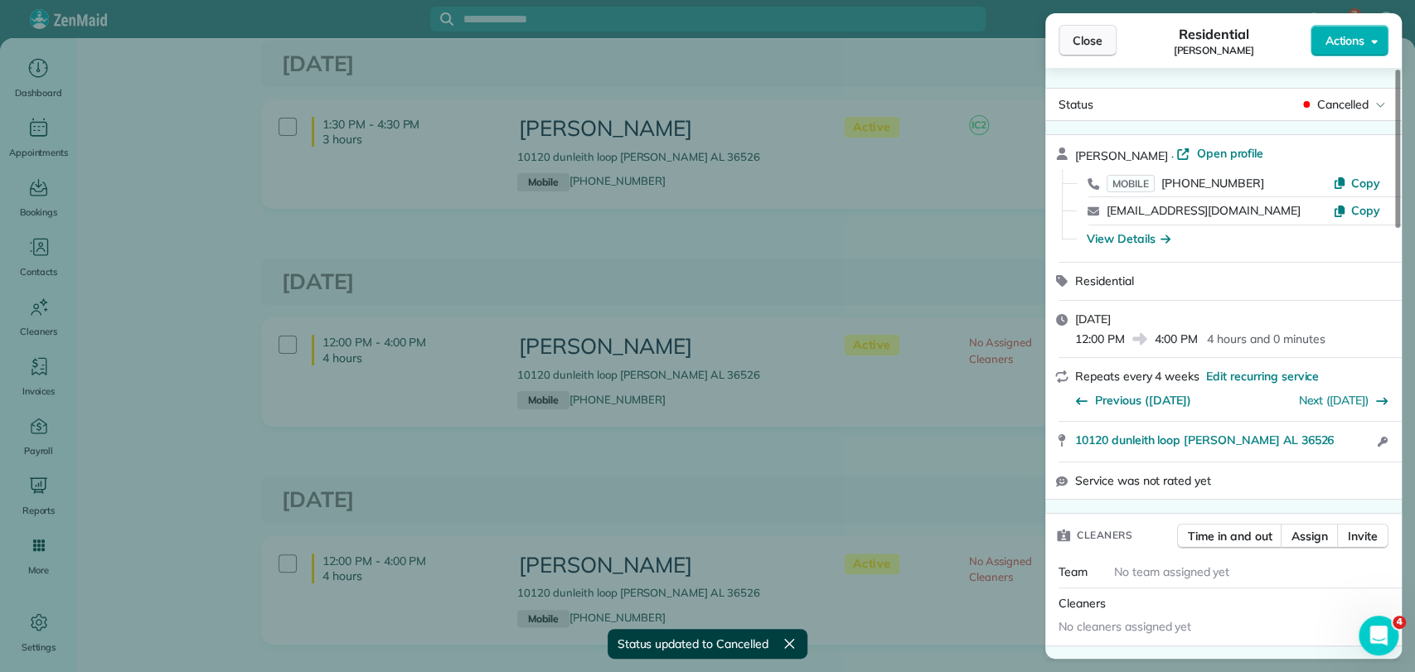
click at [1064, 43] on button "Close" at bounding box center [1088, 40] width 58 height 31
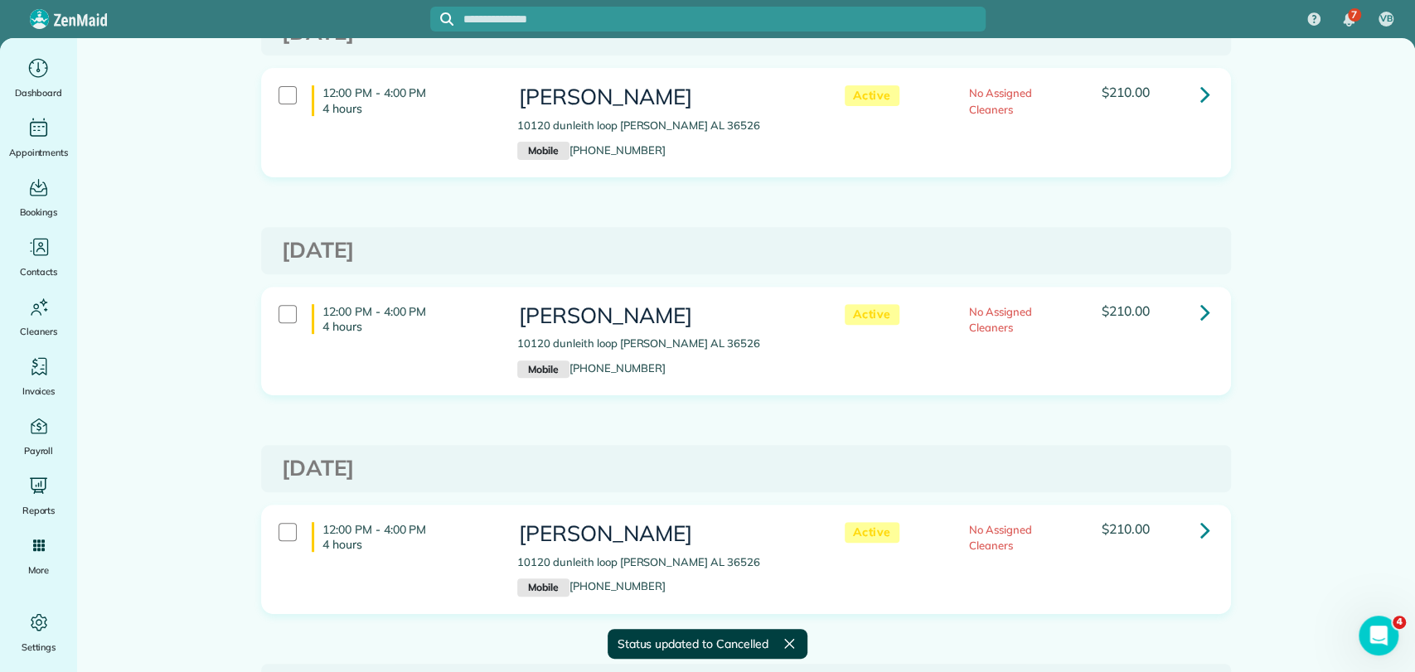
scroll to position [552, 0]
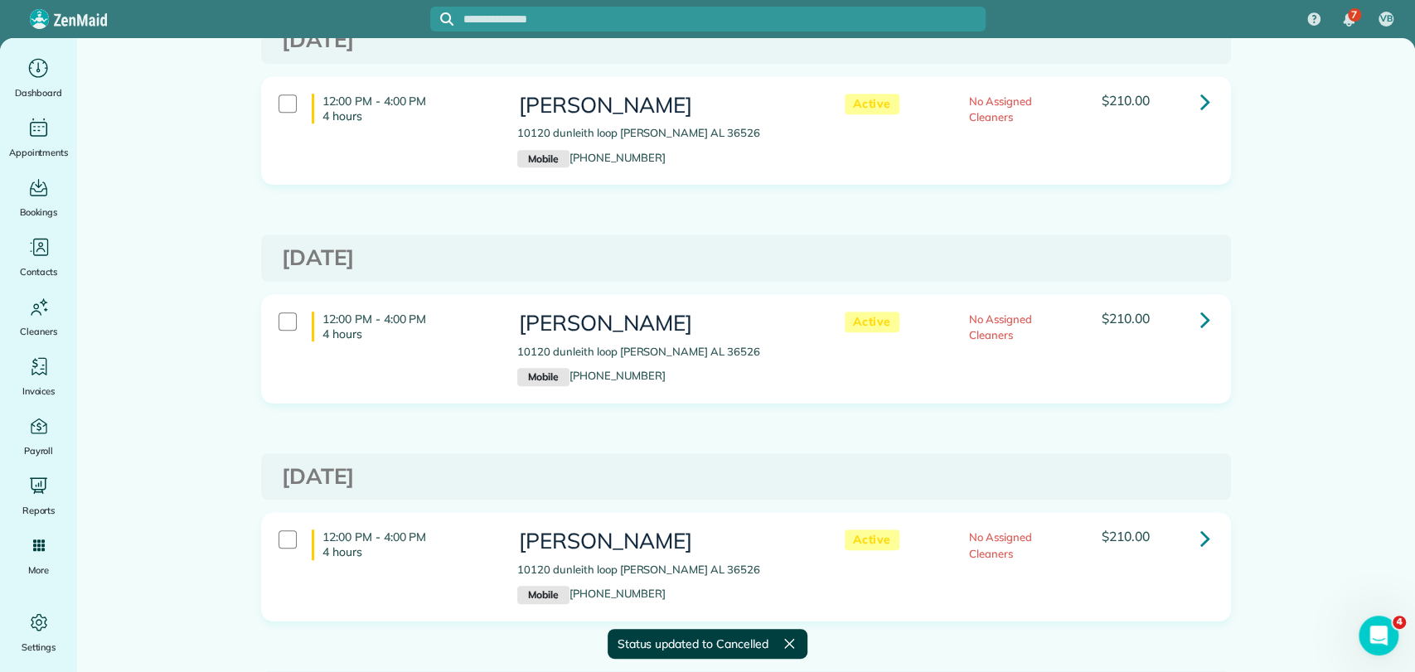
click at [1177, 100] on div "$210.00" at bounding box center [1156, 101] width 108 height 14
click at [1200, 101] on icon at bounding box center [1205, 101] width 10 height 29
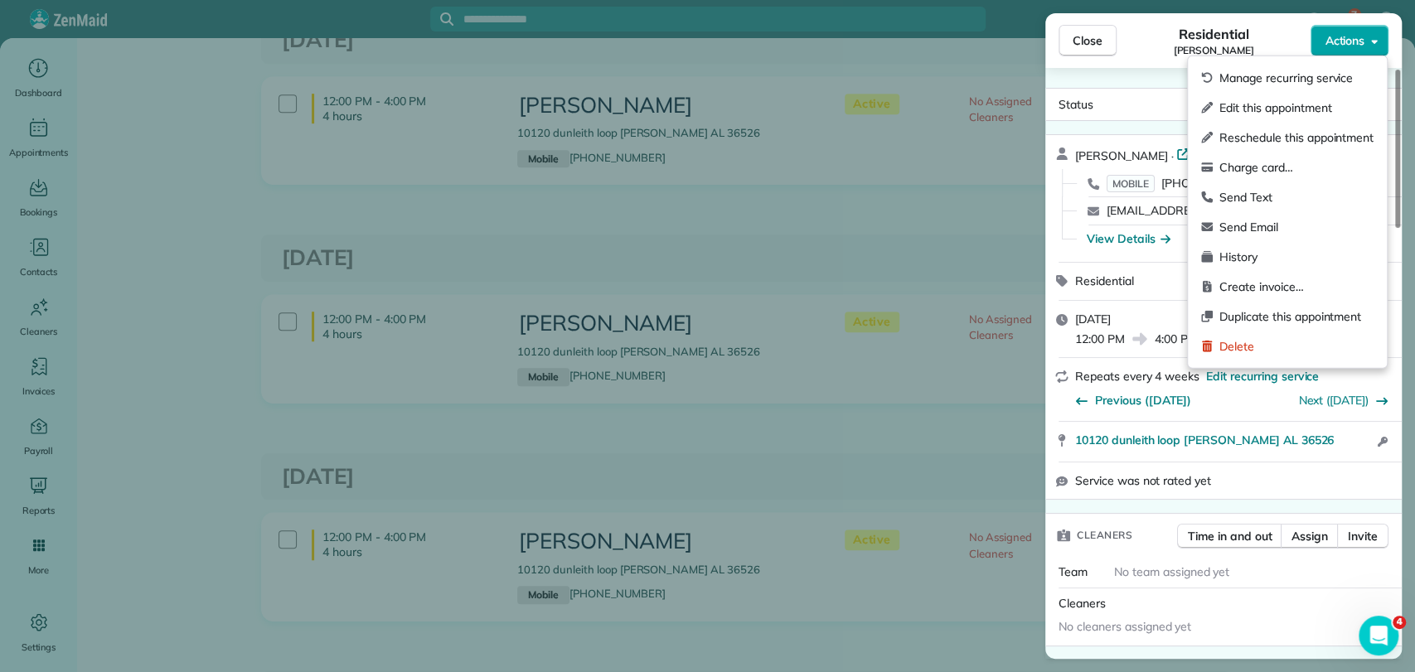
click at [1338, 43] on span "Actions" at bounding box center [1345, 40] width 40 height 17
click at [1088, 104] on span "Status" at bounding box center [1076, 104] width 35 height 15
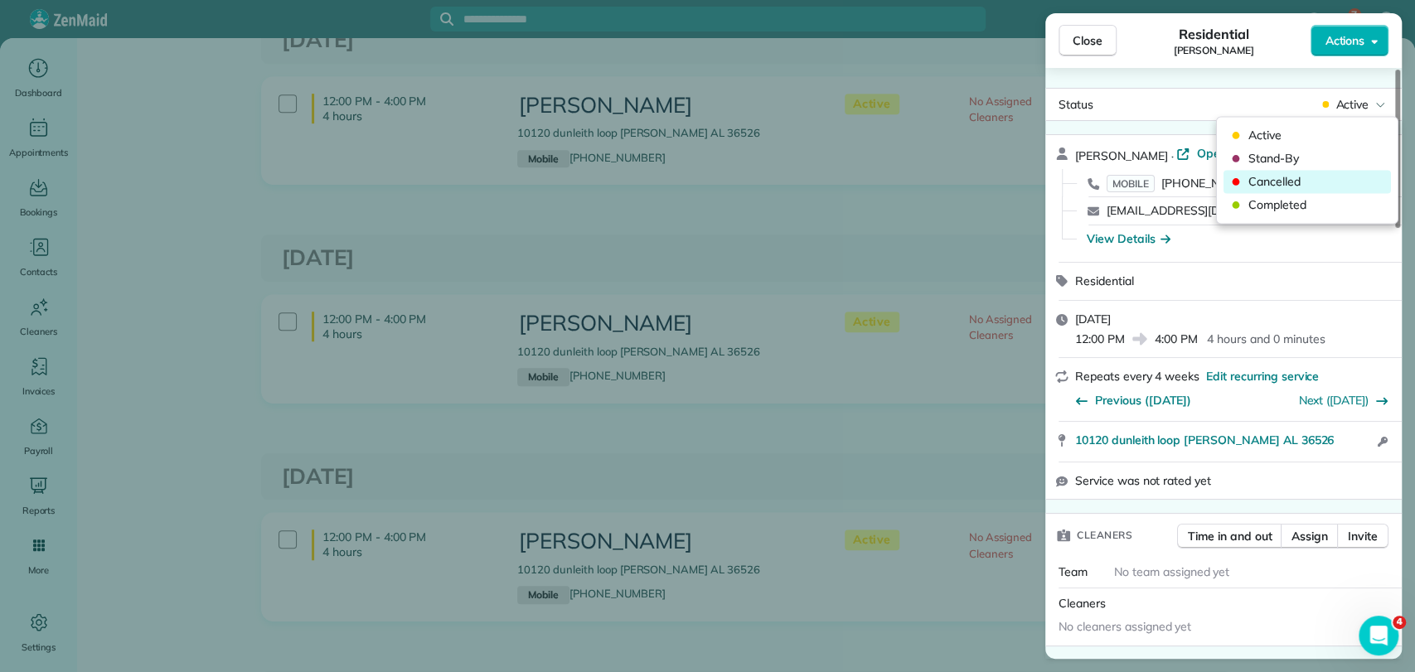
click at [1273, 180] on span "Cancelled" at bounding box center [1317, 181] width 139 height 17
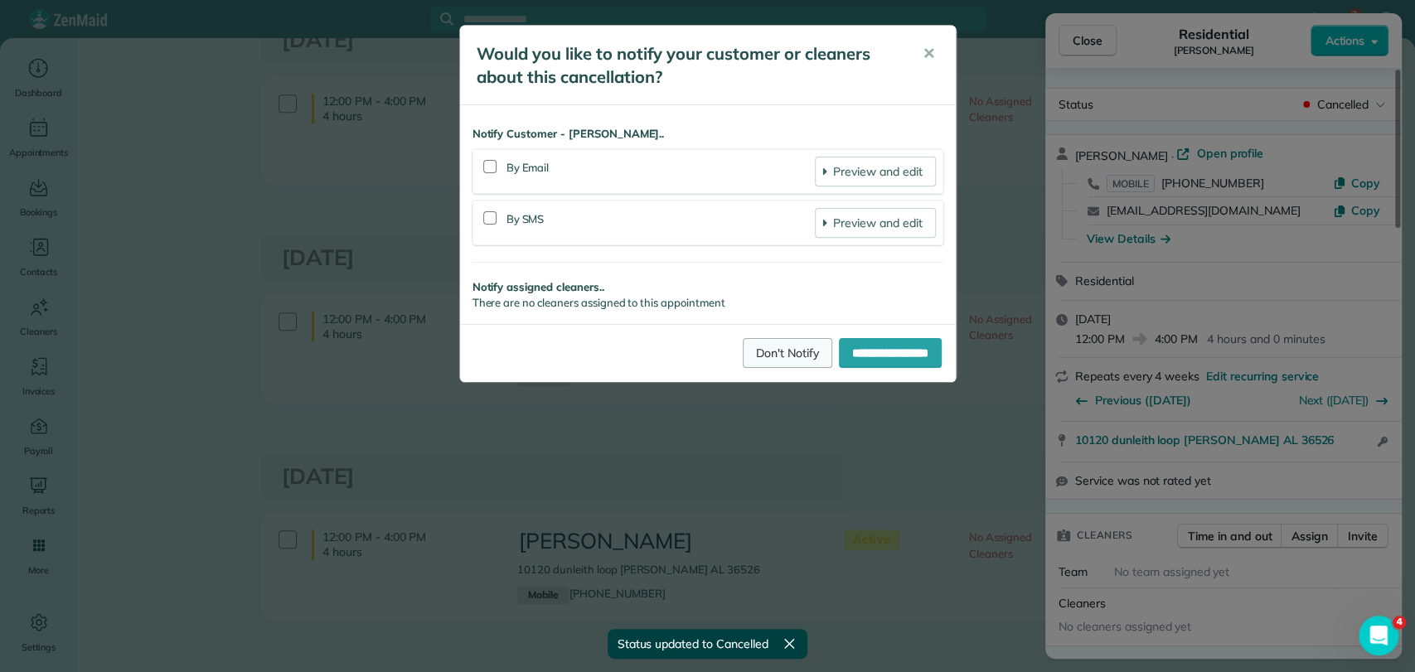
click at [783, 348] on link "Don't Notify" at bounding box center [788, 353] width 90 height 30
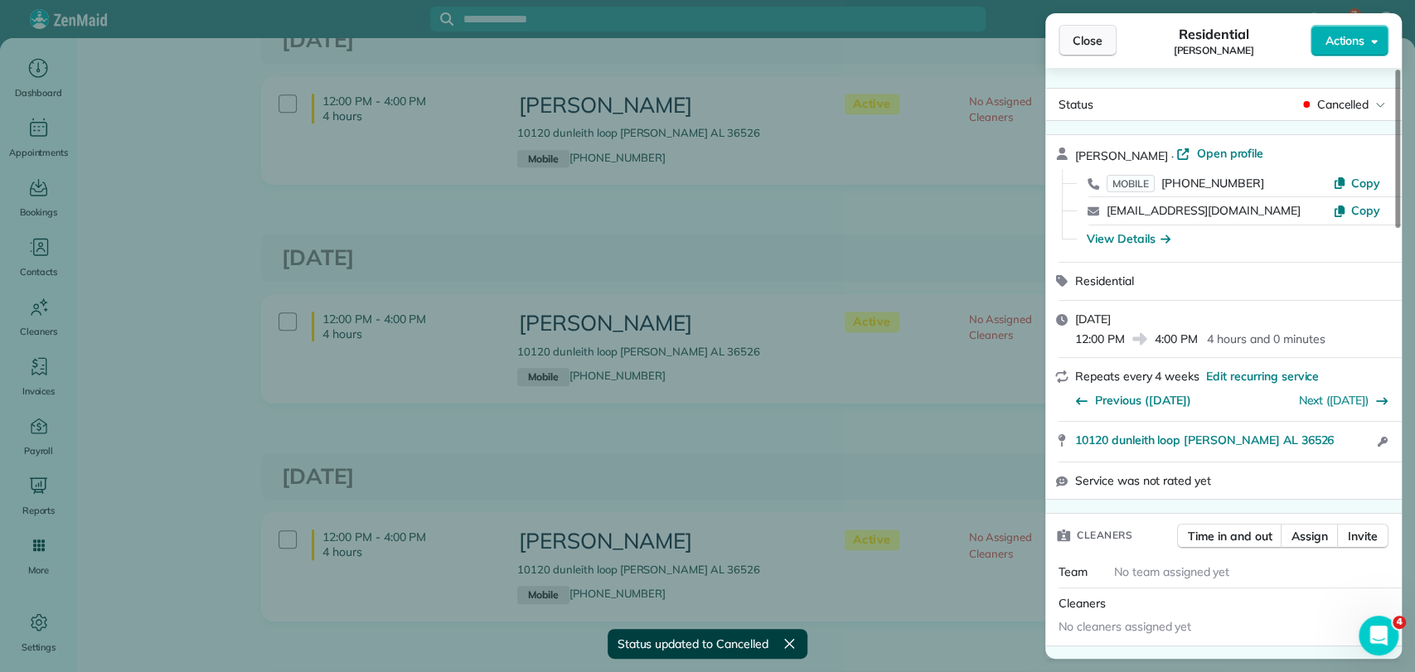
click at [1100, 38] on span "Close" at bounding box center [1088, 40] width 30 height 17
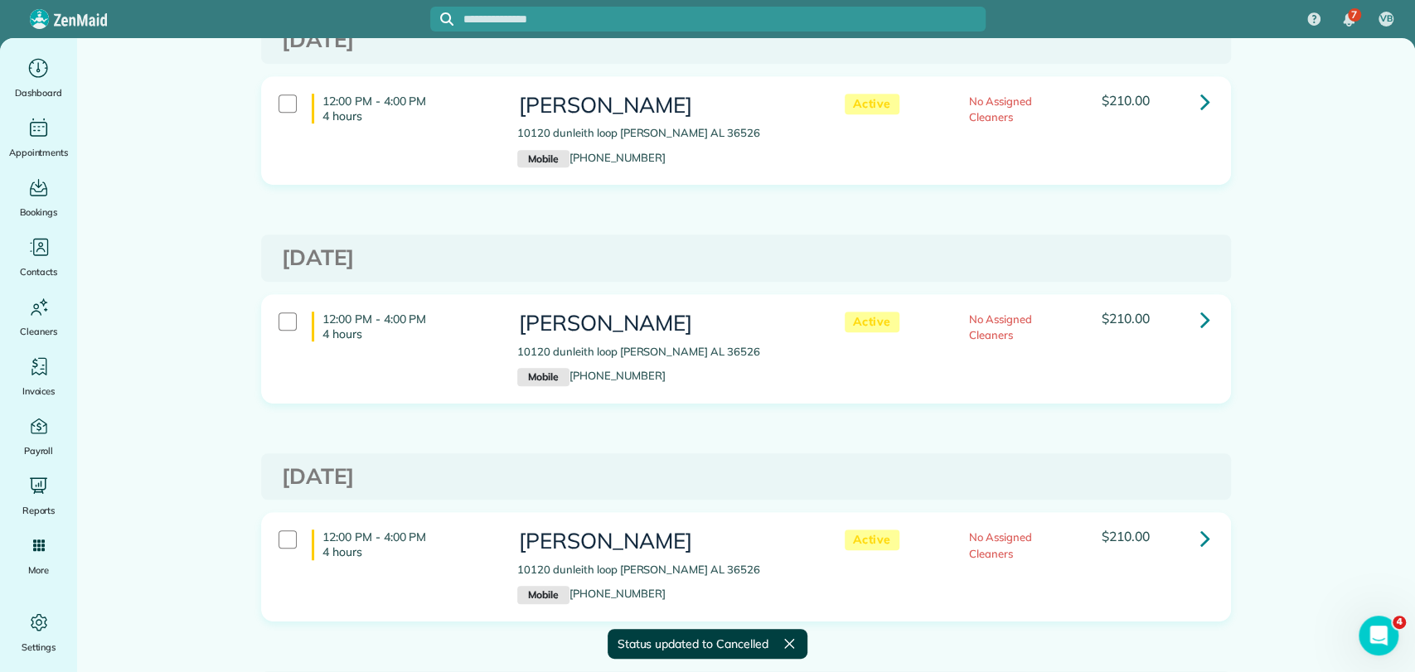
scroll to position [92, 0]
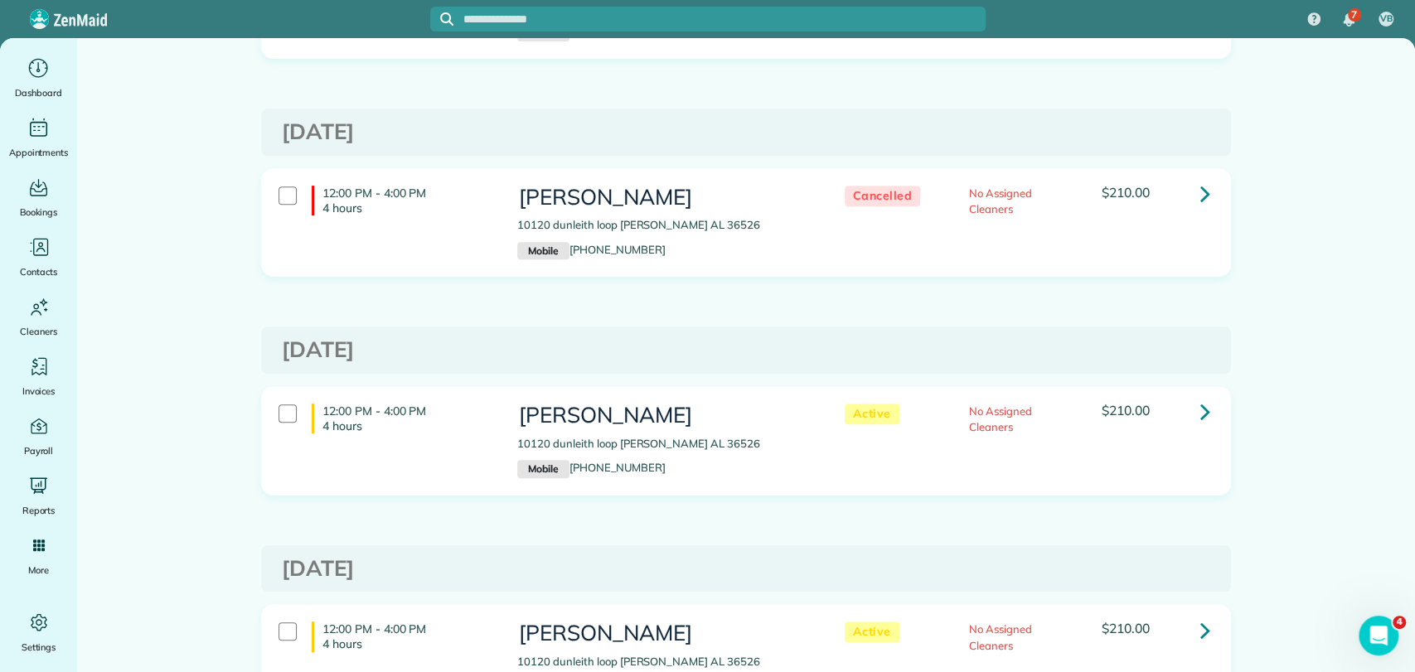
click at [1200, 401] on icon at bounding box center [1205, 411] width 10 height 29
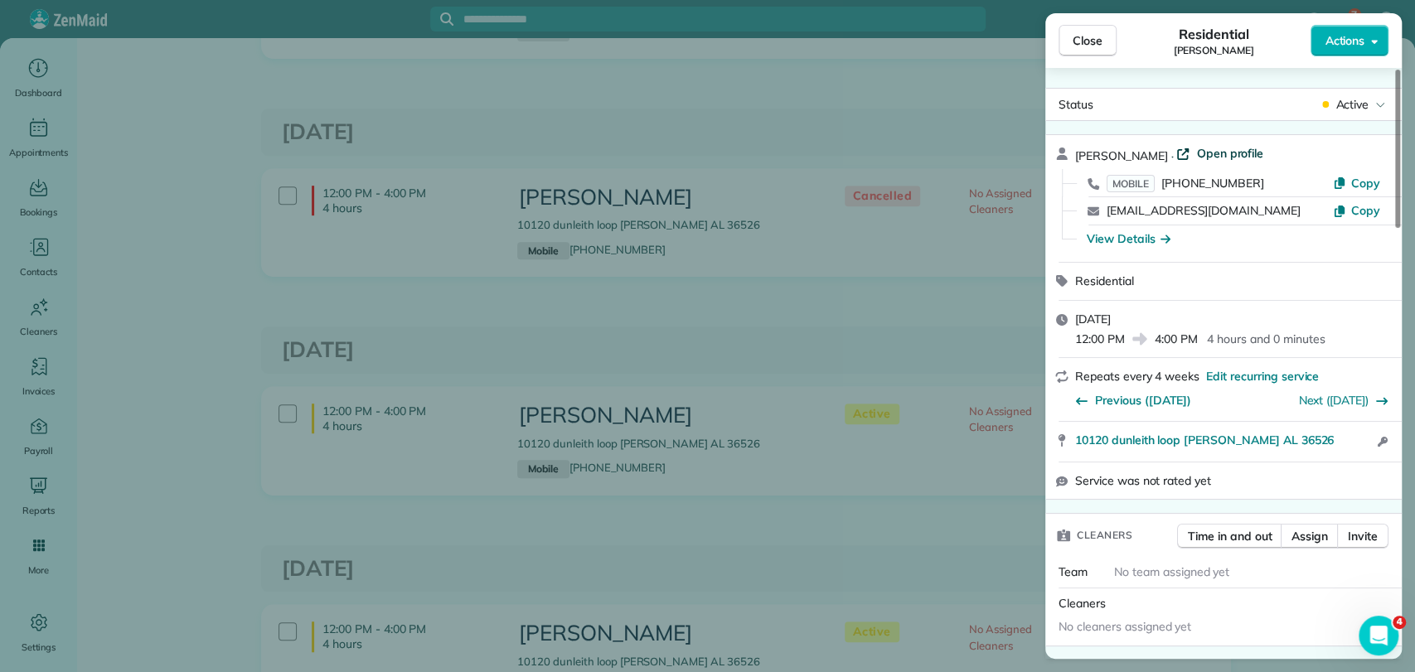
click at [1198, 154] on span "Open profile" at bounding box center [1229, 153] width 67 height 17
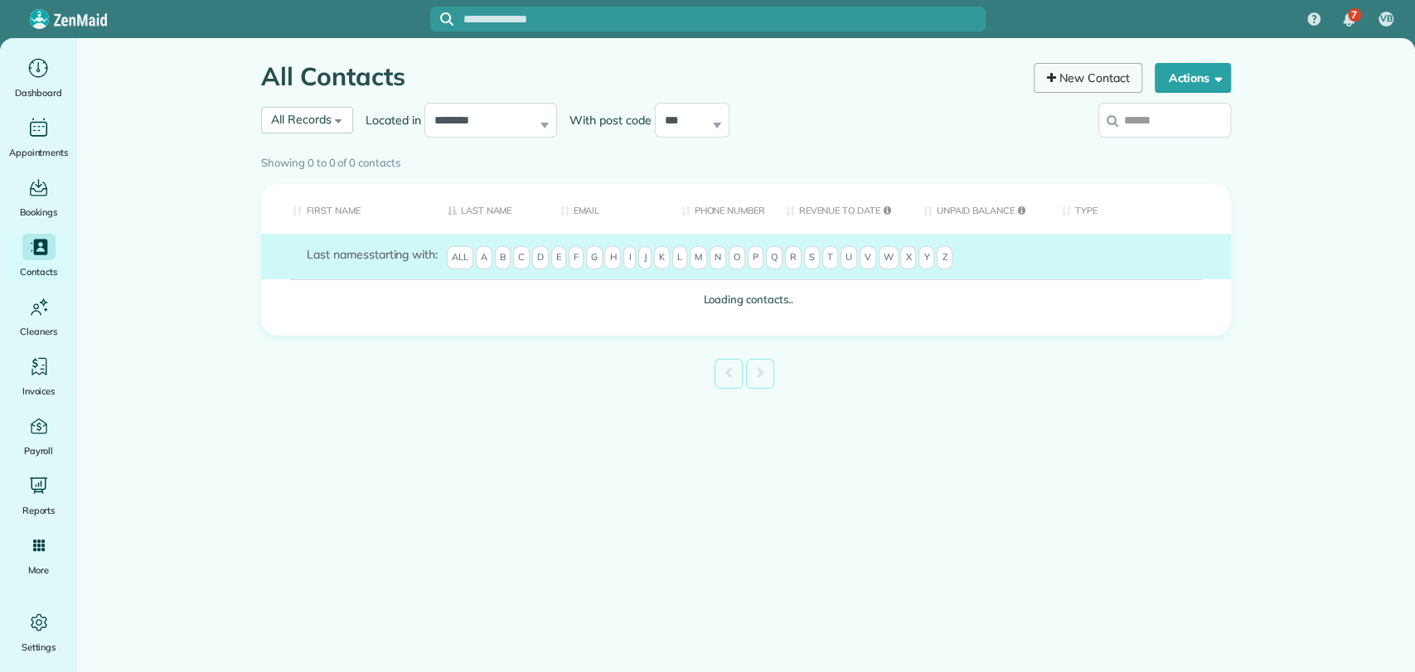
click at [1049, 74] on icon at bounding box center [1051, 78] width 9 height 12
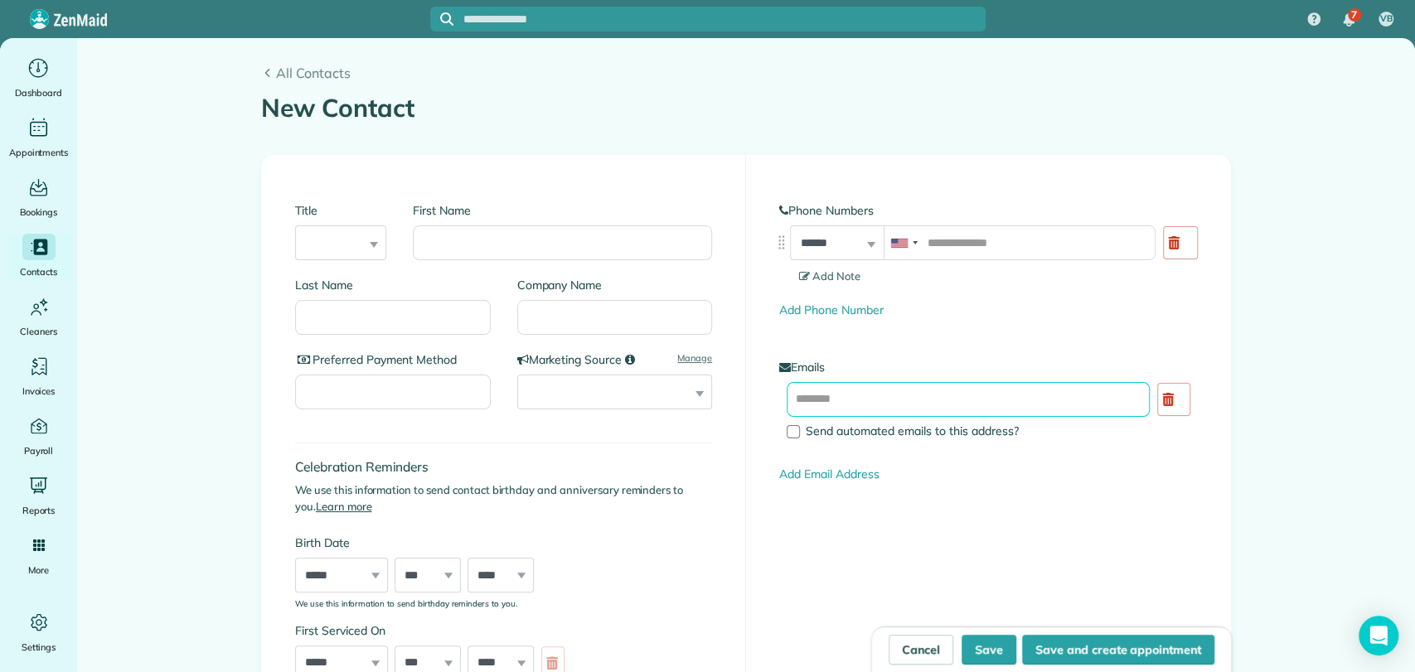
click at [871, 400] on input "text" at bounding box center [968, 399] width 363 height 35
paste input "**********"
drag, startPoint x: 822, startPoint y: 404, endPoint x: 753, endPoint y: 401, distance: 69.7
click at [753, 401] on div "**********" at bounding box center [988, 336] width 484 height 361
type input "**********"
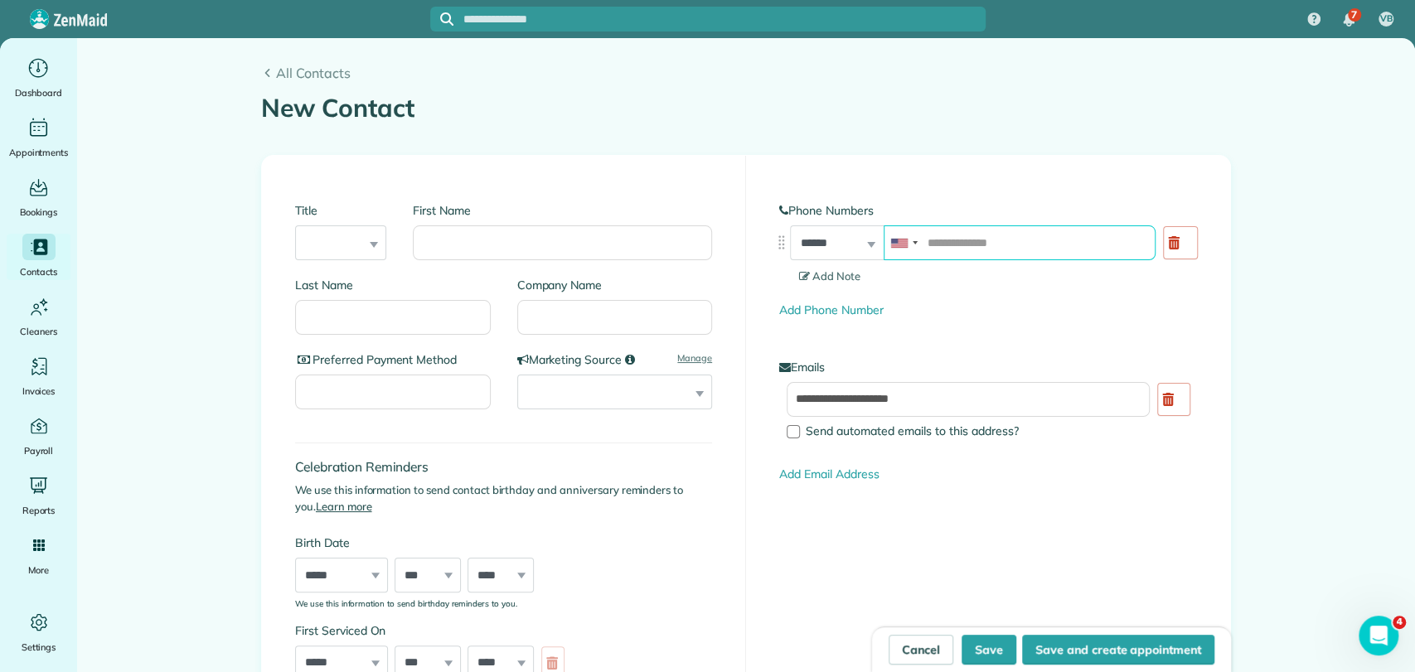
click at [955, 250] on input "tel" at bounding box center [1020, 242] width 272 height 35
paste input "**********"
type input "**********"
click at [516, 248] on input "First Name" at bounding box center [562, 242] width 299 height 35
type input "*****"
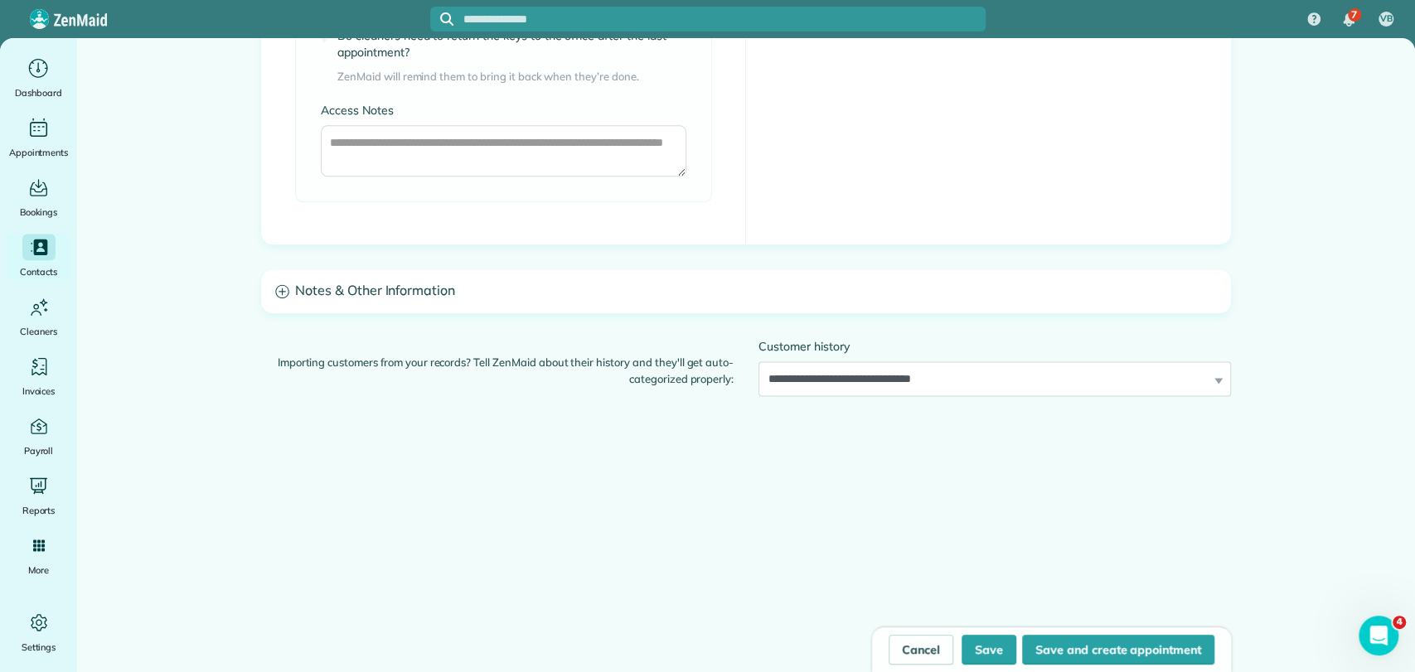
type input "******"
click at [432, 274] on h3 "Notes & Other Information" at bounding box center [746, 291] width 968 height 42
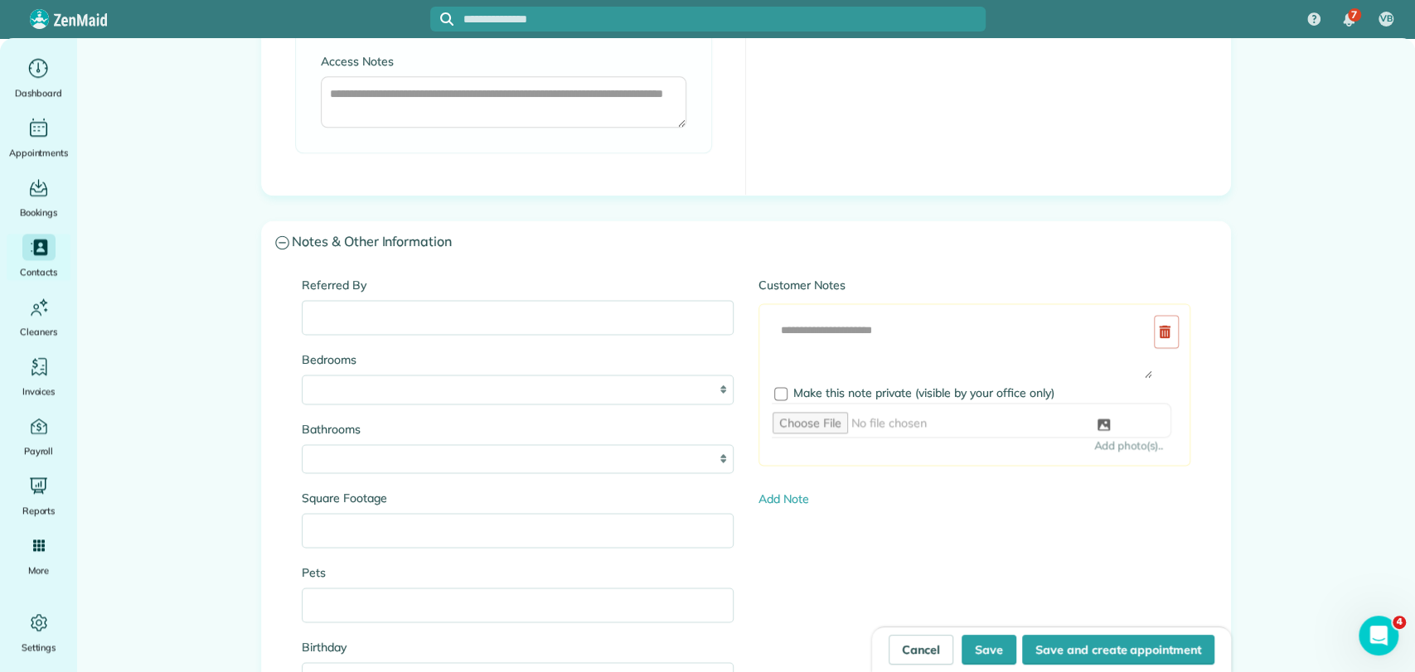
scroll to position [1456, 0]
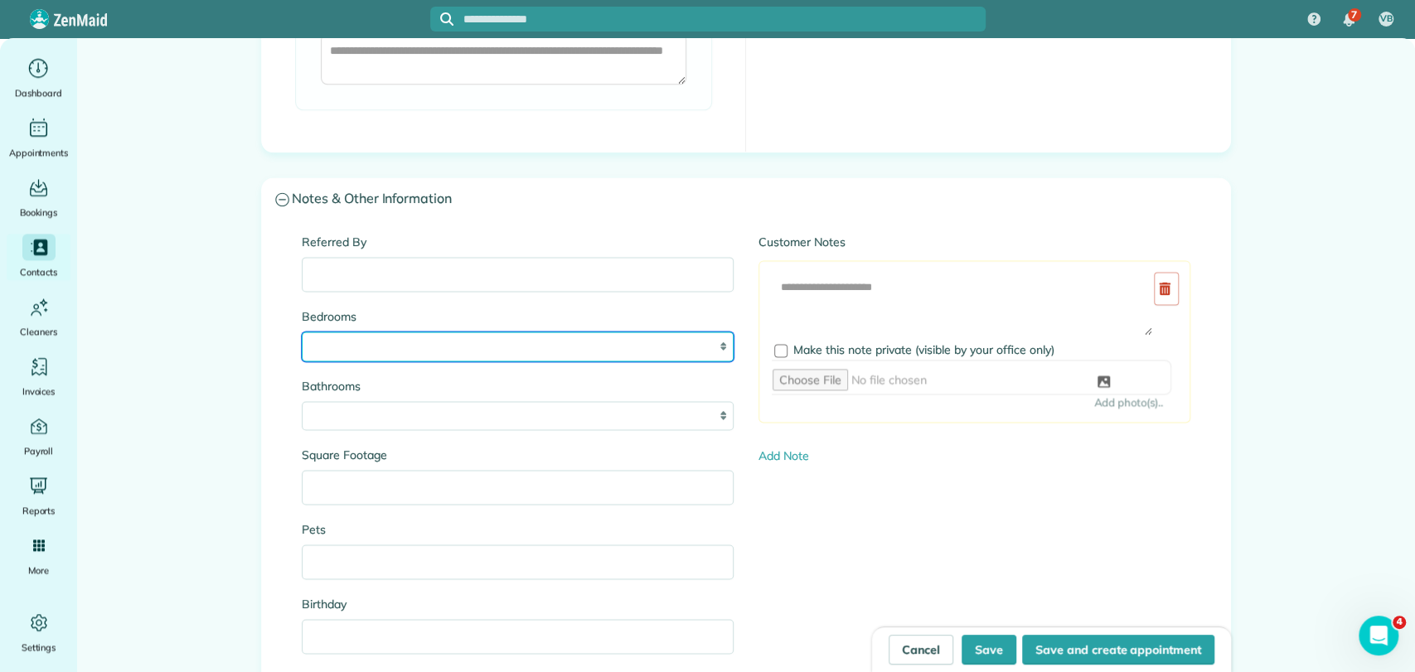
click at [381, 341] on select "* * * * **" at bounding box center [518, 346] width 432 height 29
select select "*"
click at [302, 332] on select "* * * * **" at bounding box center [518, 346] width 432 height 29
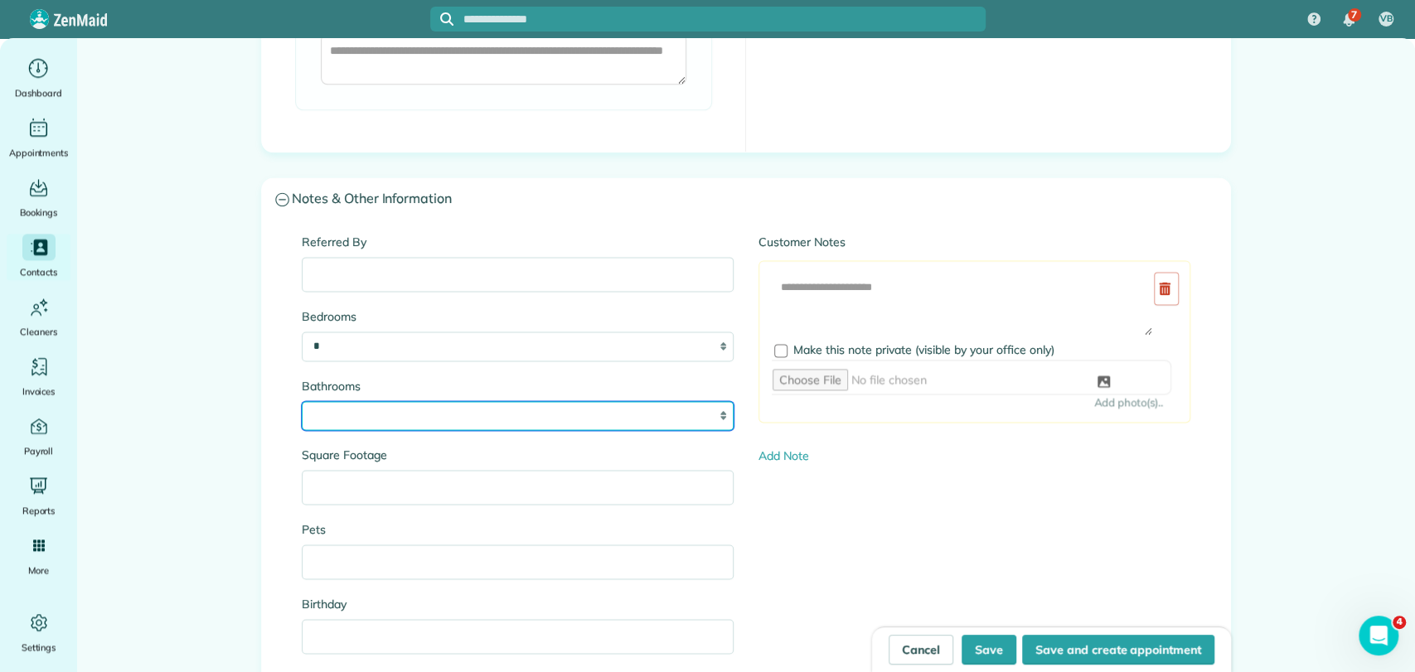
click at [357, 414] on select "* *** * *** * *** * *** **" at bounding box center [518, 415] width 432 height 29
select select "*"
click at [302, 401] on select "* *** * *** * *** * *** **" at bounding box center [518, 415] width 432 height 29
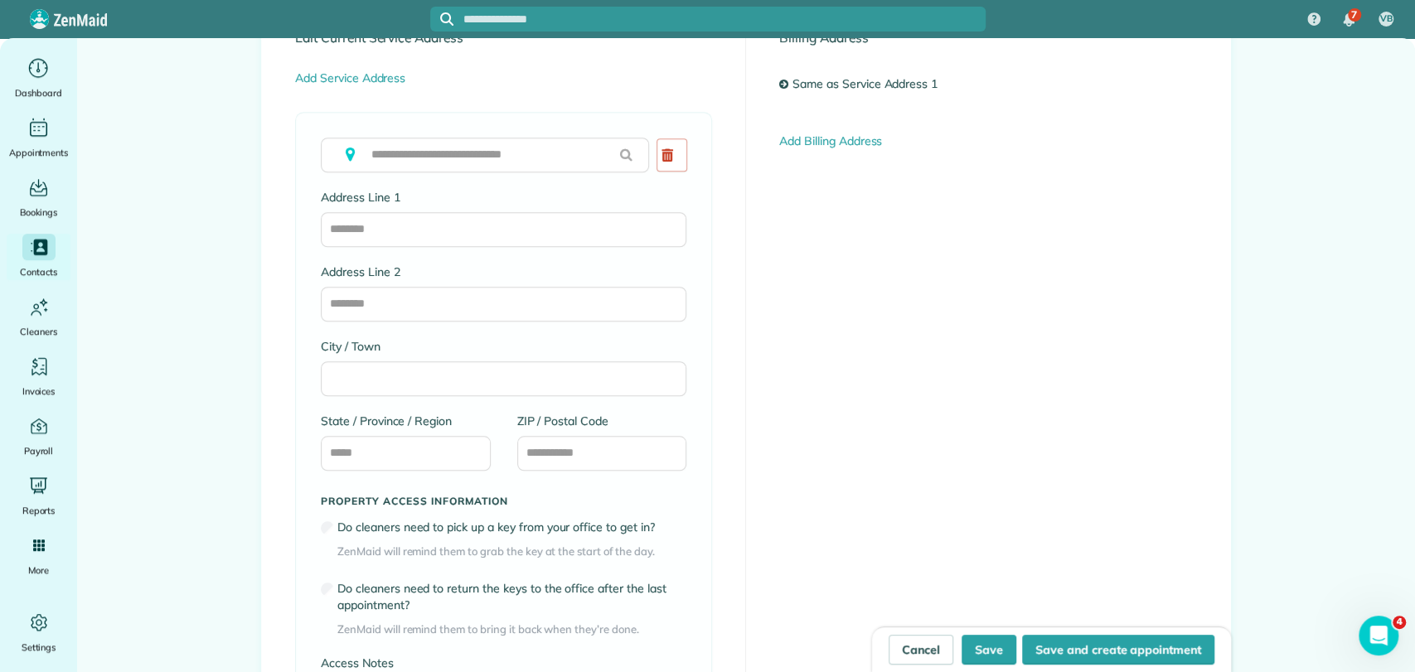
scroll to position [166, 0]
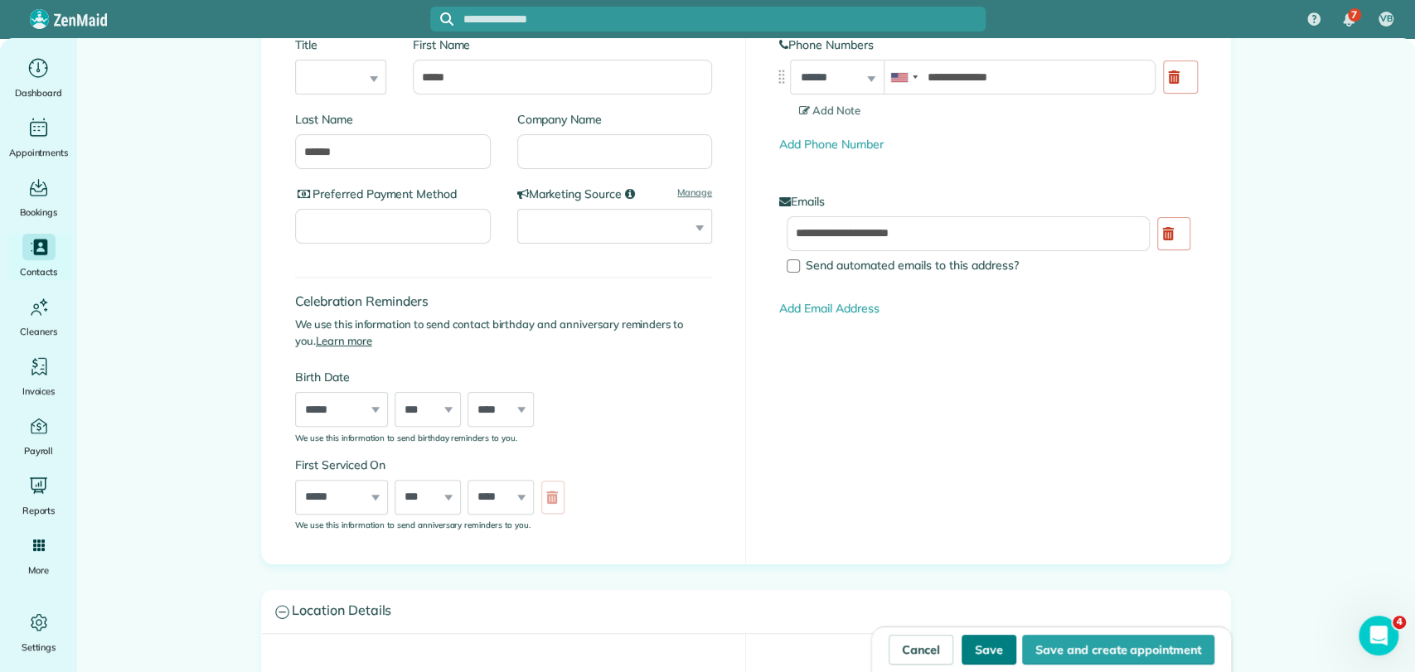
drag, startPoint x: 962, startPoint y: 647, endPoint x: 952, endPoint y: 611, distance: 36.8
click at [962, 648] on button "Save" at bounding box center [989, 650] width 55 height 30
type input "**********"
